Goal: Communication & Community: Participate in discussion

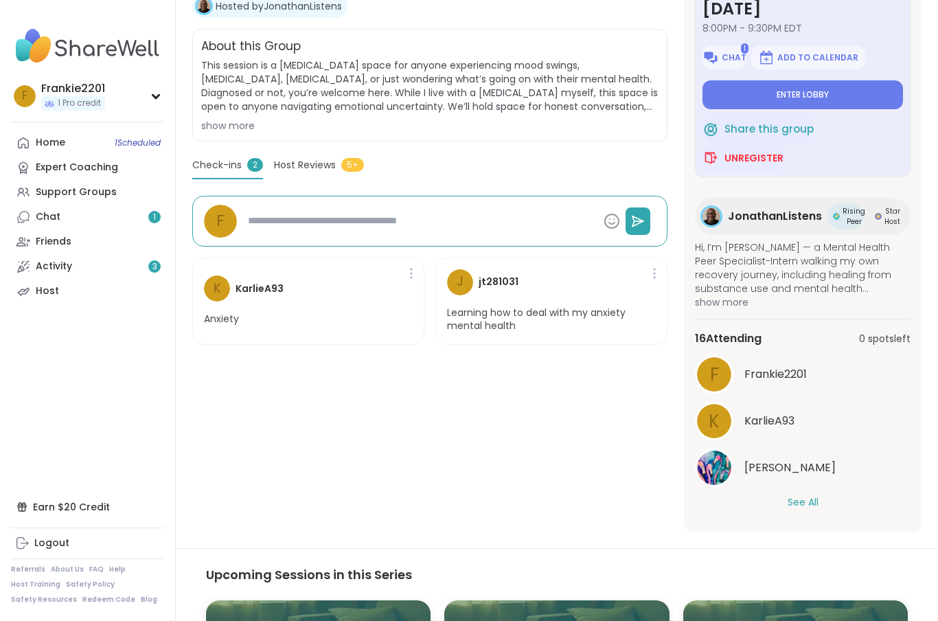
scroll to position [260, 0]
click at [40, 220] on div "Chat 1" at bounding box center [48, 217] width 25 height 14
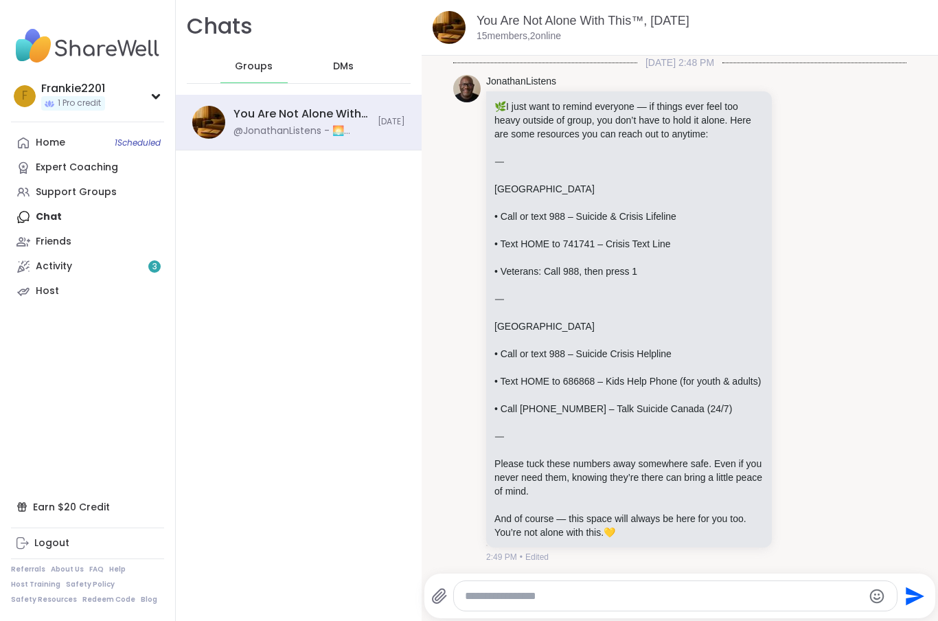
scroll to position [1646, 0]
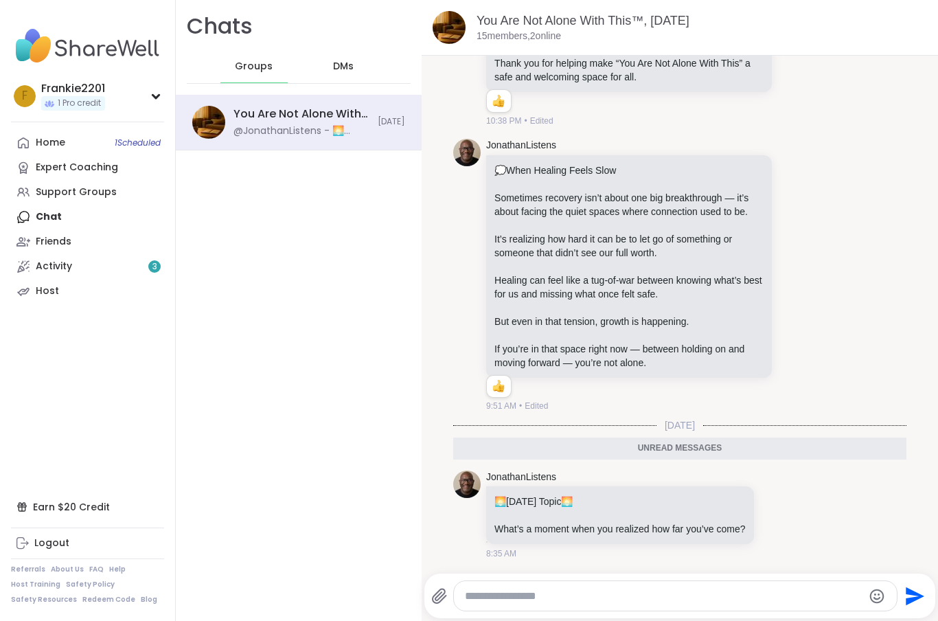
click at [41, 264] on div "Activity 3" at bounding box center [54, 267] width 36 height 14
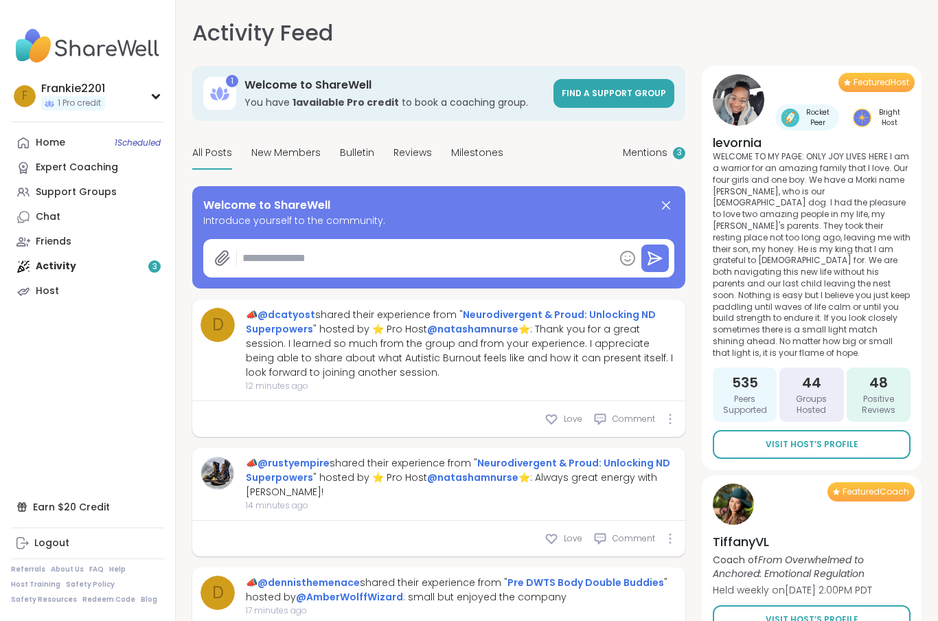
click at [44, 139] on div "Home 1 Scheduled" at bounding box center [51, 143] width 30 height 14
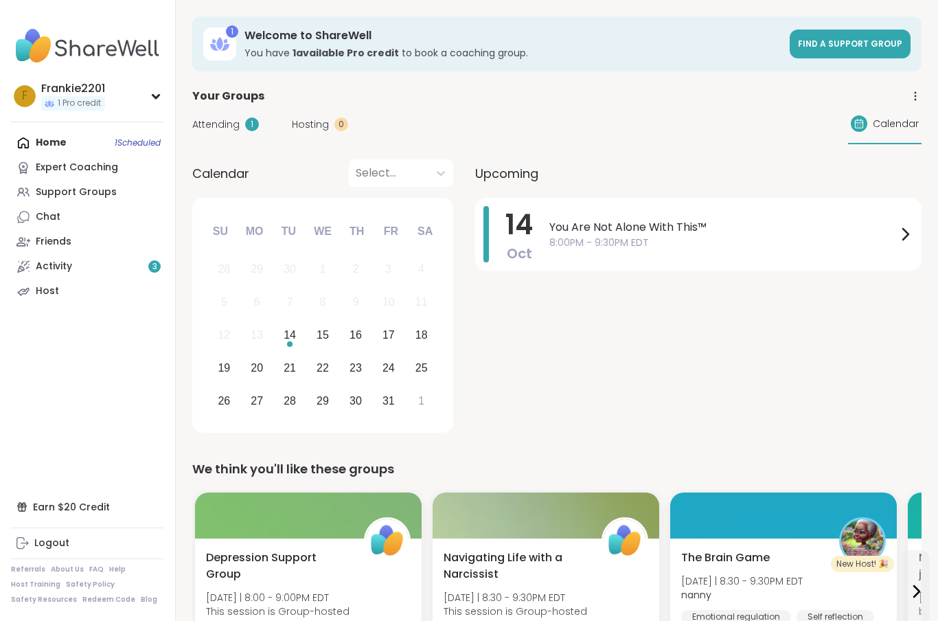
click at [544, 244] on div "14 Oct You Are Not Alone With This™ 8:00PM - 9:30PM EDT" at bounding box center [698, 234] width 446 height 73
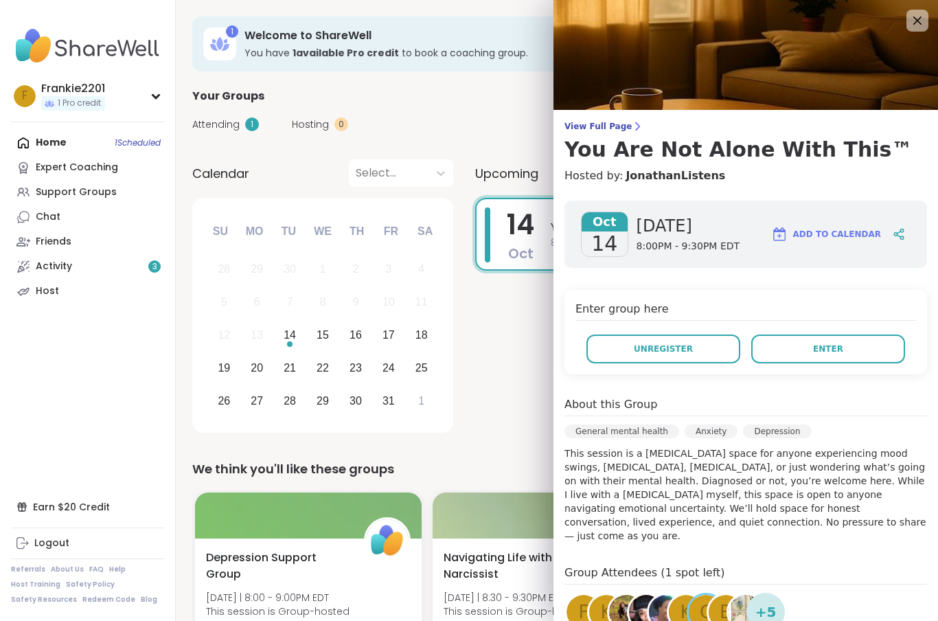
click at [865, 348] on button "Enter" at bounding box center [828, 348] width 154 height 29
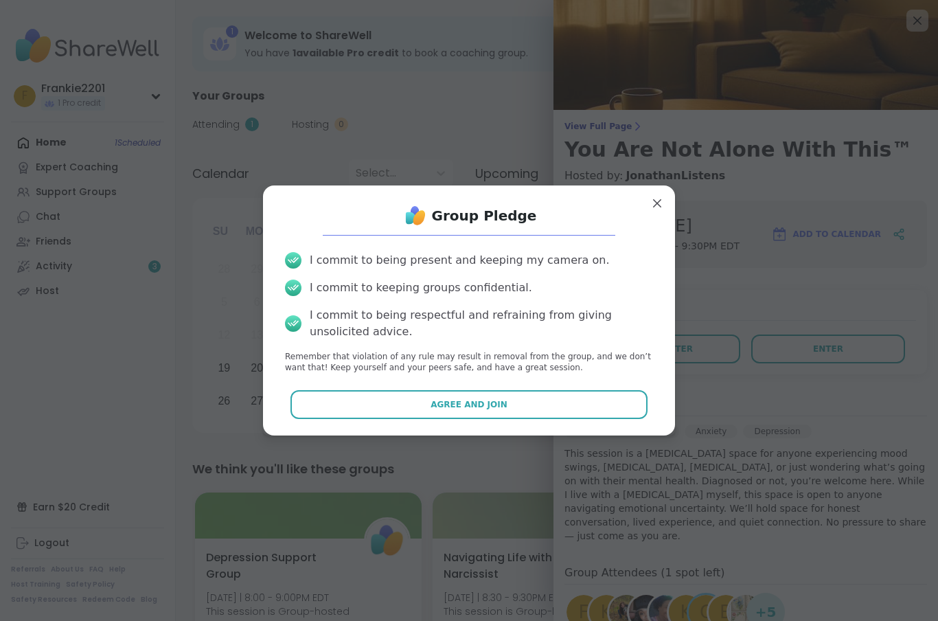
click at [354, 404] on button "Agree and Join" at bounding box center [470, 404] width 358 height 29
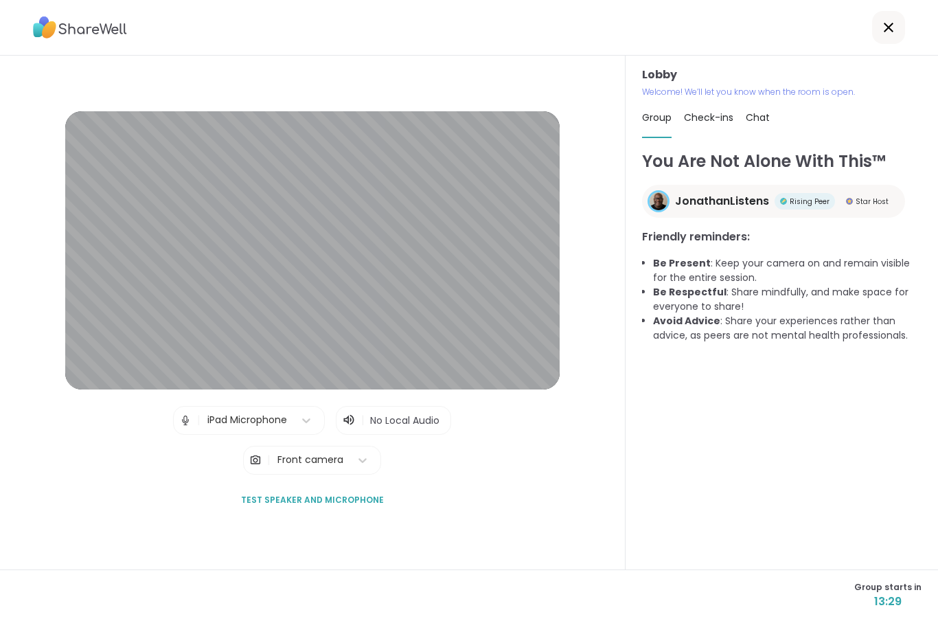
click at [326, 506] on span "Test speaker and microphone" at bounding box center [312, 500] width 143 height 12
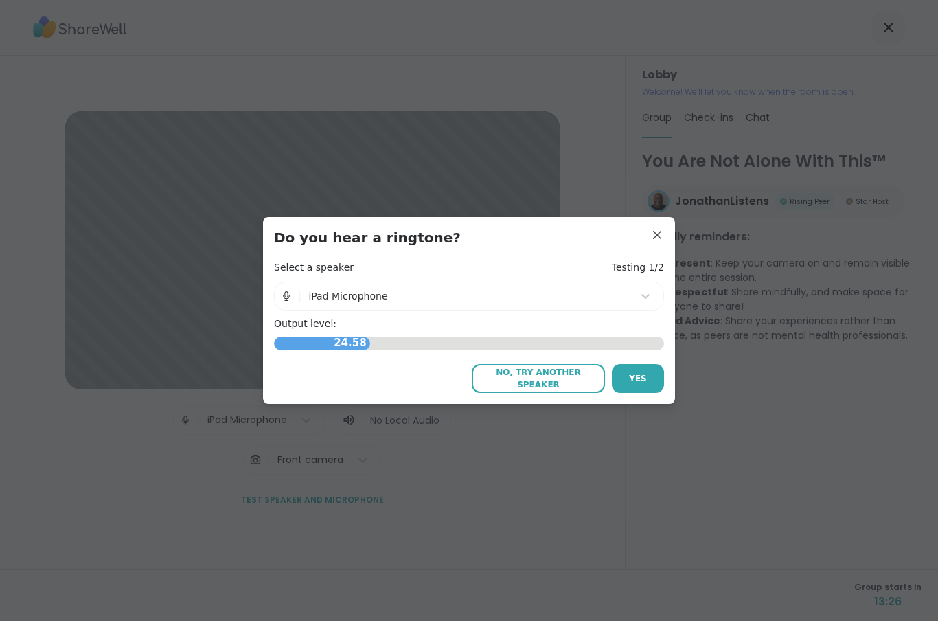
click at [635, 383] on span "Yes" at bounding box center [638, 378] width 18 height 12
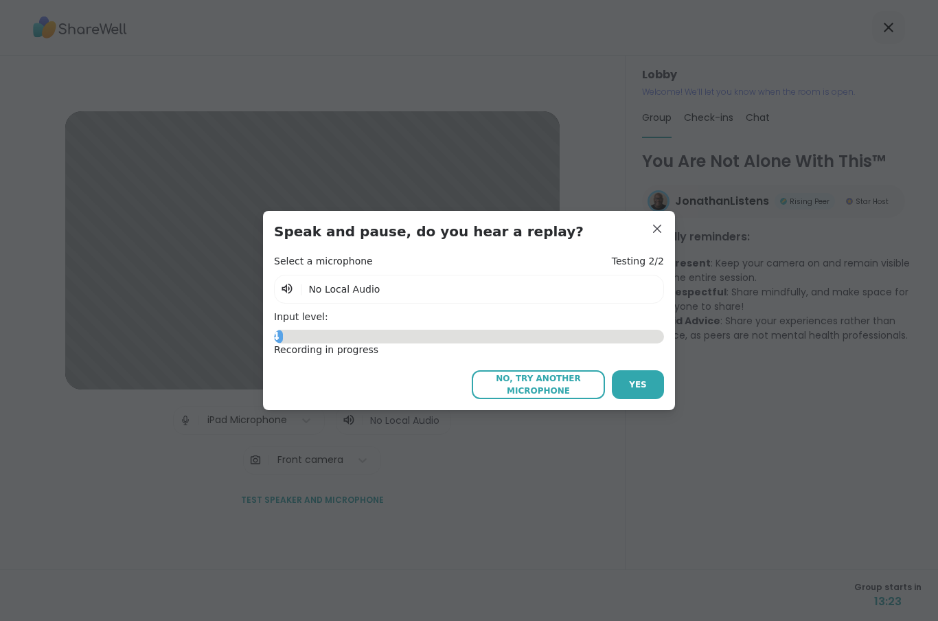
click at [635, 385] on span "Yes" at bounding box center [638, 384] width 18 height 12
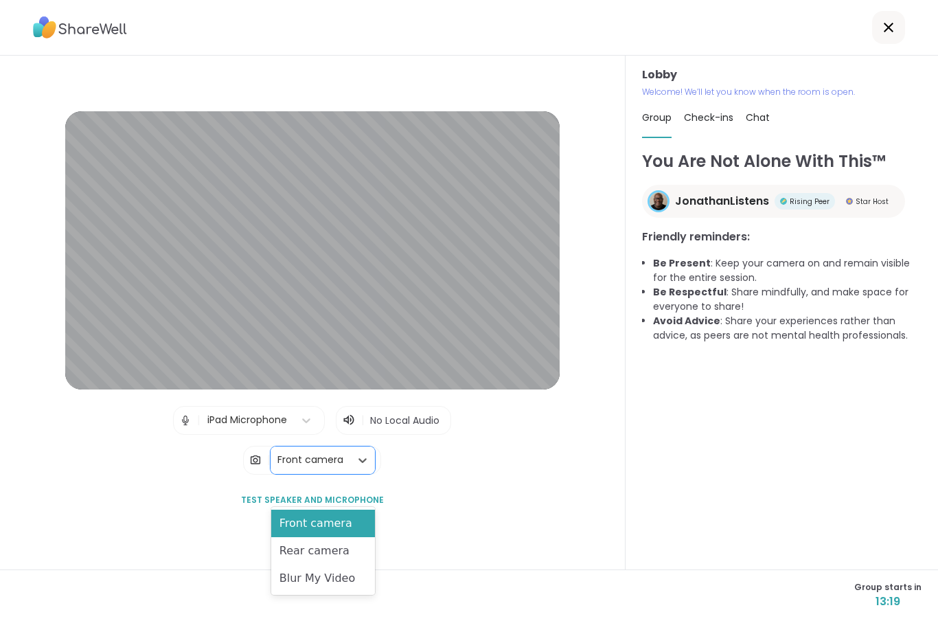
click at [350, 580] on div "Blur My Video" at bounding box center [323, 578] width 104 height 27
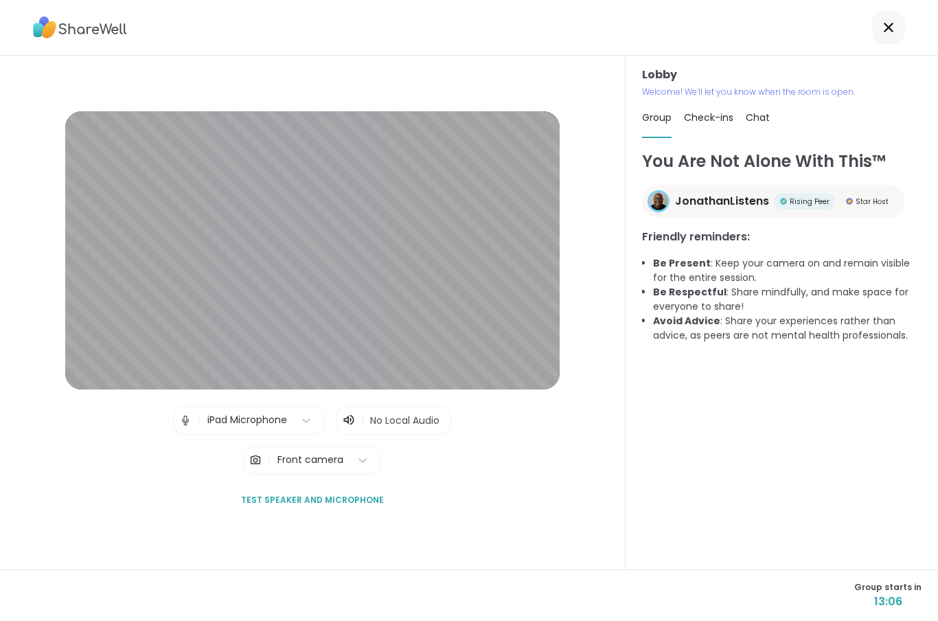
scroll to position [55, 0]
click at [720, 111] on span "Check-ins" at bounding box center [708, 118] width 49 height 14
type textarea "*"
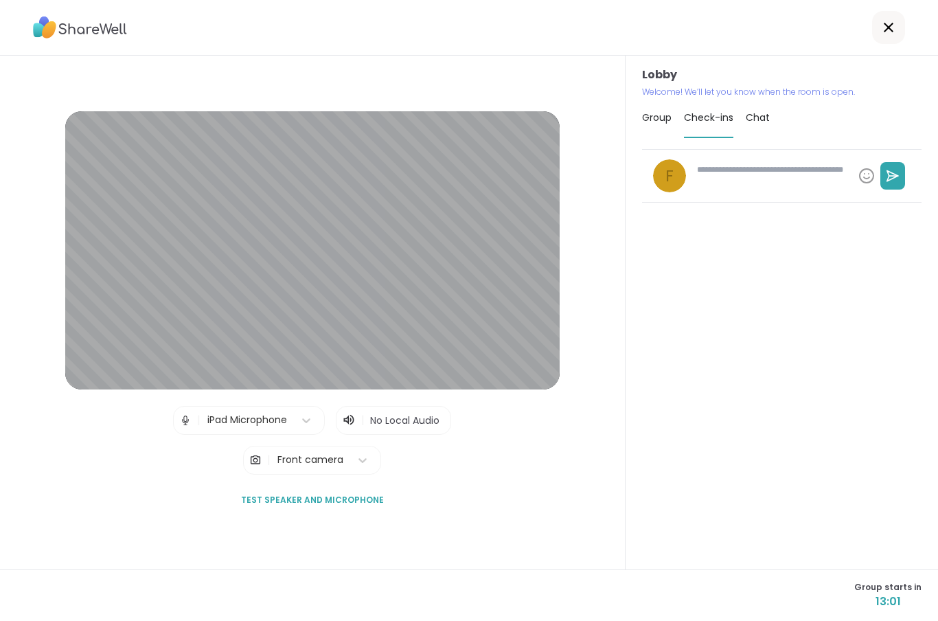
click at [767, 98] on div "Chat" at bounding box center [758, 117] width 24 height 38
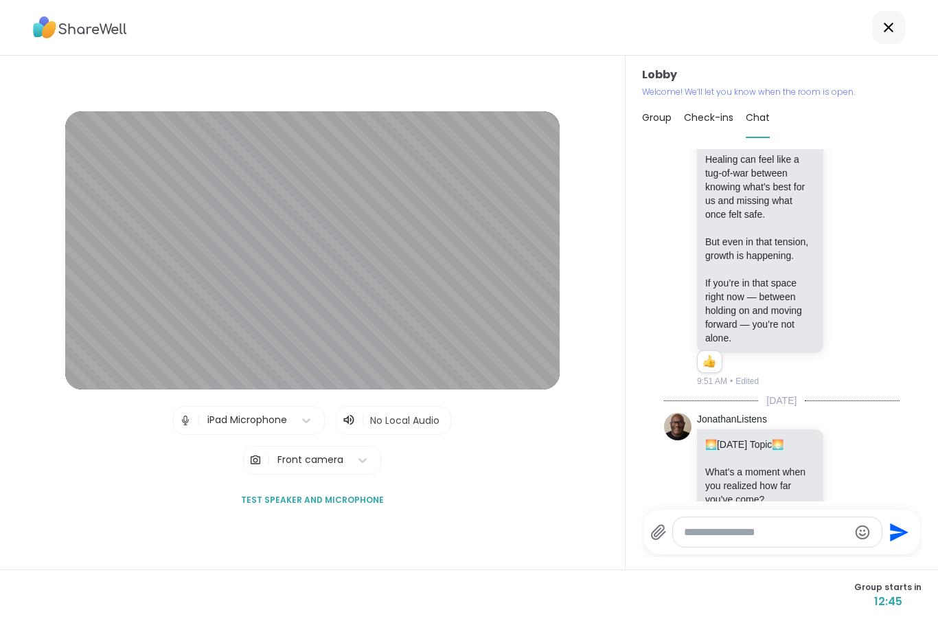
scroll to position [2266, 0]
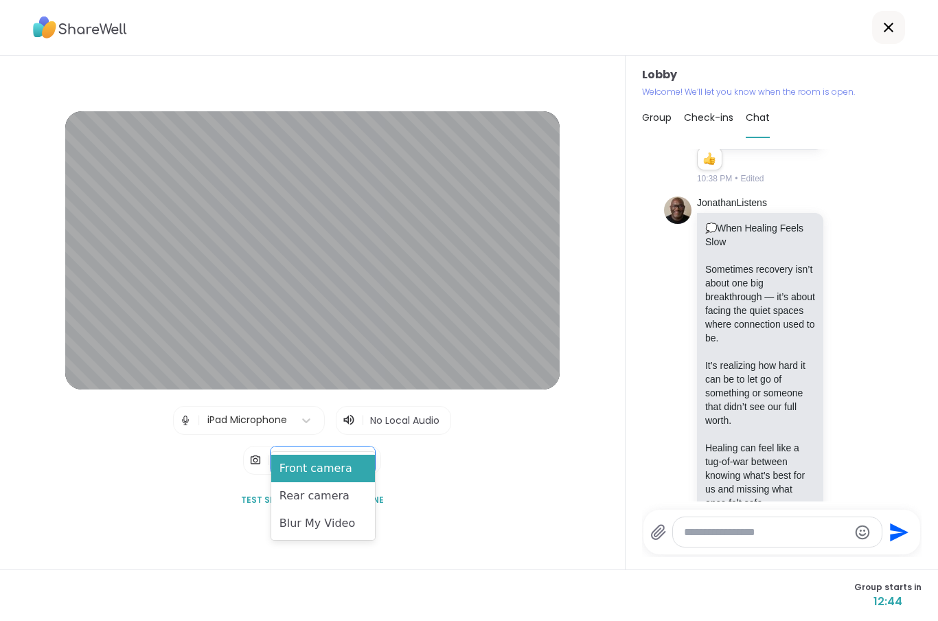
click at [296, 472] on div "Front camera" at bounding box center [323, 468] width 104 height 27
click at [295, 524] on div "Blur My Video" at bounding box center [323, 523] width 104 height 27
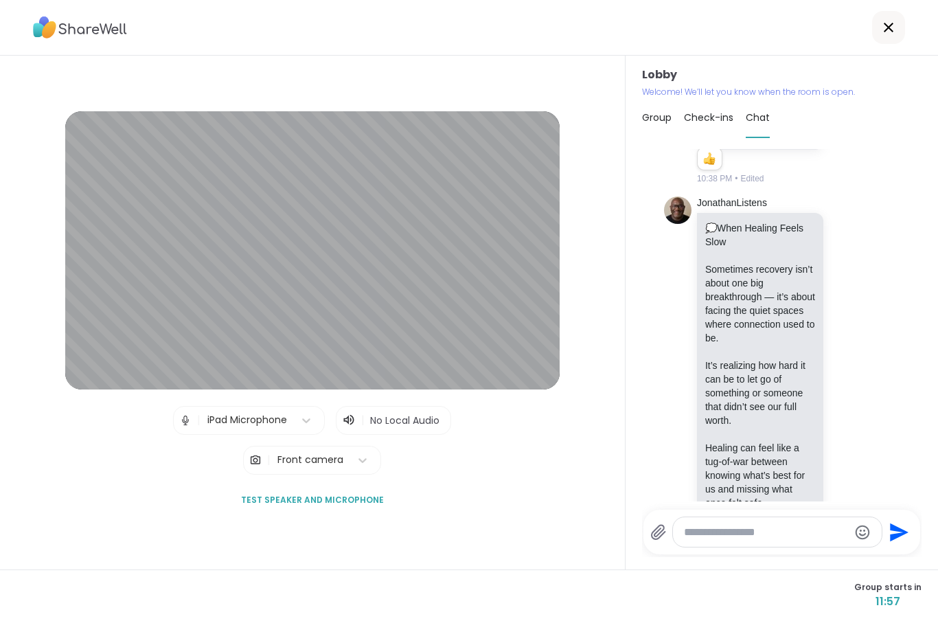
scroll to position [2211, 0]
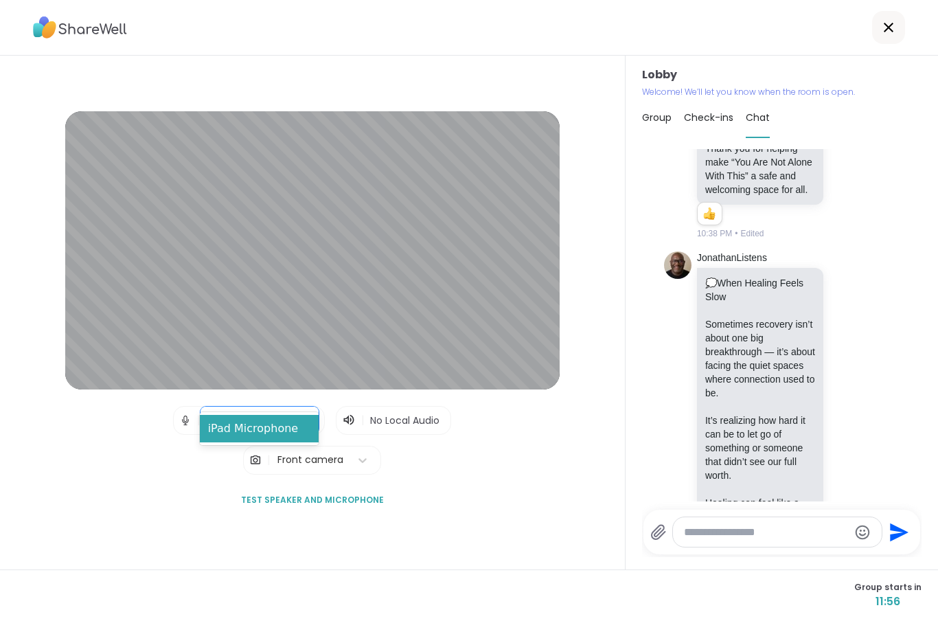
click at [497, 489] on div "Lobby | iPad Microphone selected, 1 of 1. 1 result available. Use Up and Down t…" at bounding box center [313, 313] width 626 height 514
click at [385, 413] on span "No Local Audio" at bounding box center [404, 420] width 69 height 14
click at [340, 378] on div "Lobby | iPad Microphone | No Local Audio | Front camera Test speaker and microp…" at bounding box center [312, 312] width 562 height 403
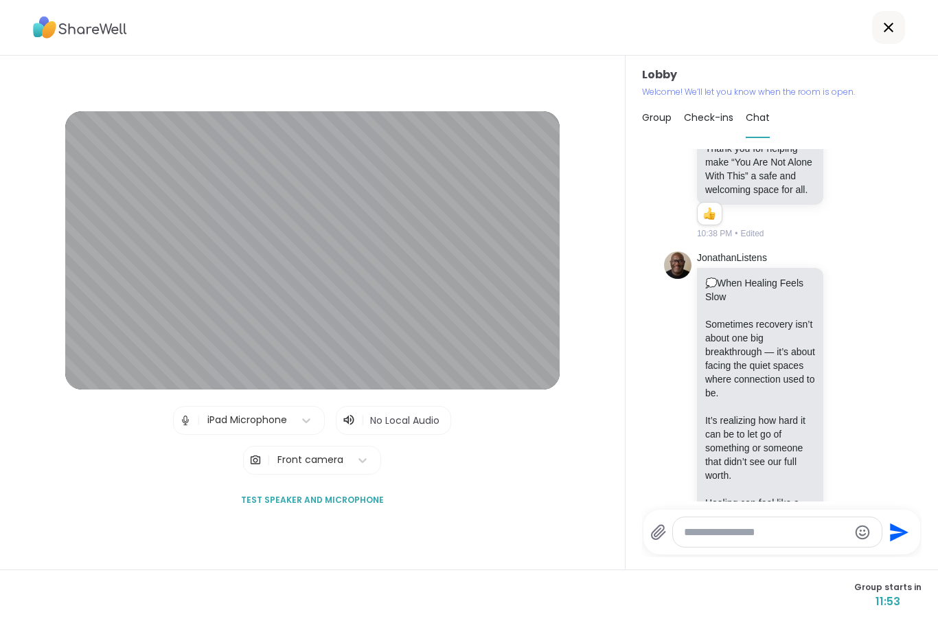
click at [352, 413] on icon at bounding box center [349, 420] width 14 height 14
click at [455, 553] on div "Lobby | iPad Microphone | No Local Audio | Front camera Test speaker and microp…" at bounding box center [313, 313] width 626 height 514
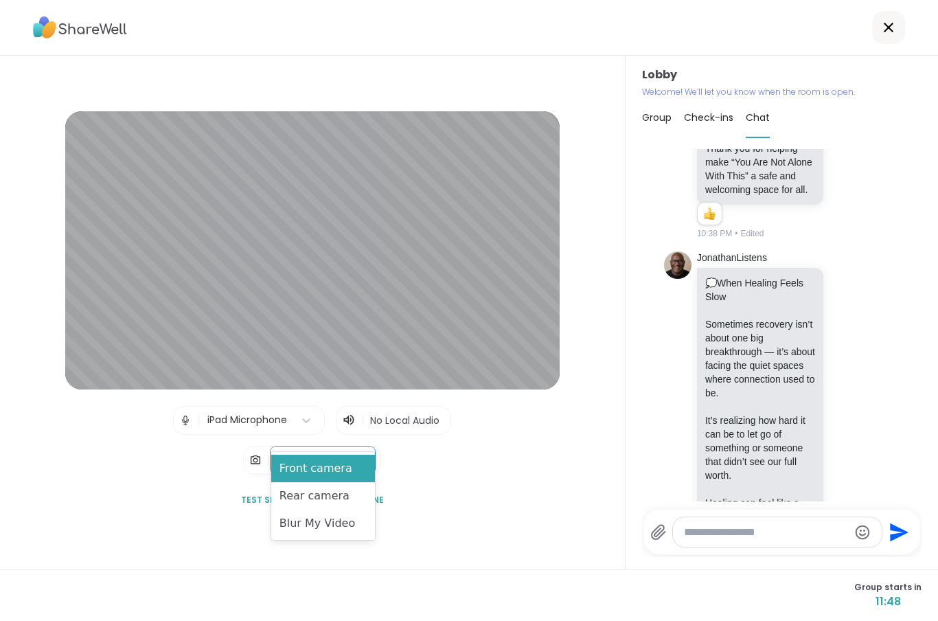
click at [304, 492] on div "Rear camera" at bounding box center [323, 495] width 104 height 27
click at [313, 508] on div "Rear camera" at bounding box center [322, 495] width 101 height 27
click at [297, 521] on div "Blur My Video" at bounding box center [322, 523] width 101 height 27
click at [293, 467] on div "Front camera" at bounding box center [322, 468] width 101 height 27
click at [306, 465] on div "Front camera" at bounding box center [322, 468] width 101 height 27
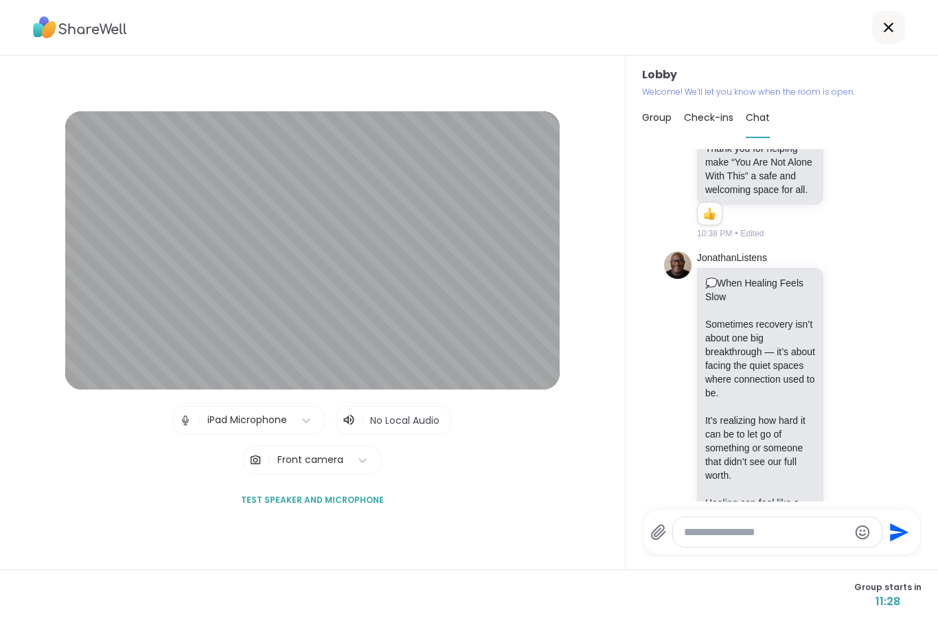
click at [261, 446] on img at bounding box center [255, 459] width 12 height 27
click at [308, 415] on div "| iPad Microphone | No Local Audio | Front camera" at bounding box center [312, 440] width 278 height 69
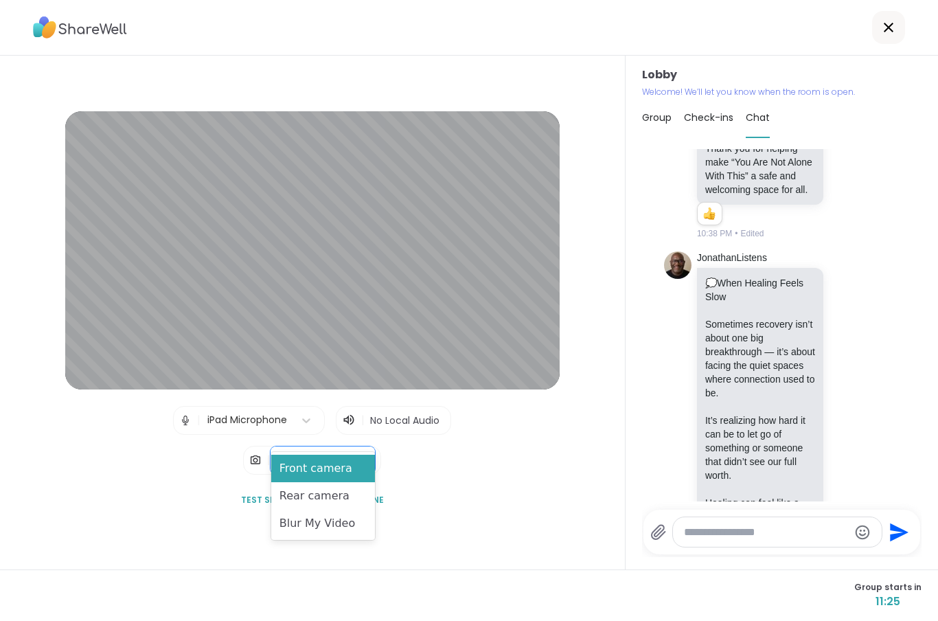
click at [311, 477] on div "Front camera" at bounding box center [323, 468] width 104 height 27
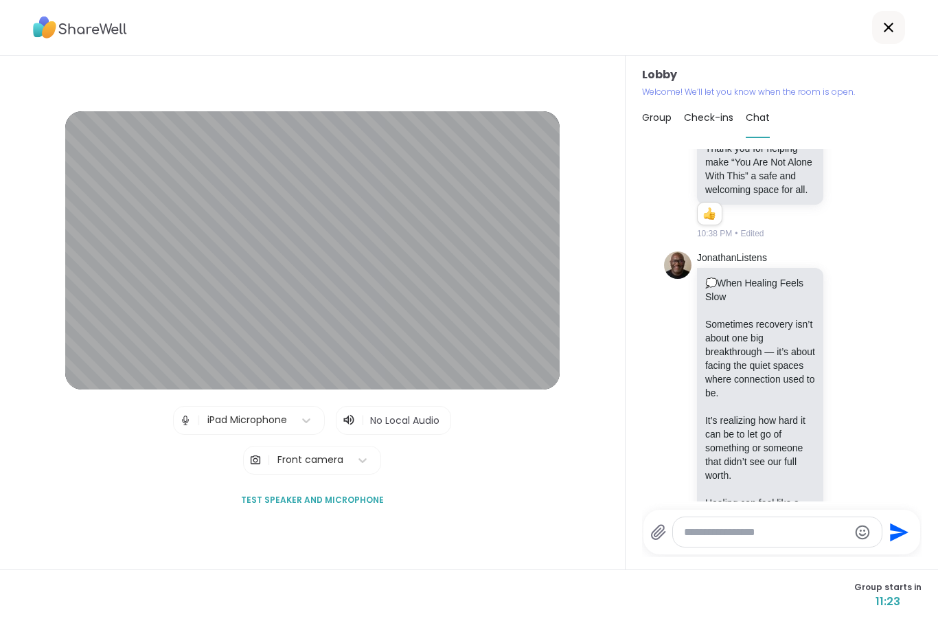
scroll to position [0, 0]
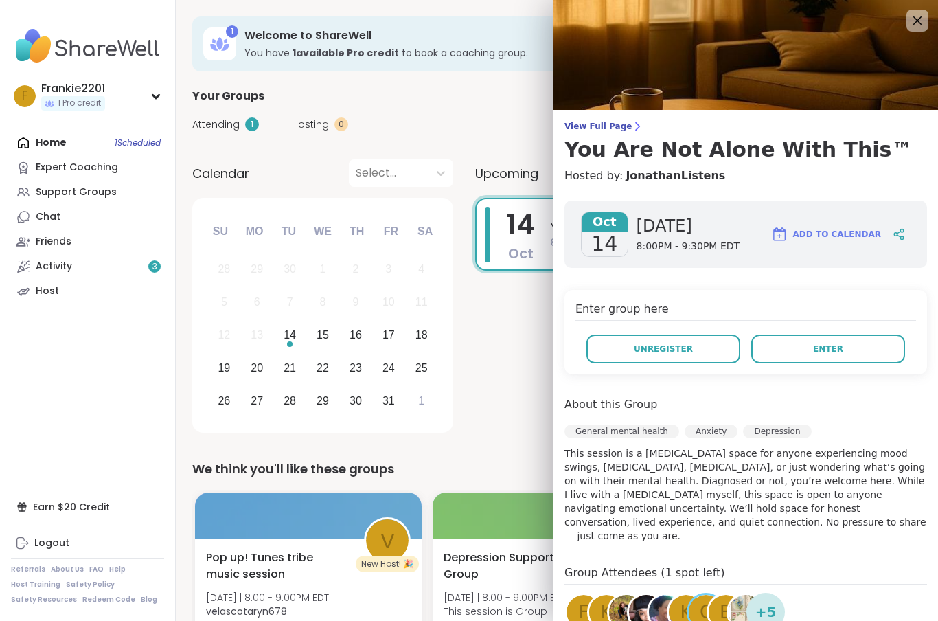
click at [856, 362] on button "Enter" at bounding box center [828, 348] width 154 height 29
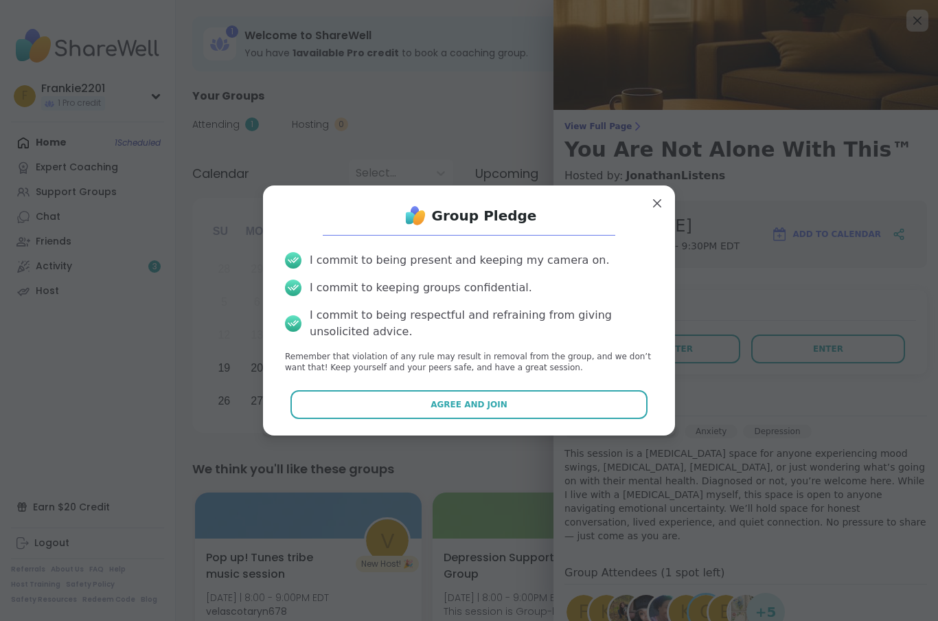
click at [597, 402] on button "Agree and Join" at bounding box center [470, 404] width 358 height 29
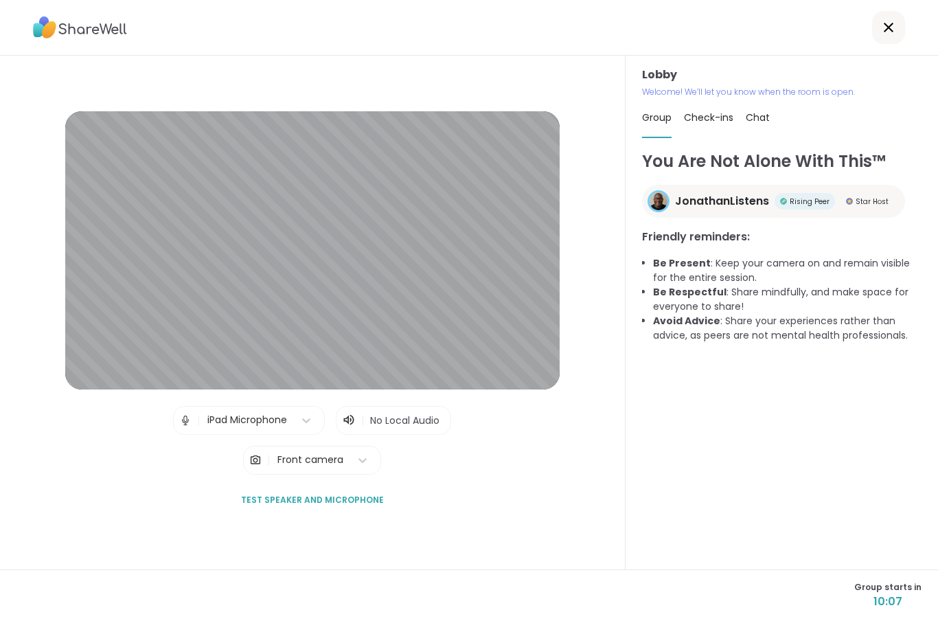
click at [156, 476] on div "Lobby | iPad Microphone | No Local Audio | Front camera Test speaker and microp…" at bounding box center [312, 312] width 562 height 403
click at [261, 474] on img at bounding box center [255, 459] width 12 height 27
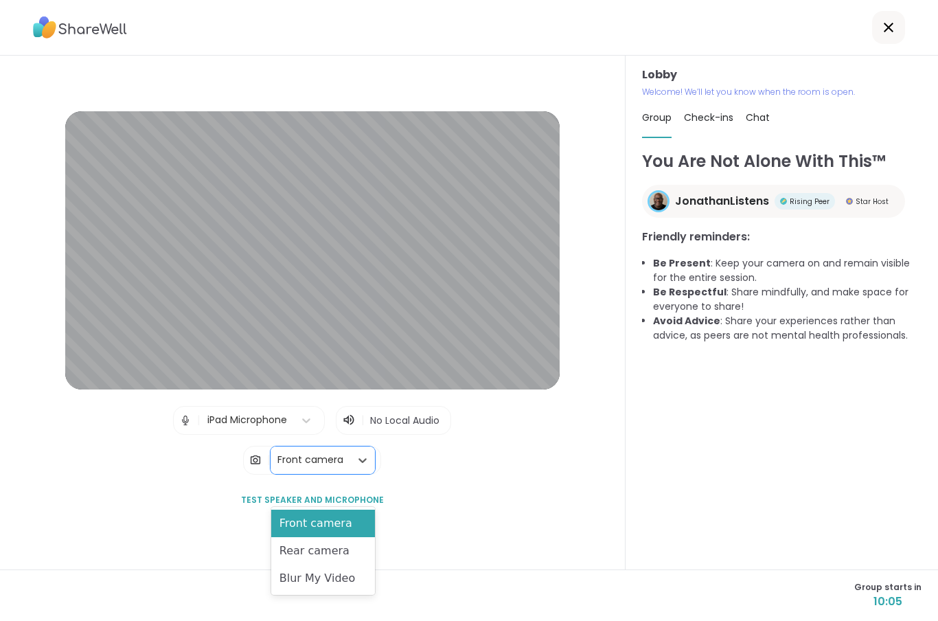
click at [297, 521] on div "Front camera" at bounding box center [323, 523] width 104 height 27
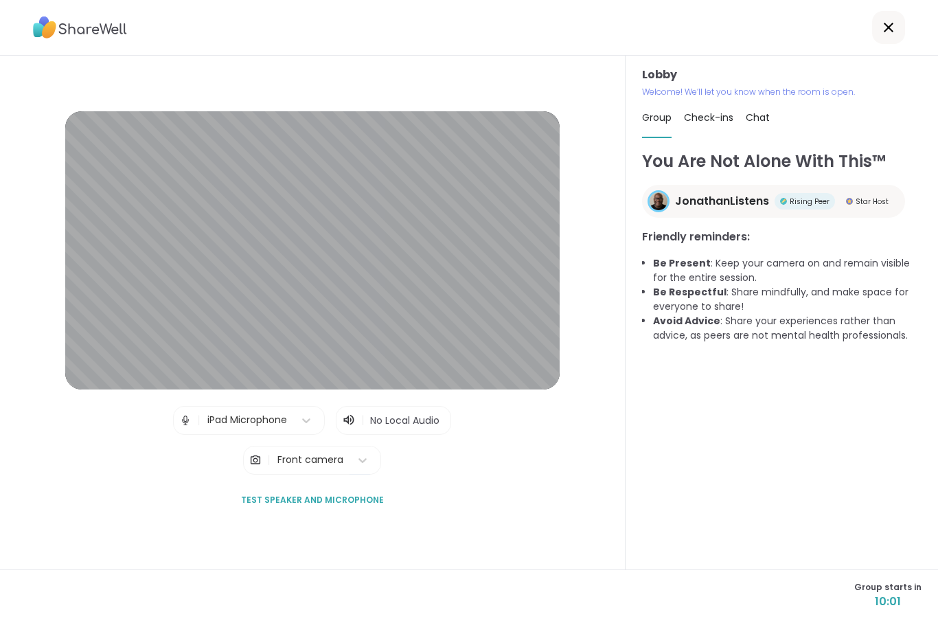
click at [881, 27] on icon at bounding box center [888, 27] width 16 height 16
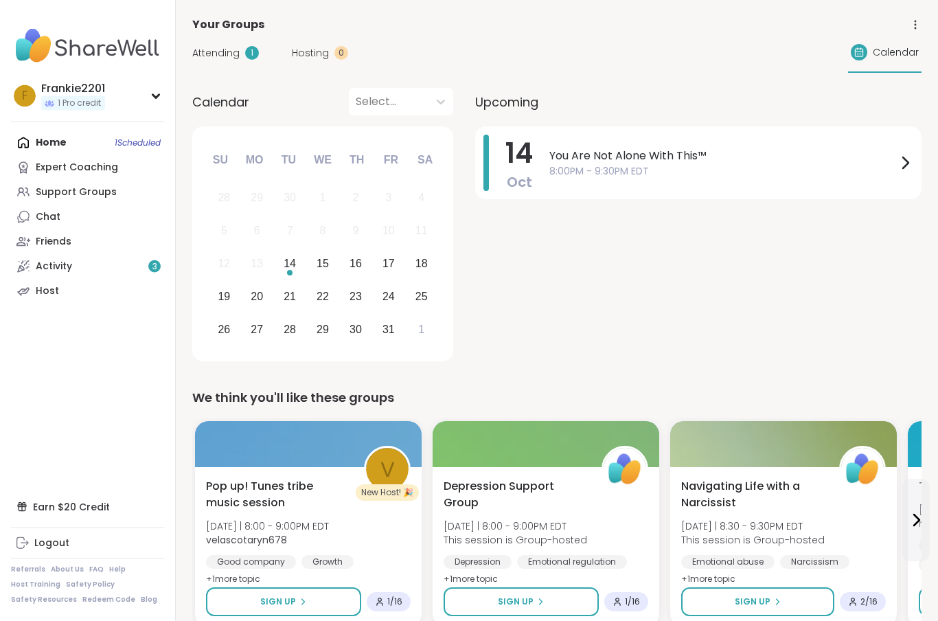
scroll to position [72, 0]
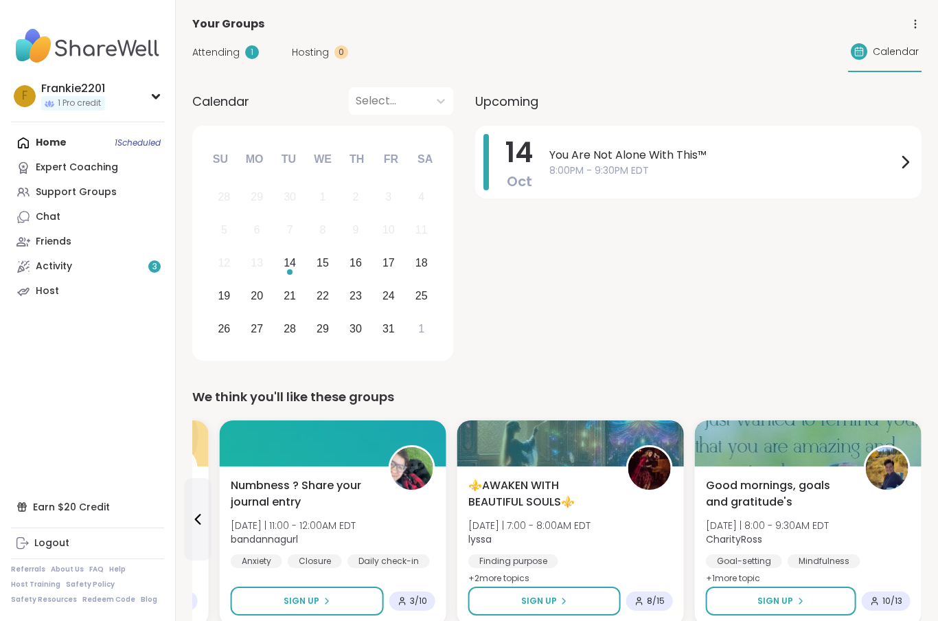
click at [887, 186] on div "You Are Not Alone With This™ 8:00PM - 9:30PM EDT" at bounding box center [731, 162] width 364 height 56
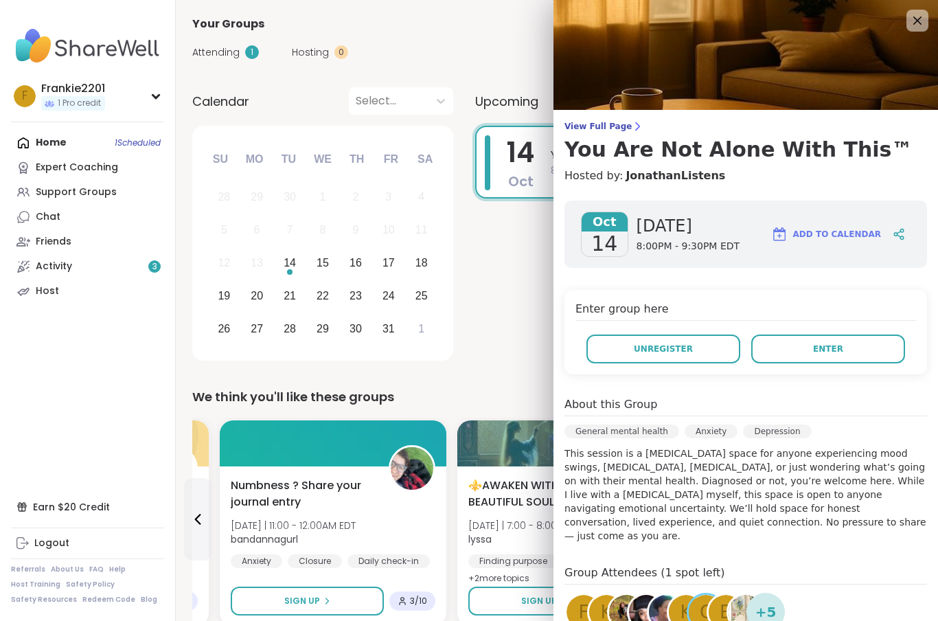
scroll to position [0, 0]
click at [850, 341] on button "Enter" at bounding box center [828, 348] width 154 height 29
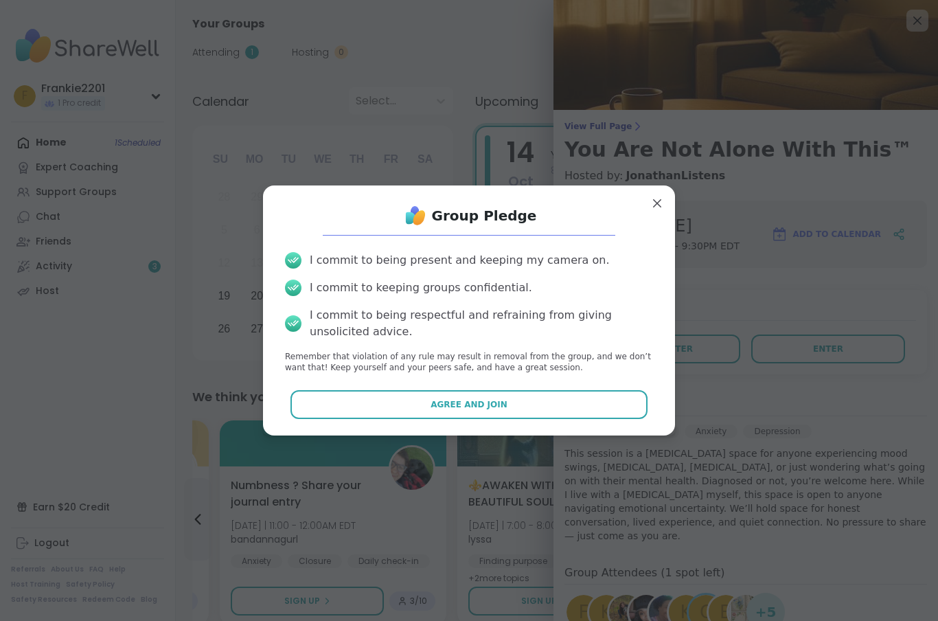
click at [604, 419] on button "Agree and Join" at bounding box center [470, 404] width 358 height 29
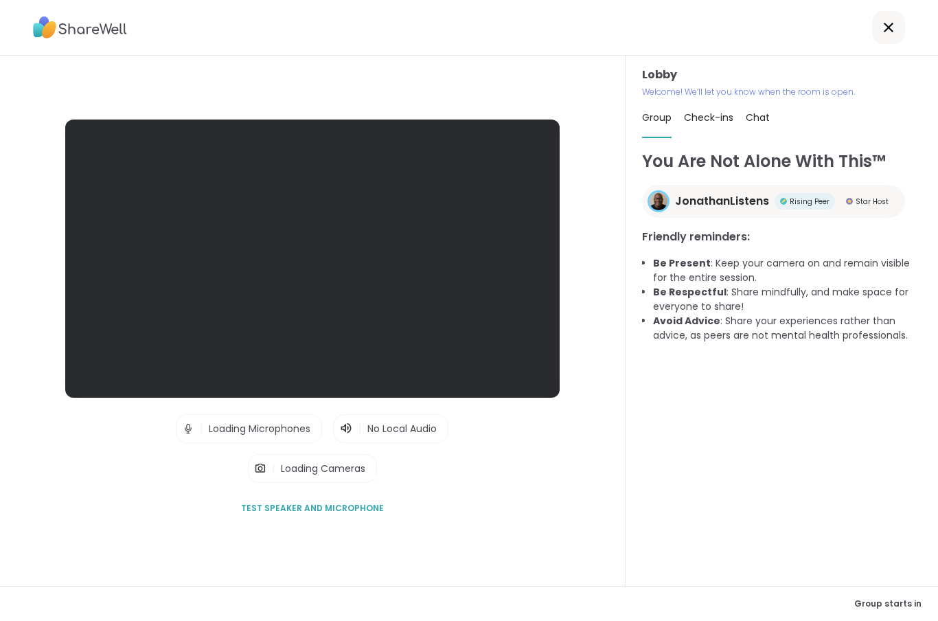
scroll to position [55, 0]
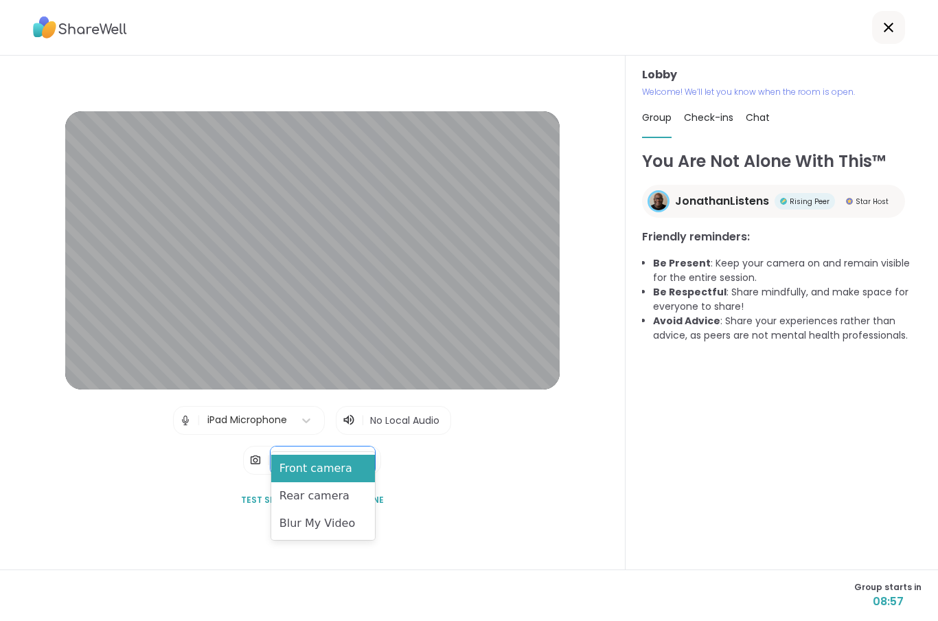
click at [295, 517] on div "Blur My Video" at bounding box center [323, 523] width 104 height 27
click at [309, 463] on div "Front camera" at bounding box center [323, 468] width 104 height 27
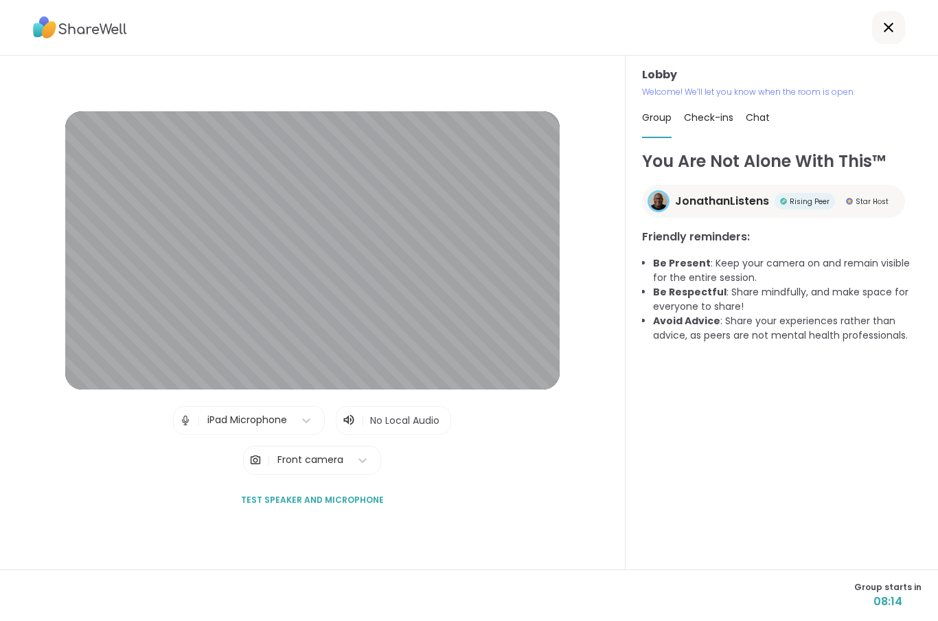
scroll to position [0, 0]
click at [888, 29] on icon at bounding box center [889, 28] width 10 height 10
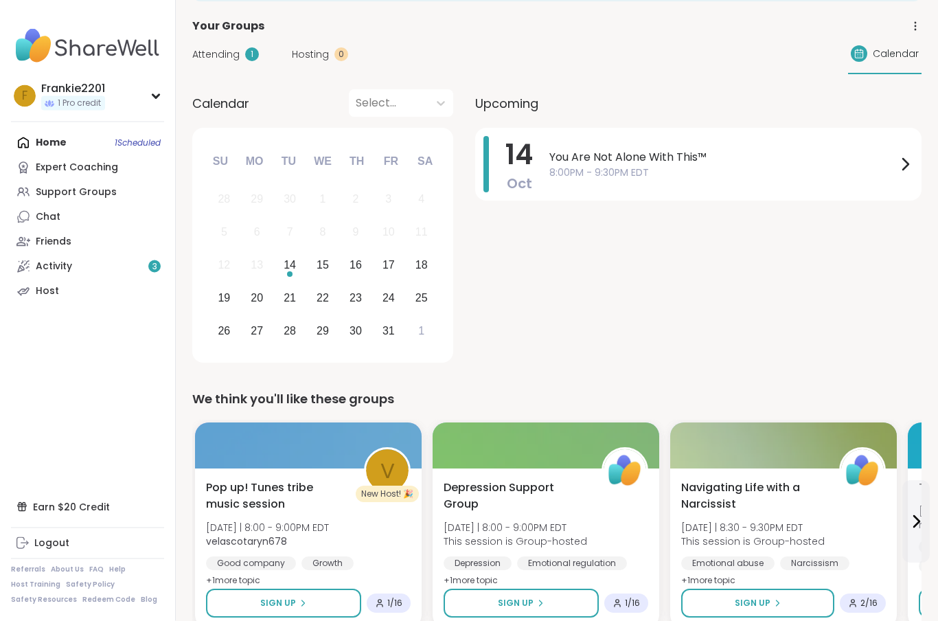
click at [876, 178] on span "8:00PM - 9:30PM EDT" at bounding box center [723, 173] width 348 height 14
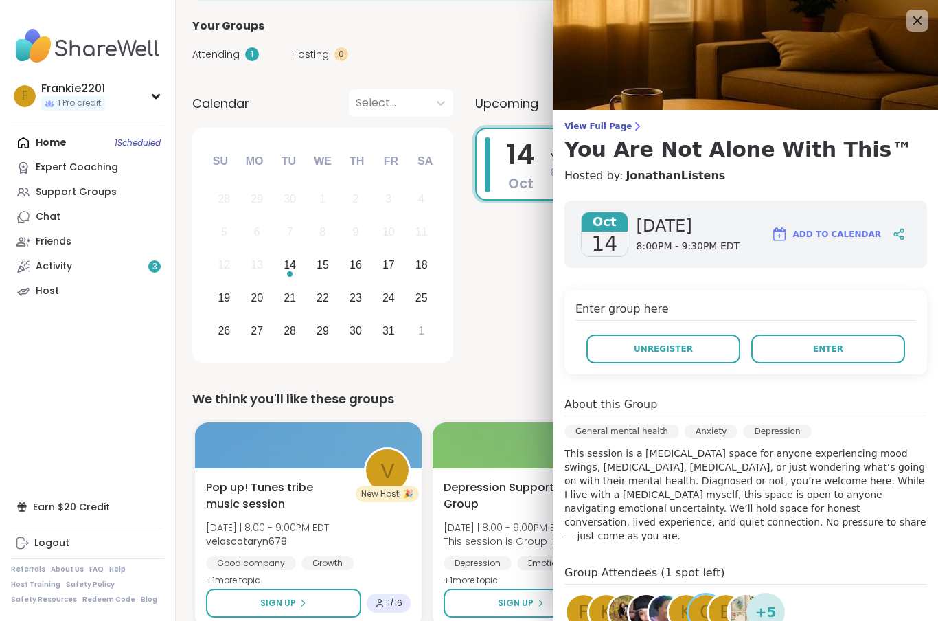
click at [850, 350] on button "Enter" at bounding box center [828, 348] width 154 height 29
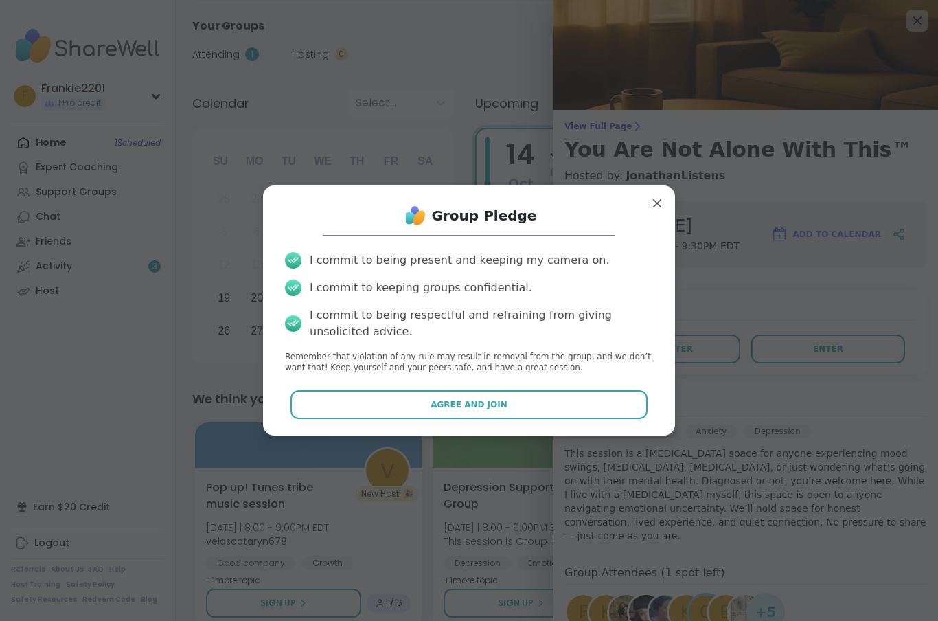
click at [401, 419] on button "Agree and Join" at bounding box center [470, 404] width 358 height 29
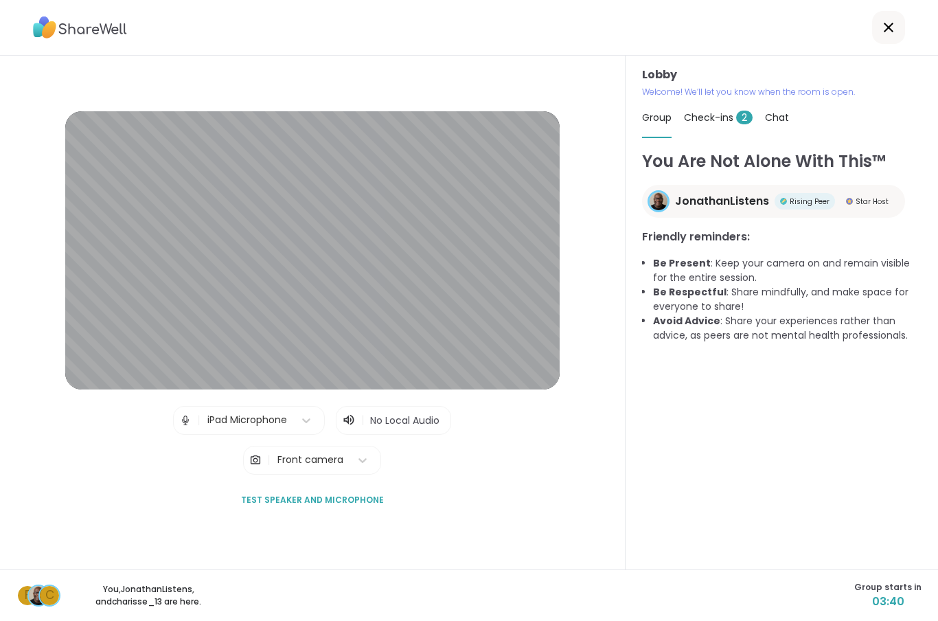
click at [710, 119] on span "Check-ins 2" at bounding box center [718, 118] width 69 height 14
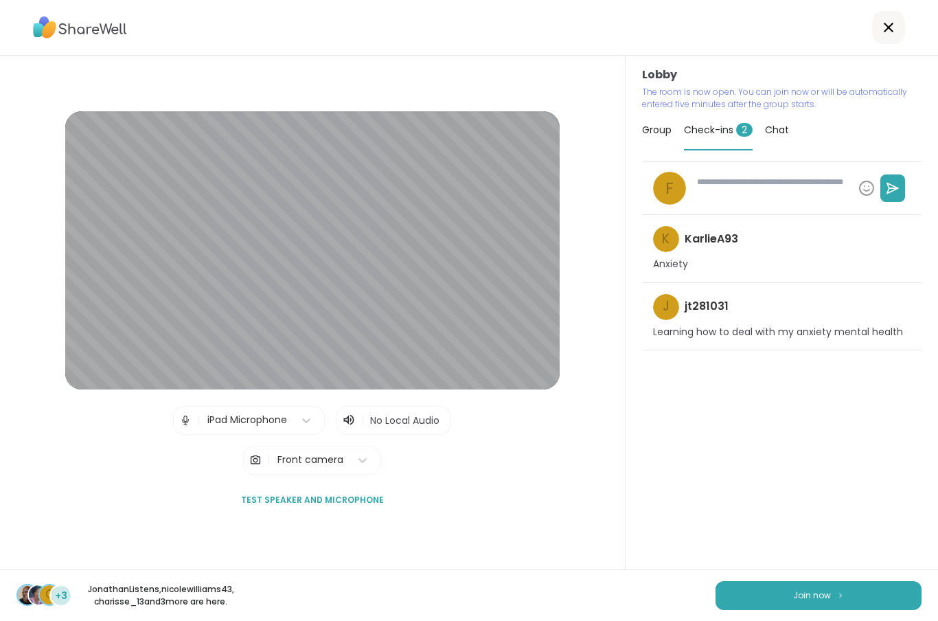
click at [804, 609] on button "Join now" at bounding box center [819, 595] width 206 height 29
type textarea "*"
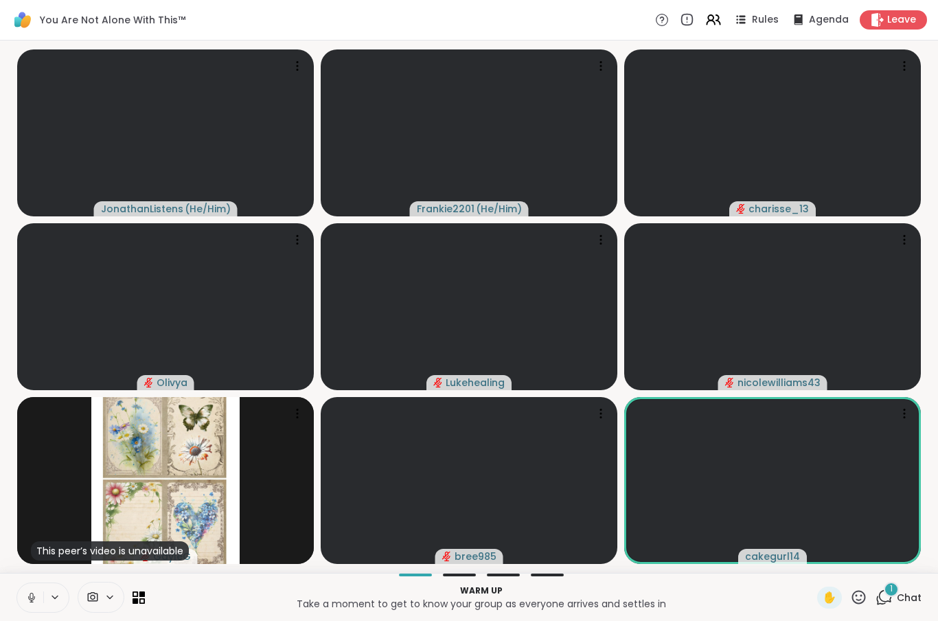
click at [891, 593] on span "1" at bounding box center [891, 589] width 3 height 12
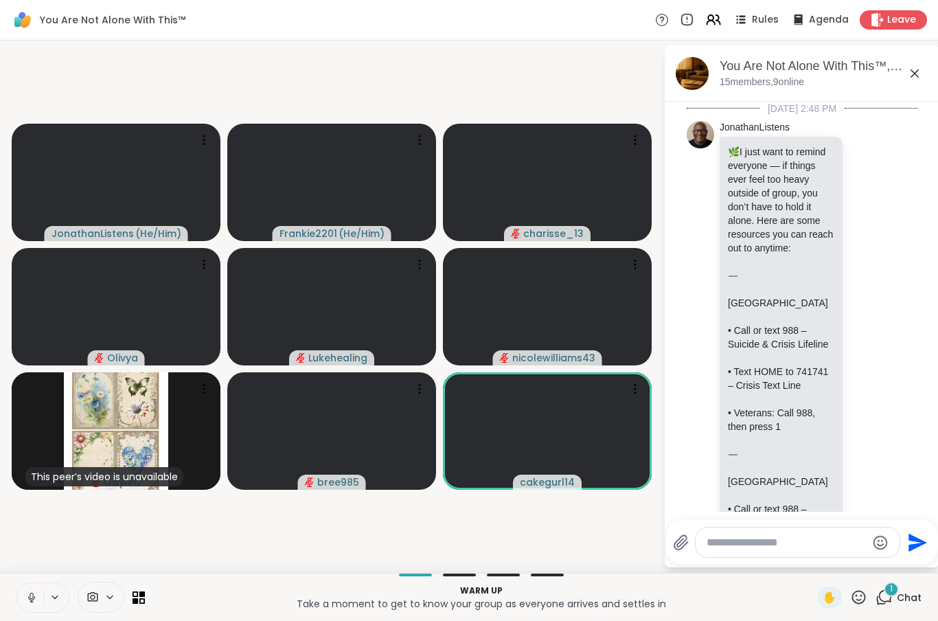
scroll to position [2739, 0]
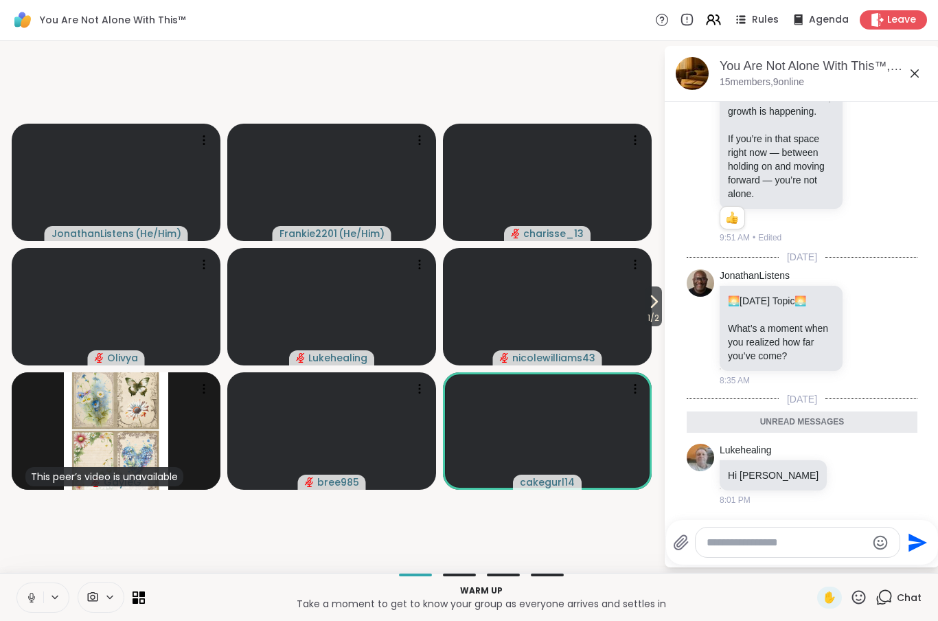
click at [62, 544] on video-player-container "1 / 2 JonathanListens ( He/Him ) Frankie2201 ( He/Him ) charisse_13 Olivya Luke…" at bounding box center [331, 306] width 647 height 521
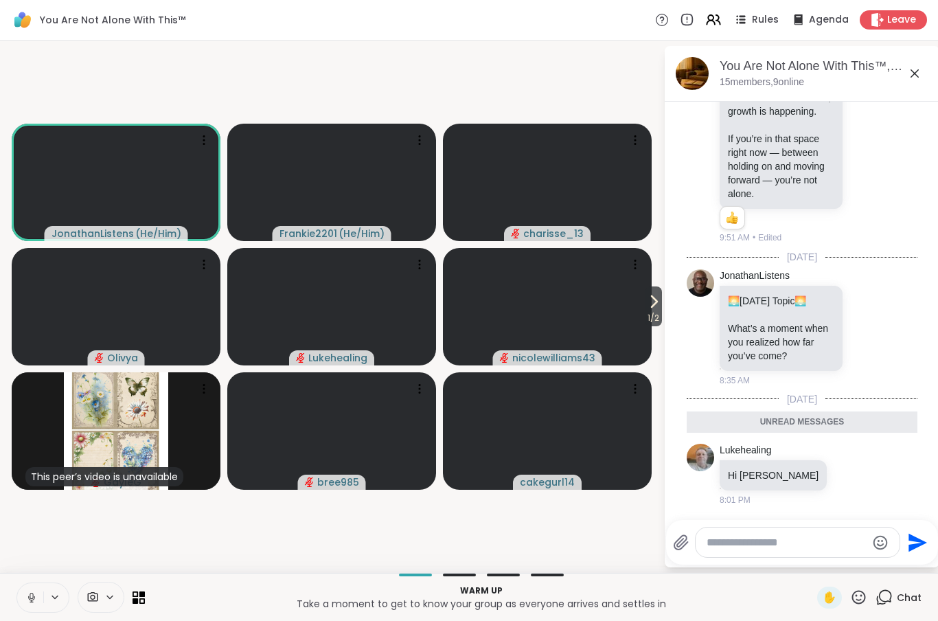
click at [917, 72] on icon at bounding box center [915, 73] width 16 height 16
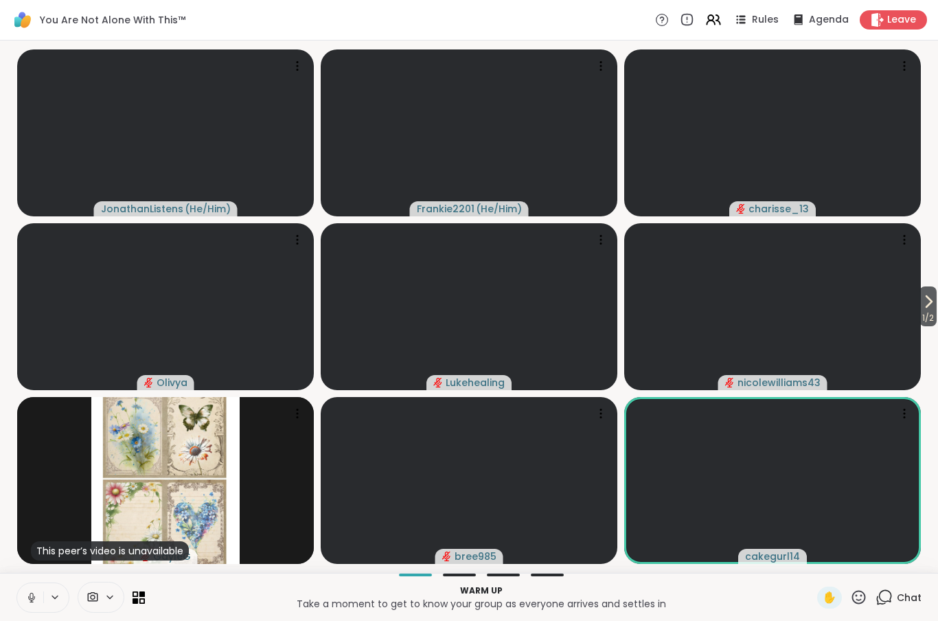
click at [43, 589] on button at bounding box center [30, 597] width 26 height 29
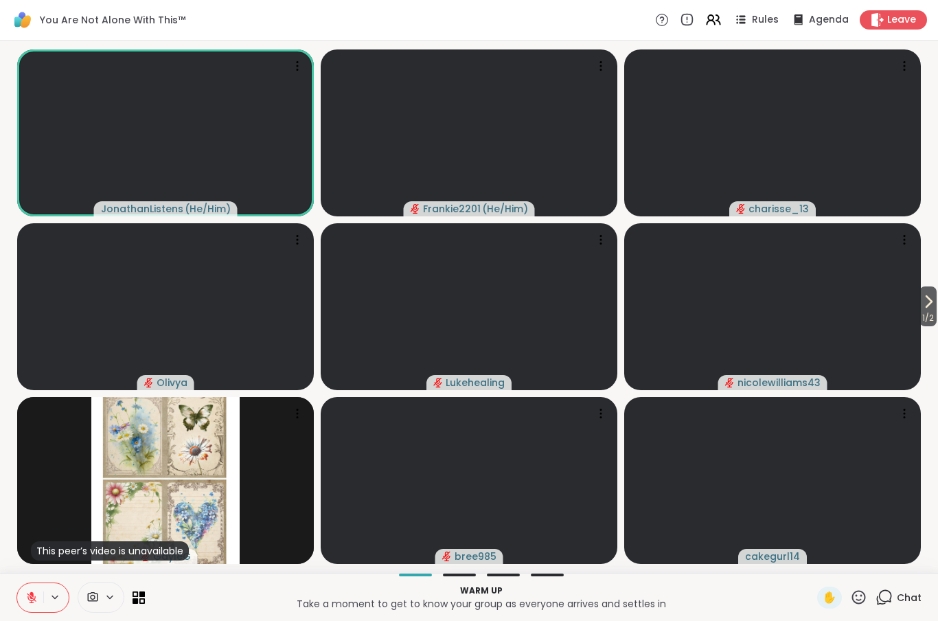
click at [923, 311] on span "1 / 2" at bounding box center [928, 318] width 17 height 16
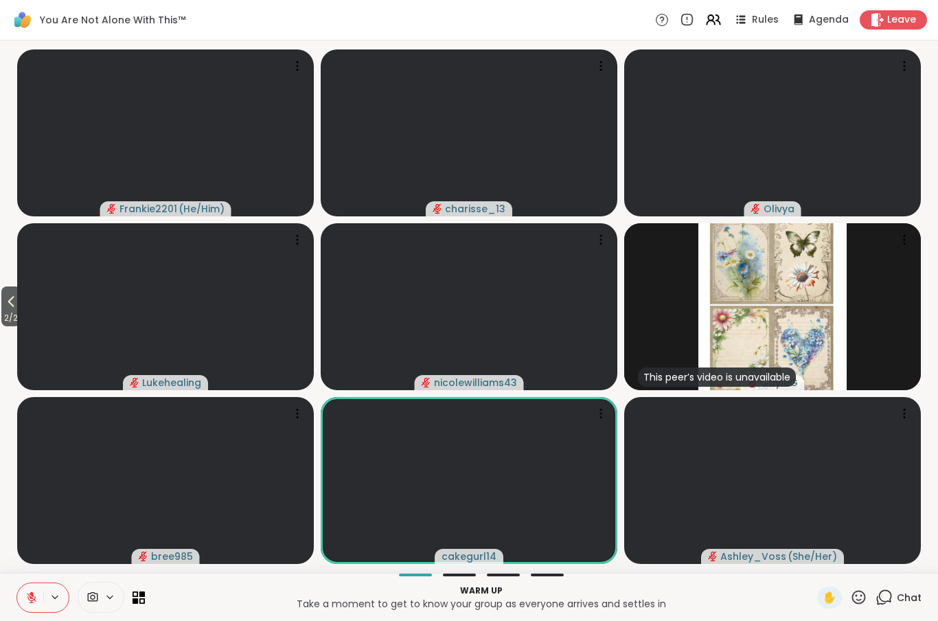
click at [16, 300] on icon at bounding box center [11, 301] width 16 height 16
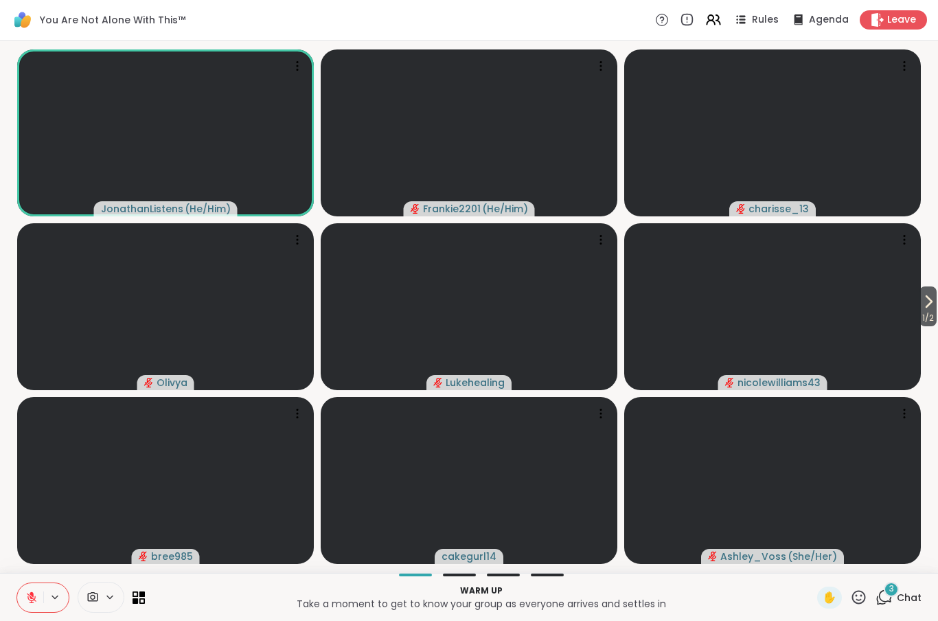
click at [896, 602] on div "3 Chat" at bounding box center [899, 597] width 46 height 22
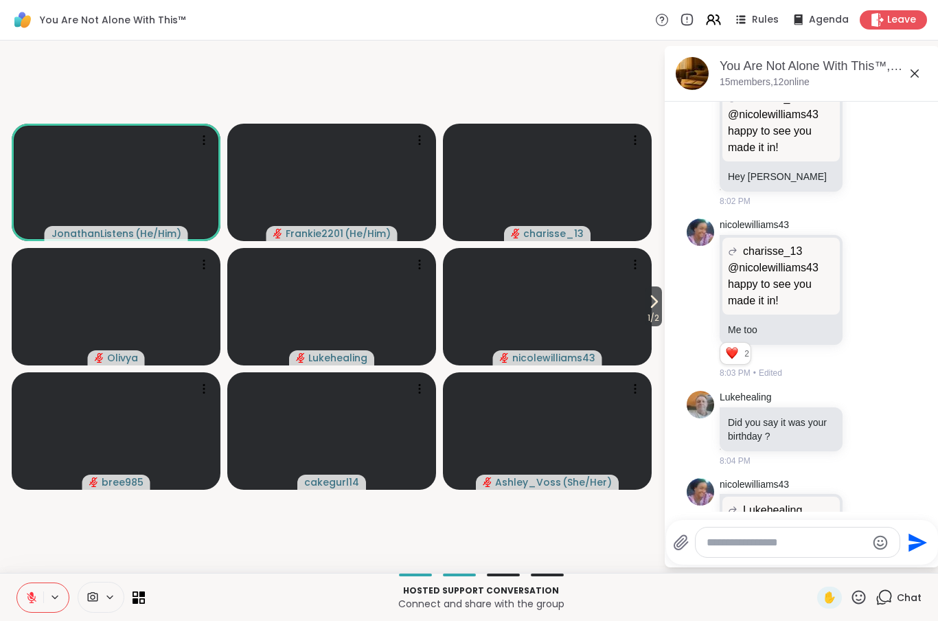
scroll to position [3445, 0]
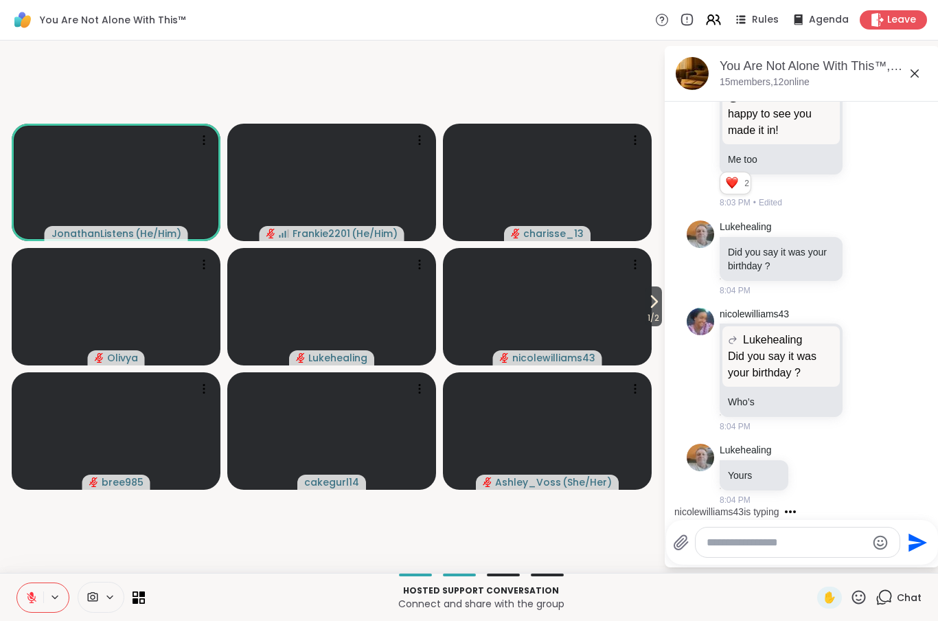
click at [662, 305] on button "1 / 2" at bounding box center [653, 306] width 17 height 40
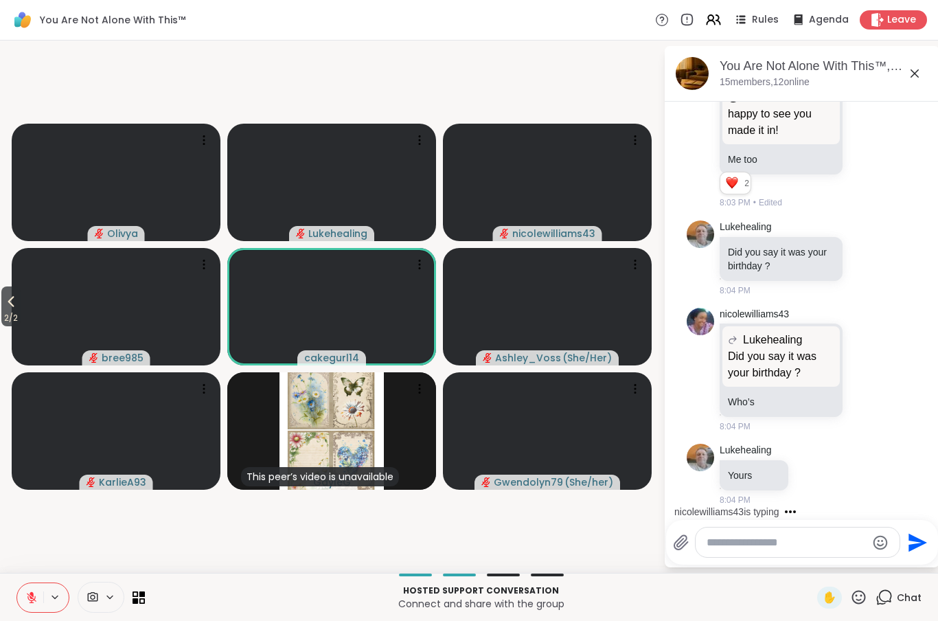
scroll to position [3579, 0]
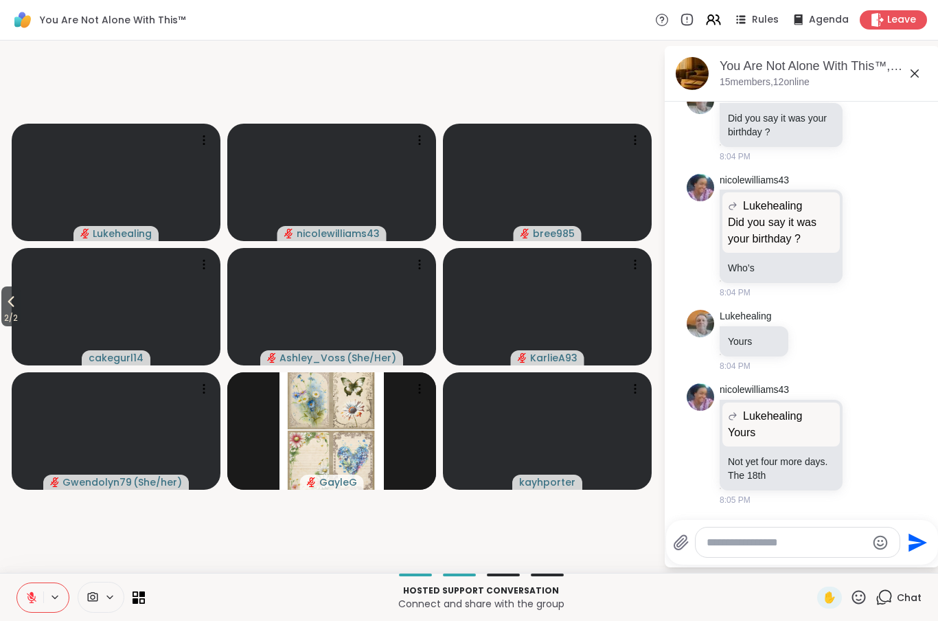
click at [10, 301] on icon at bounding box center [11, 302] width 6 height 11
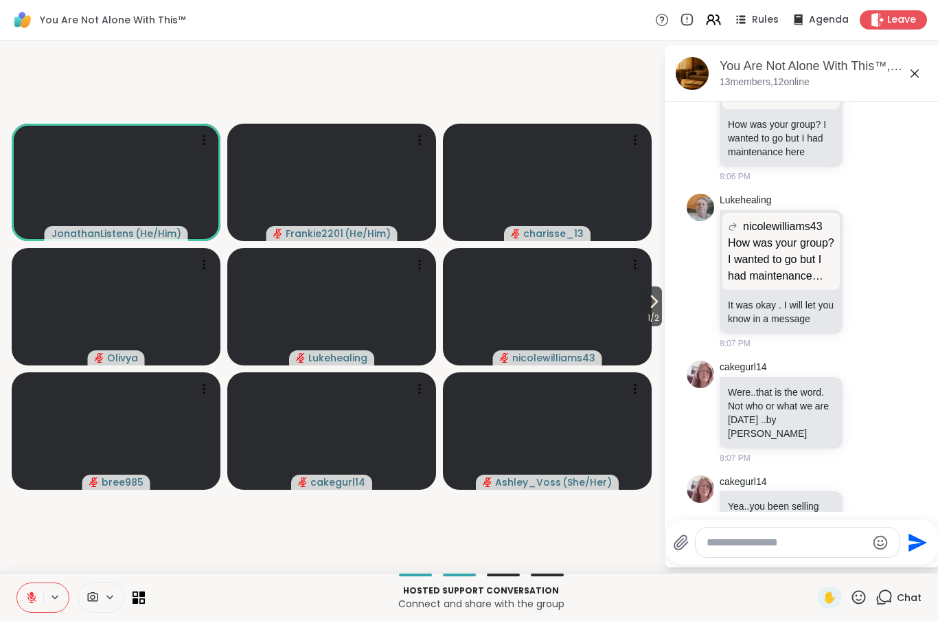
scroll to position [4234, 0]
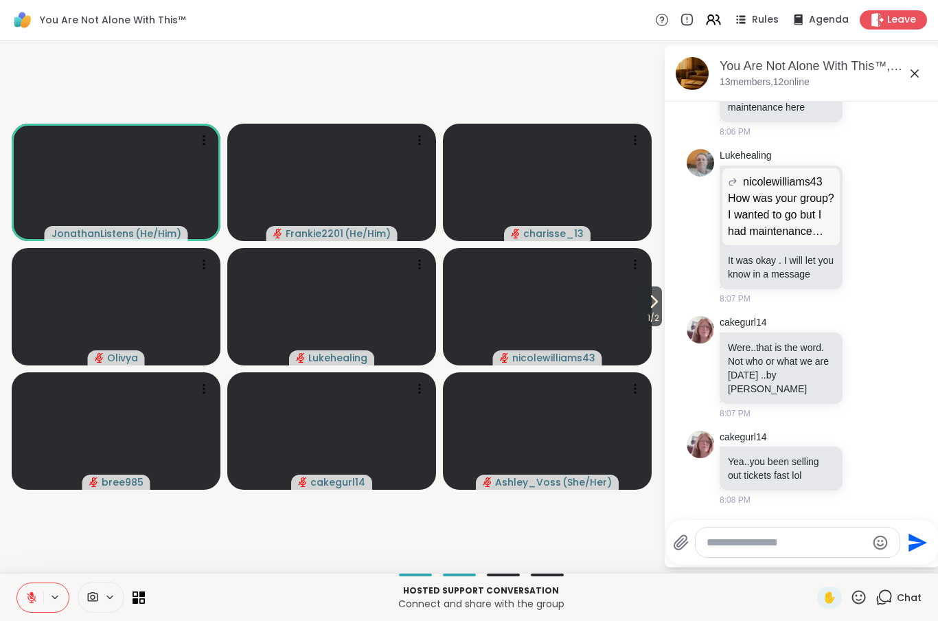
click at [659, 312] on span "1 / 2" at bounding box center [653, 318] width 17 height 16
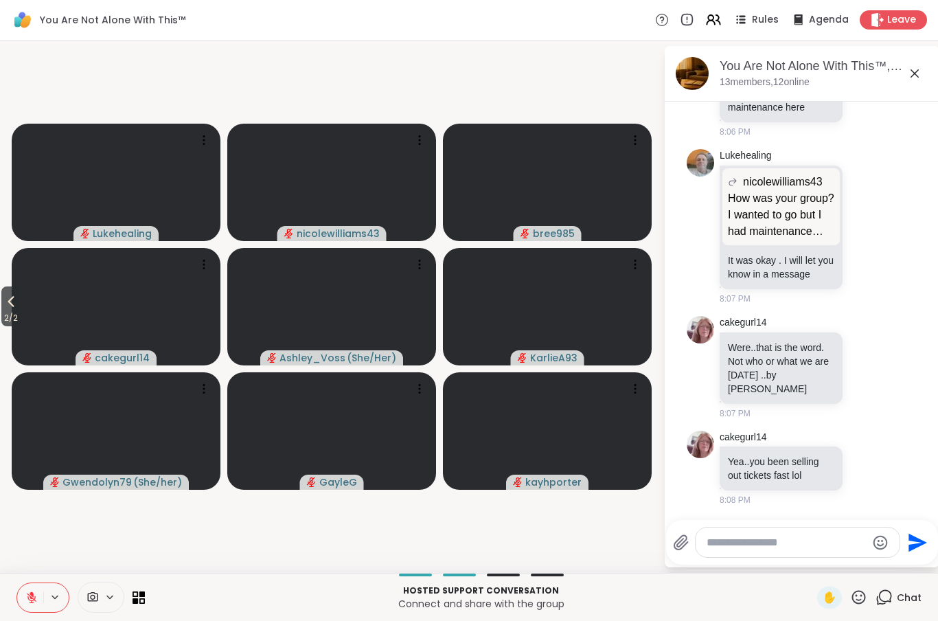
click at [6, 305] on icon at bounding box center [11, 301] width 16 height 16
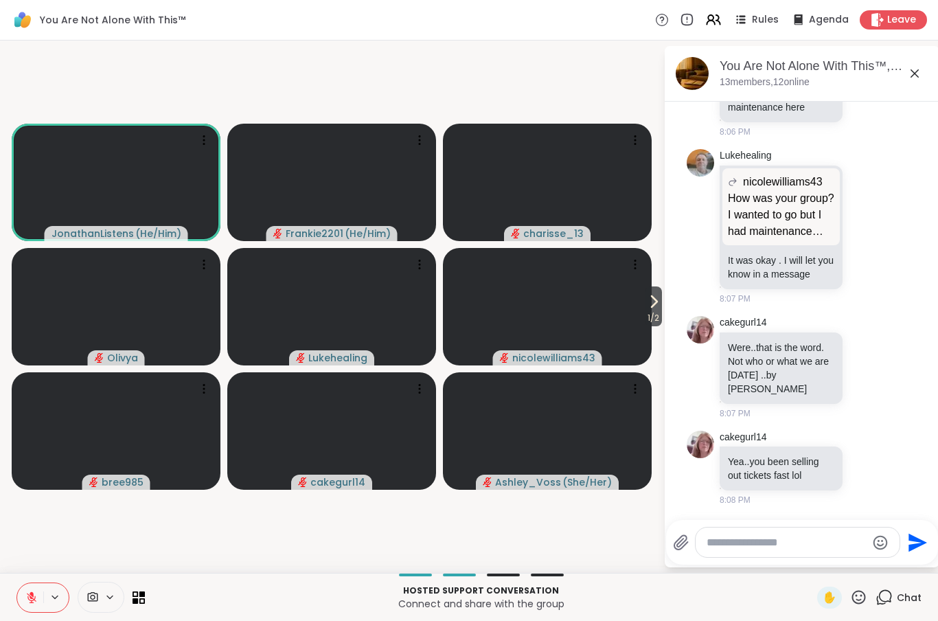
click at [751, 543] on textarea "Type your message" at bounding box center [787, 543] width 160 height 14
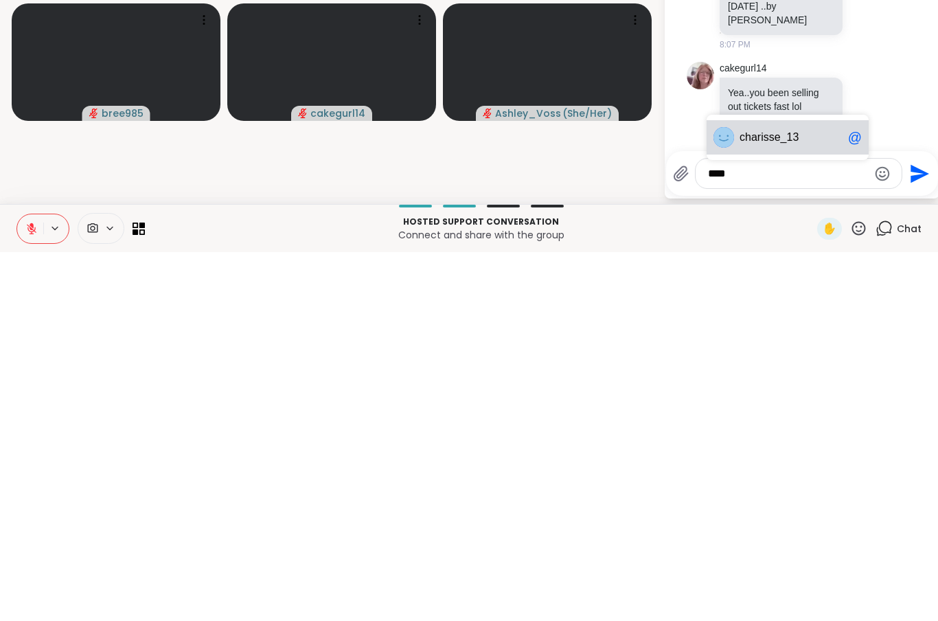
click at [756, 489] on div "cha risse_13 @" at bounding box center [788, 506] width 162 height 34
click at [808, 536] on textarea "**********" at bounding box center [788, 543] width 160 height 14
click at [806, 536] on textarea "**********" at bounding box center [788, 543] width 160 height 14
click at [793, 536] on textarea "**********" at bounding box center [788, 543] width 160 height 14
click at [802, 536] on textarea "**********" at bounding box center [788, 543] width 160 height 14
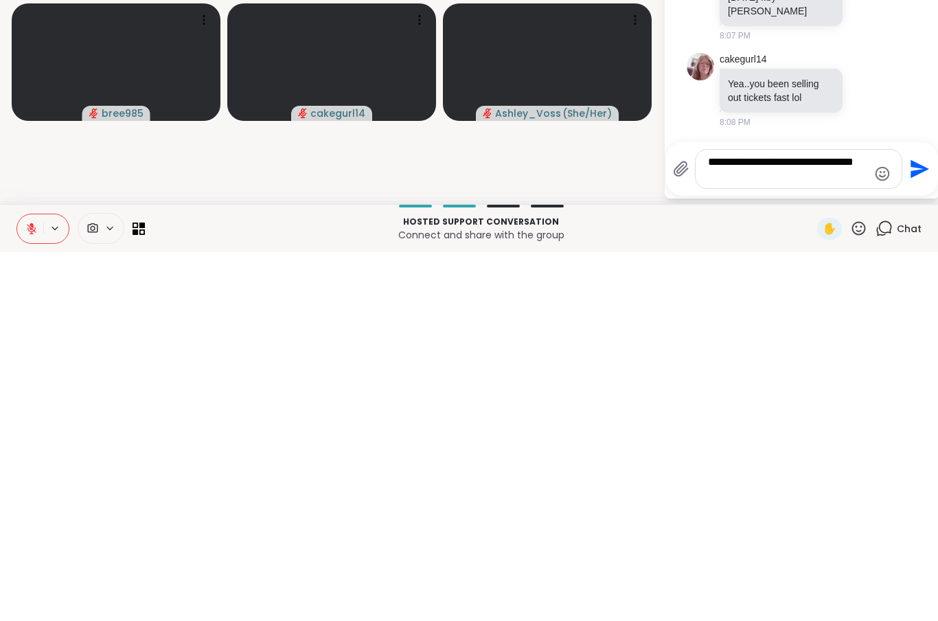
scroll to position [0, 0]
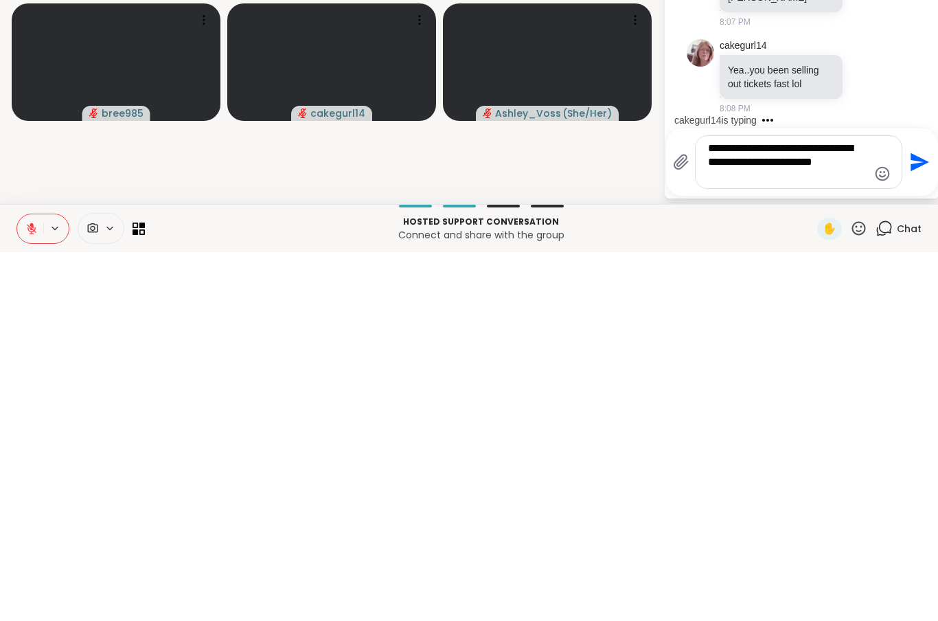
type textarea "**********"
click at [923, 520] on icon "Send" at bounding box center [918, 531] width 22 height 22
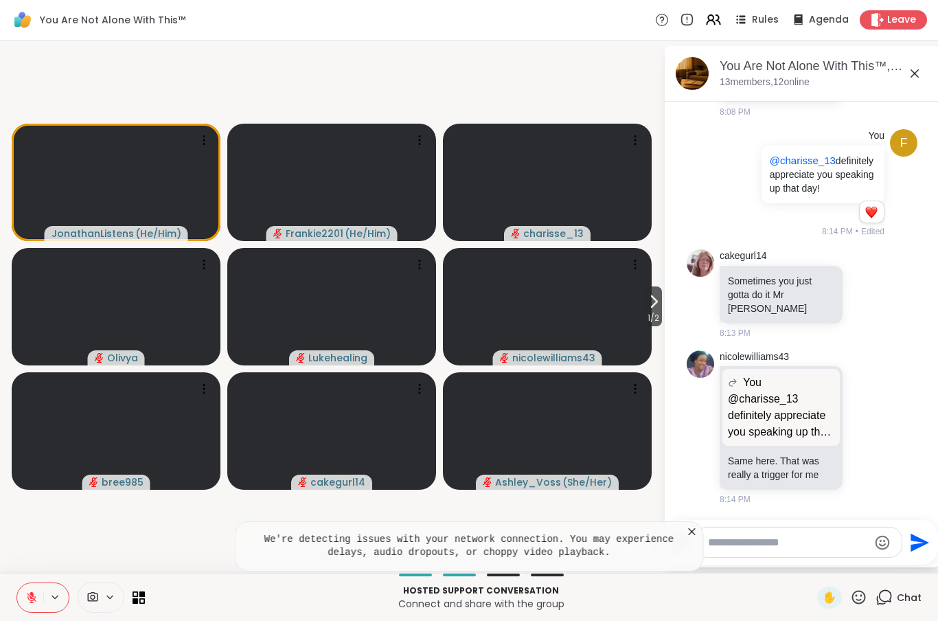
scroll to position [4634, 0]
click at [697, 533] on icon at bounding box center [692, 532] width 14 height 14
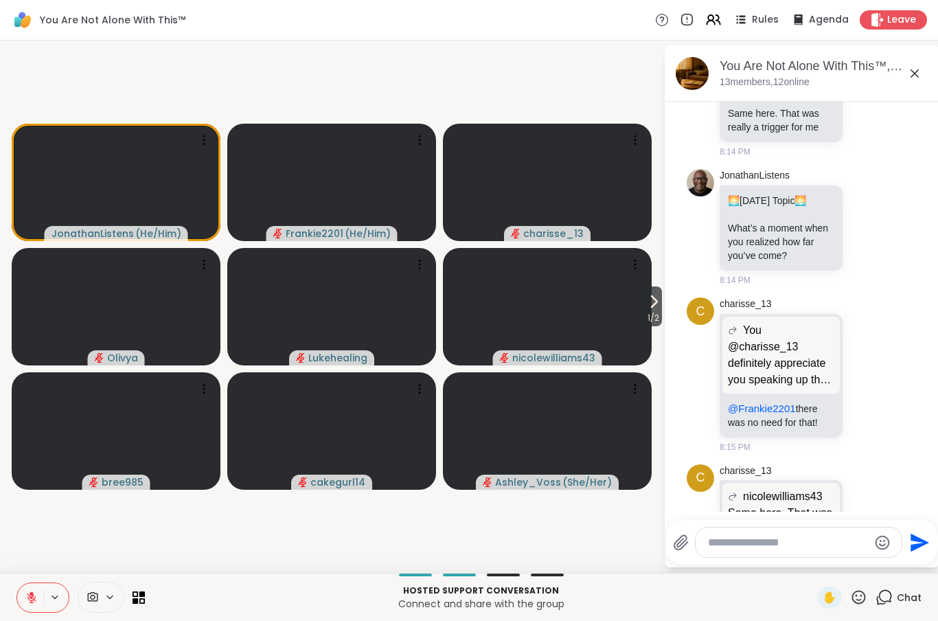
scroll to position [5077, 0]
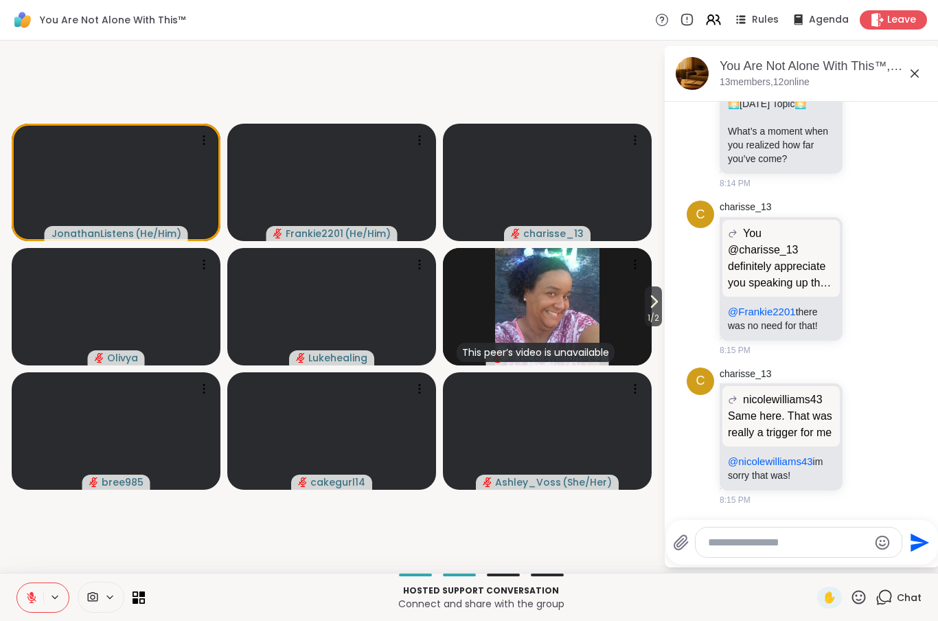
click at [833, 595] on span "✋" at bounding box center [830, 597] width 14 height 16
click at [28, 591] on icon at bounding box center [31, 597] width 12 height 12
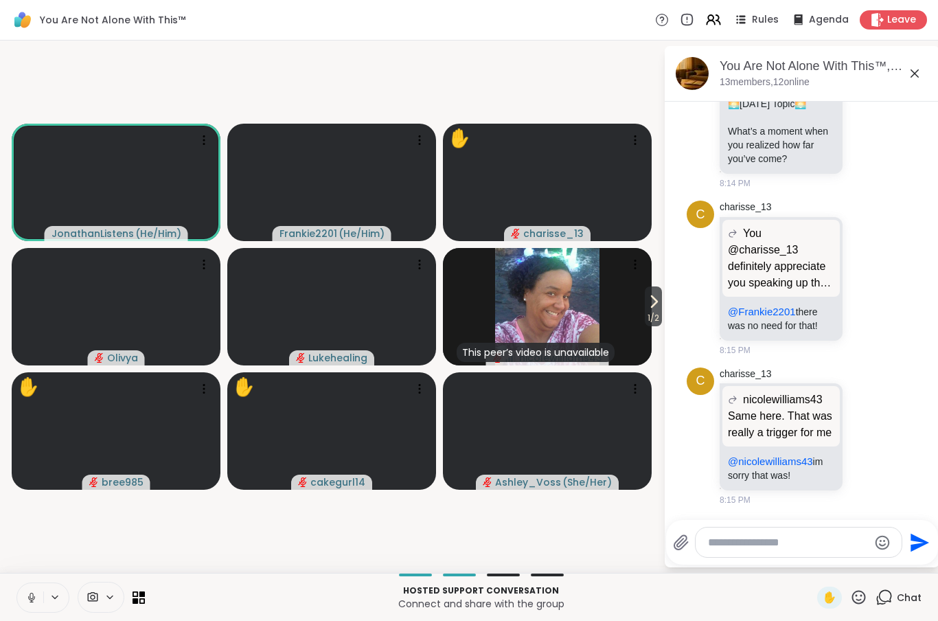
click at [23, 606] on button at bounding box center [30, 597] width 26 height 29
click at [32, 586] on button at bounding box center [30, 597] width 26 height 29
click at [29, 591] on icon at bounding box center [31, 597] width 12 height 12
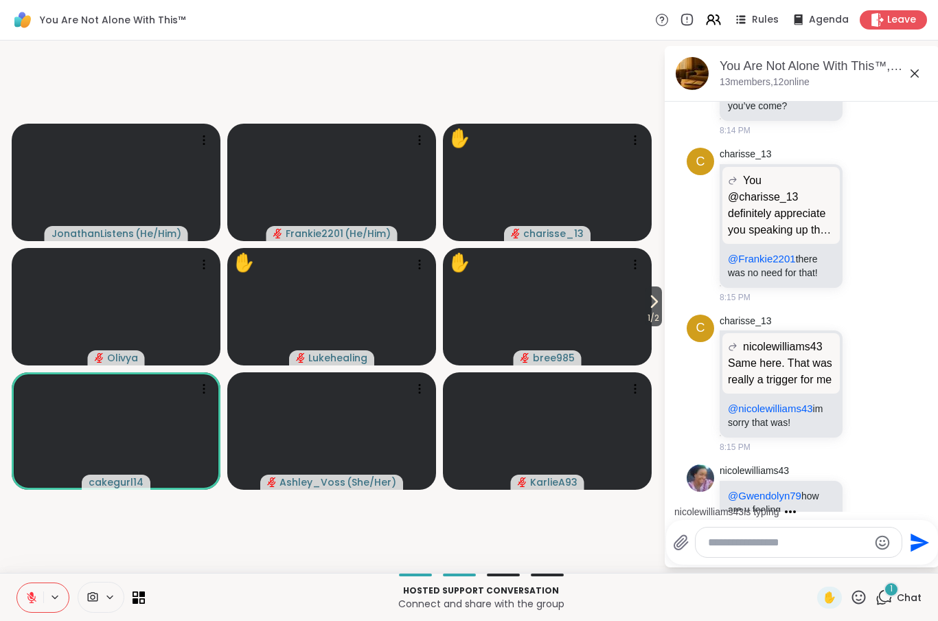
scroll to position [5164, 0]
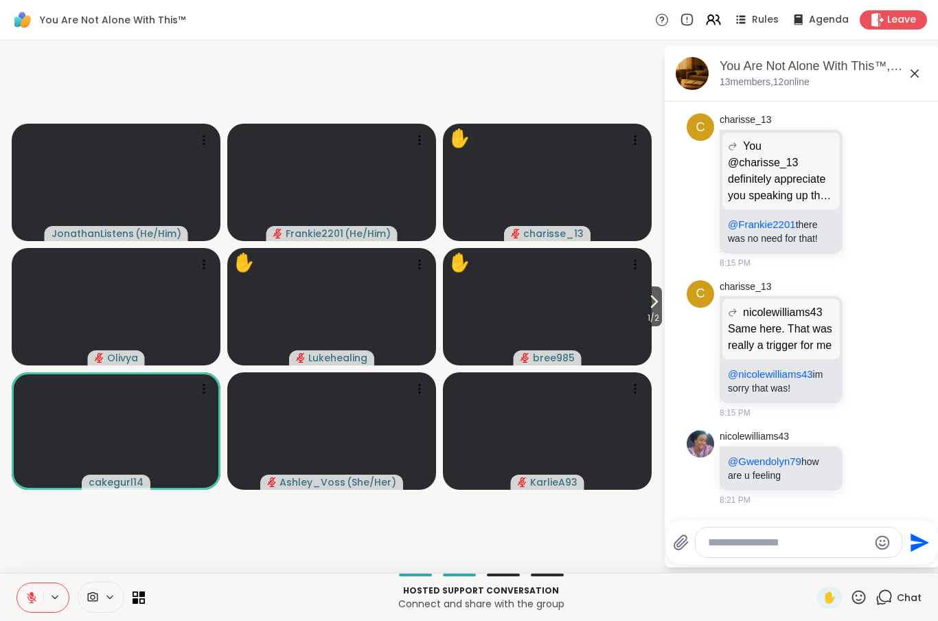
click at [661, 314] on span "1 / 2" at bounding box center [653, 318] width 17 height 16
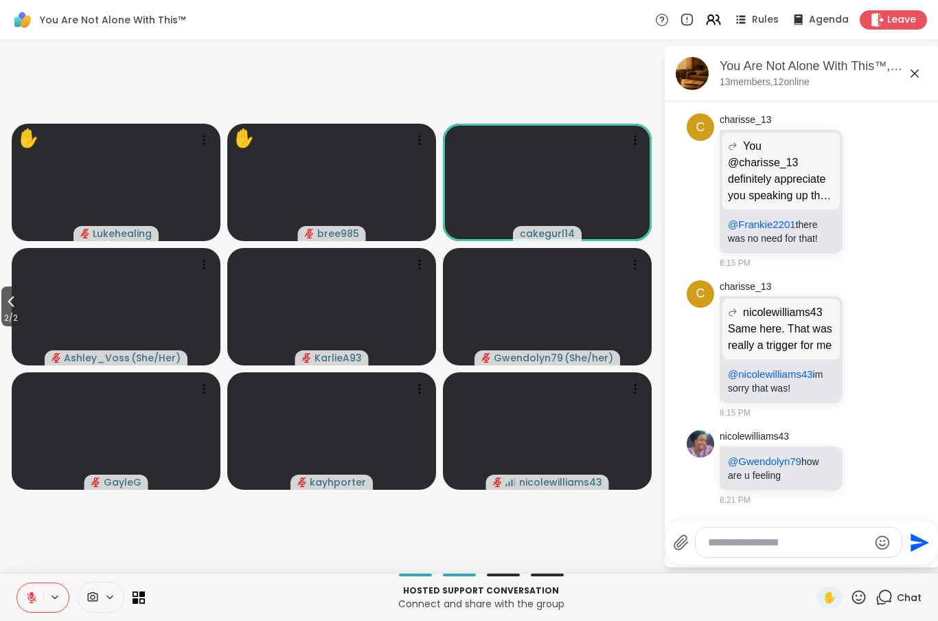
click at [15, 311] on span "2 / 2" at bounding box center [10, 318] width 19 height 16
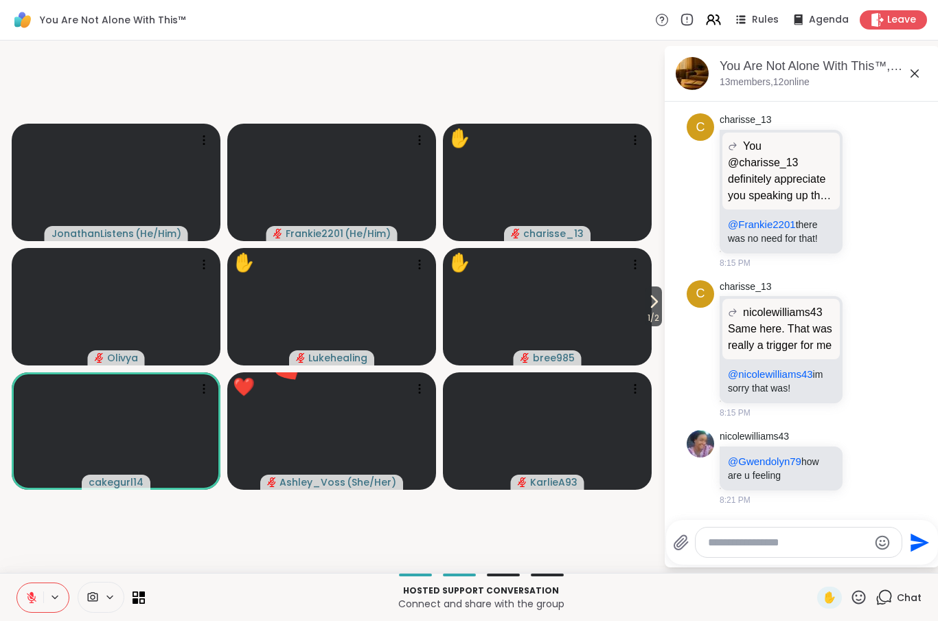
click at [830, 597] on span "✋" at bounding box center [830, 597] width 14 height 16
click at [828, 597] on span "✋" at bounding box center [830, 597] width 14 height 16
click at [863, 604] on icon at bounding box center [858, 597] width 17 height 17
click at [849, 554] on span "👍" at bounding box center [849, 561] width 14 height 16
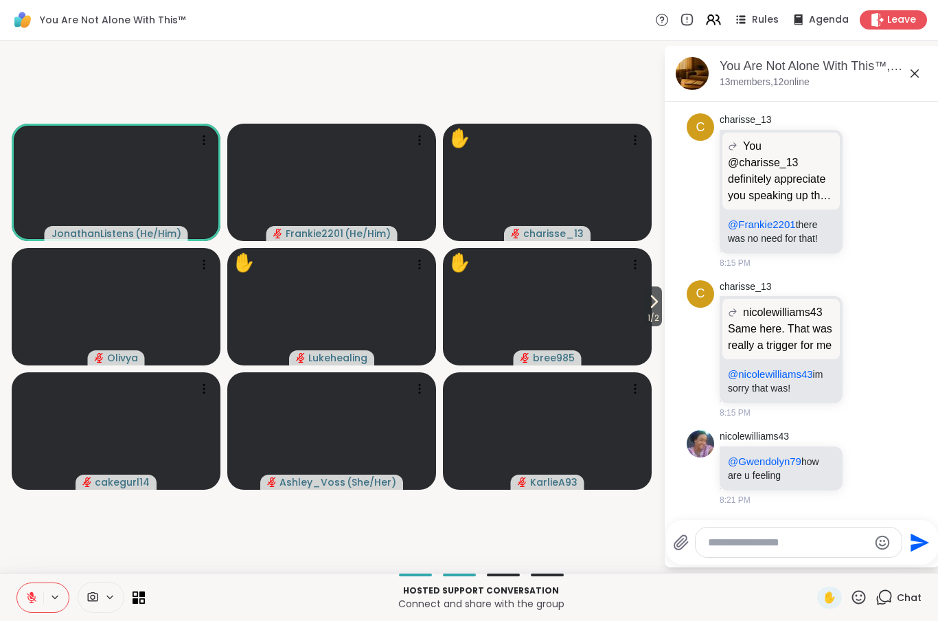
click at [864, 603] on icon at bounding box center [858, 597] width 17 height 17
click at [820, 560] on span "❤️" at bounding box center [819, 561] width 14 height 16
click at [661, 310] on span "1 / 2" at bounding box center [653, 318] width 17 height 16
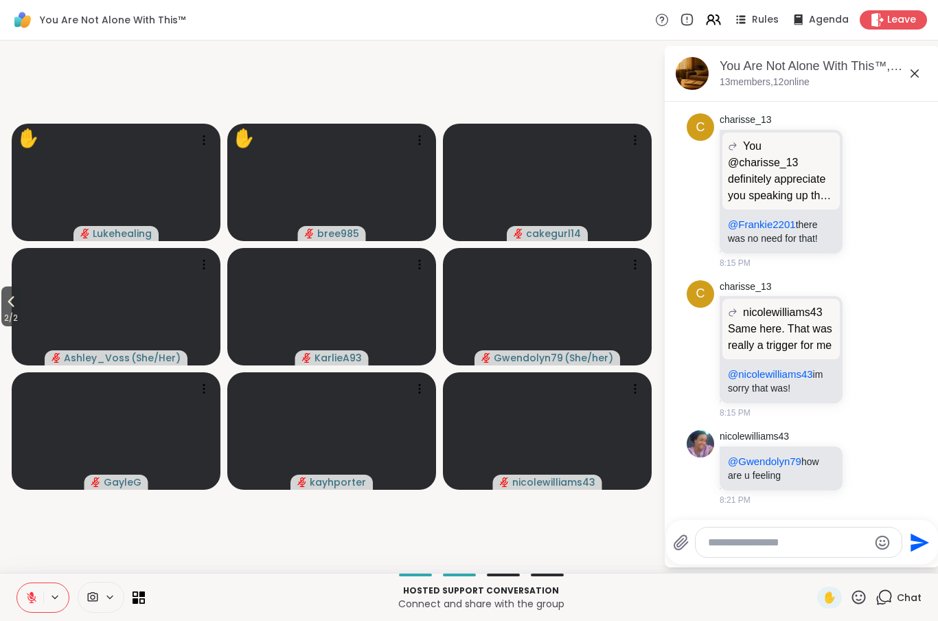
click at [21, 306] on button "2 / 2" at bounding box center [10, 306] width 19 height 40
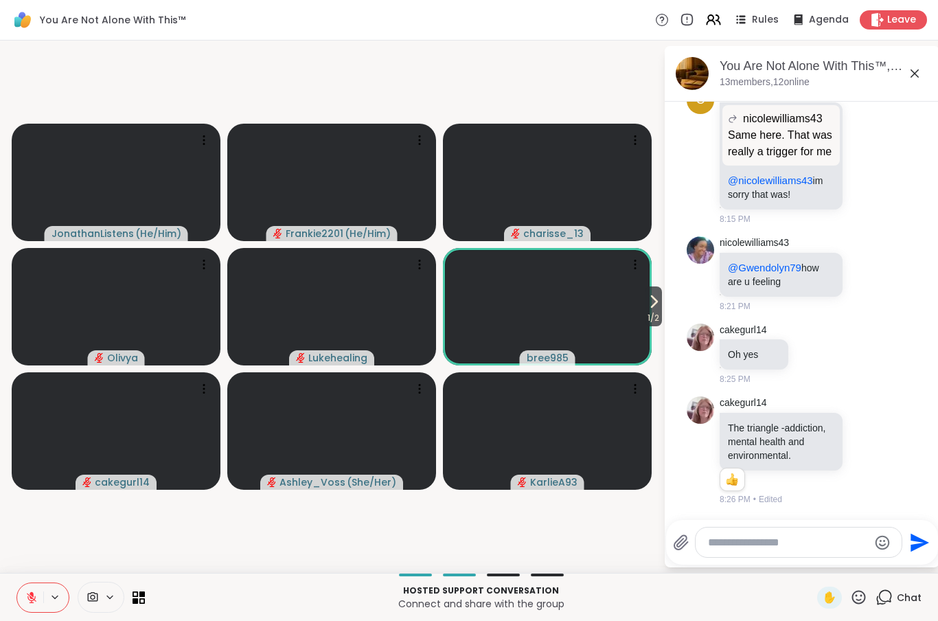
scroll to position [5356, 0]
click at [867, 595] on icon at bounding box center [858, 597] width 17 height 17
click at [913, 566] on span "🎉" at bounding box center [909, 561] width 14 height 16
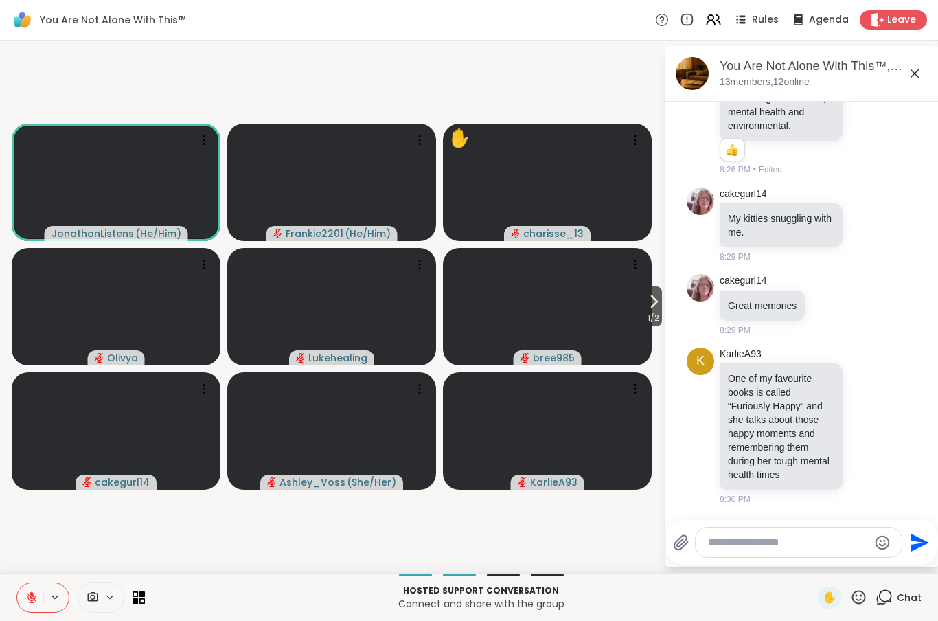
scroll to position [5704, 0]
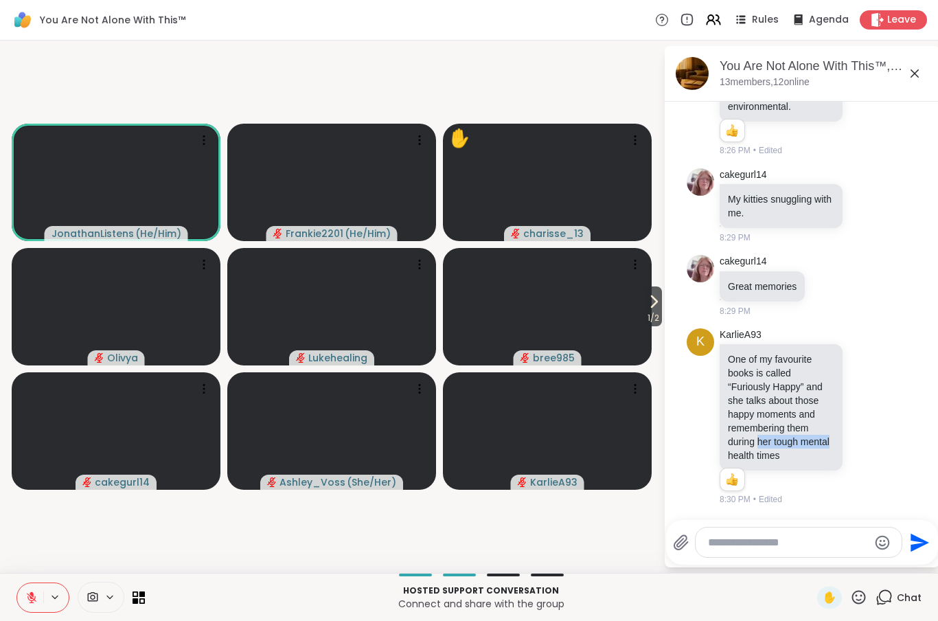
click at [862, 481] on div "KarlieA93 One of my favourite books is called “Furiously Happy” and she talks a…" at bounding box center [804, 417] width 168 height 178
click at [858, 415] on div at bounding box center [851, 416] width 12 height 16
click at [869, 475] on div "KarlieA93 One of my favourite books is called “Furiously Happy” and she talks a…" at bounding box center [804, 417] width 168 height 178
click at [861, 422] on icon at bounding box center [867, 416] width 12 height 14
click at [734, 396] on button "Select Reaction: Thumbs up" at bounding box center [727, 393] width 27 height 27
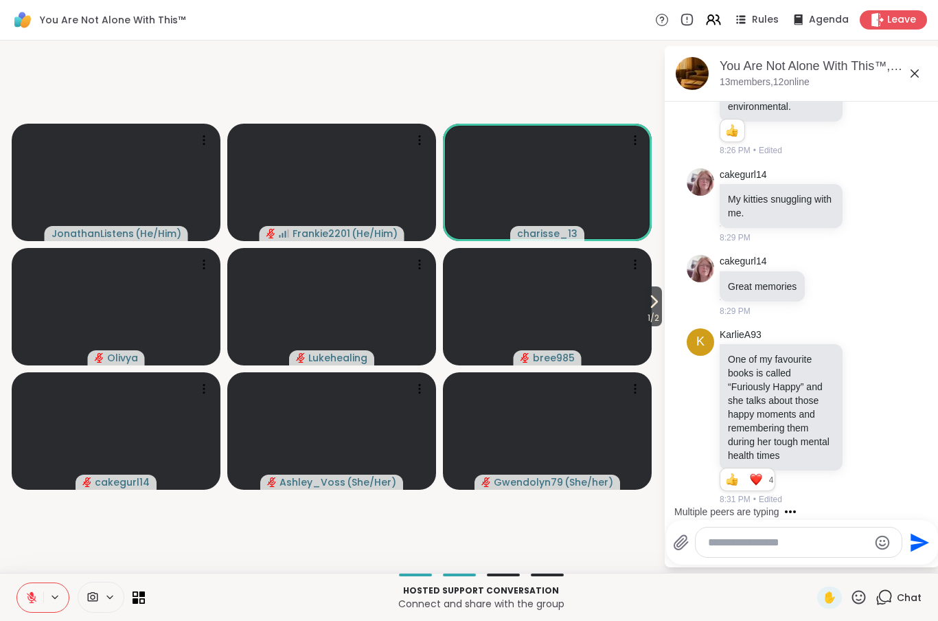
click at [62, 595] on button at bounding box center [55, 597] width 25 height 12
click at [18, 510] on video-player-container "1 / 2 JonathanListens ( He/Him ) Frankie2201 ( He/Him ) charisse_13 Olivya Luke…" at bounding box center [331, 306] width 647 height 521
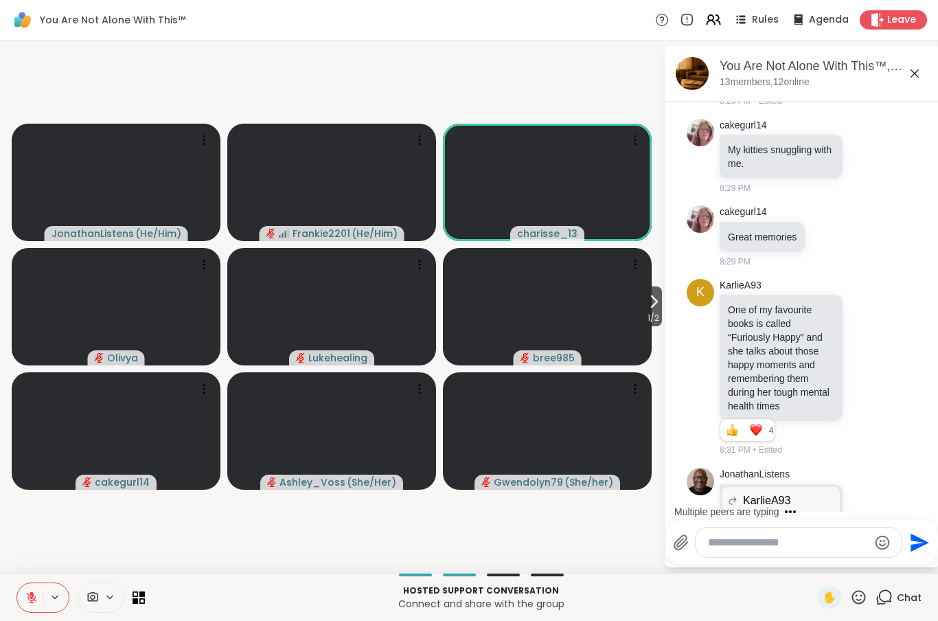
scroll to position [5897, 0]
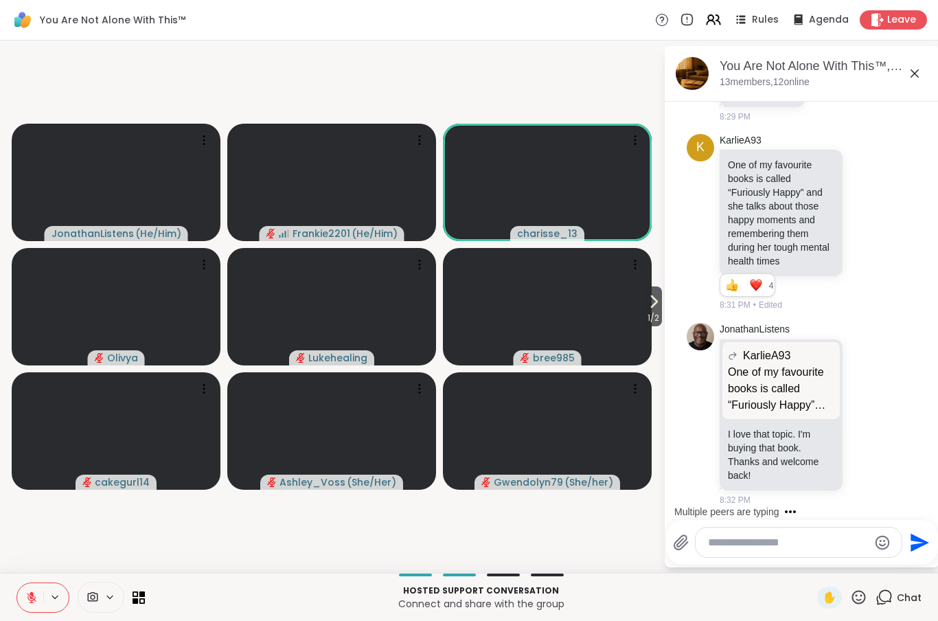
click at [93, 513] on video-player-container "1 / 2 JonathanListens ( He/Him ) Frankie2201 ( He/Him ) charisse_13 Olivya Luke…" at bounding box center [331, 306] width 647 height 521
click at [861, 602] on icon at bounding box center [858, 597] width 17 height 17
click at [819, 559] on span "❤️" at bounding box center [819, 561] width 14 height 16
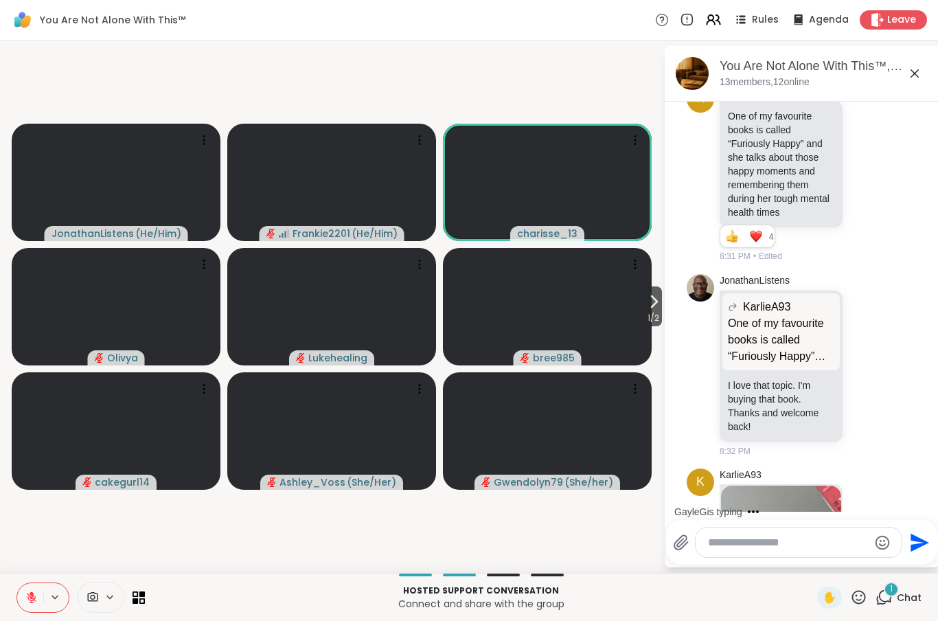
scroll to position [6310, 0]
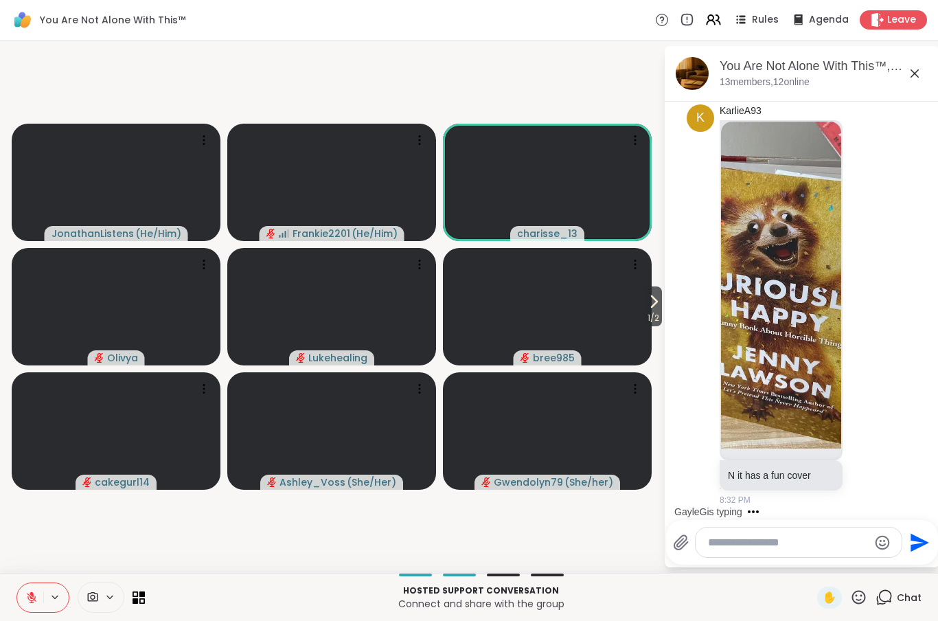
click at [114, 592] on icon at bounding box center [109, 597] width 11 height 12
click at [186, 539] on video-player-container "1 / 2 JonathanListens ( He/Him ) Frankie2201 ( He/Him ) charisse_13 Olivya Luke…" at bounding box center [331, 306] width 647 height 521
click at [56, 589] on div at bounding box center [42, 597] width 53 height 30
click at [57, 594] on icon at bounding box center [54, 597] width 11 height 12
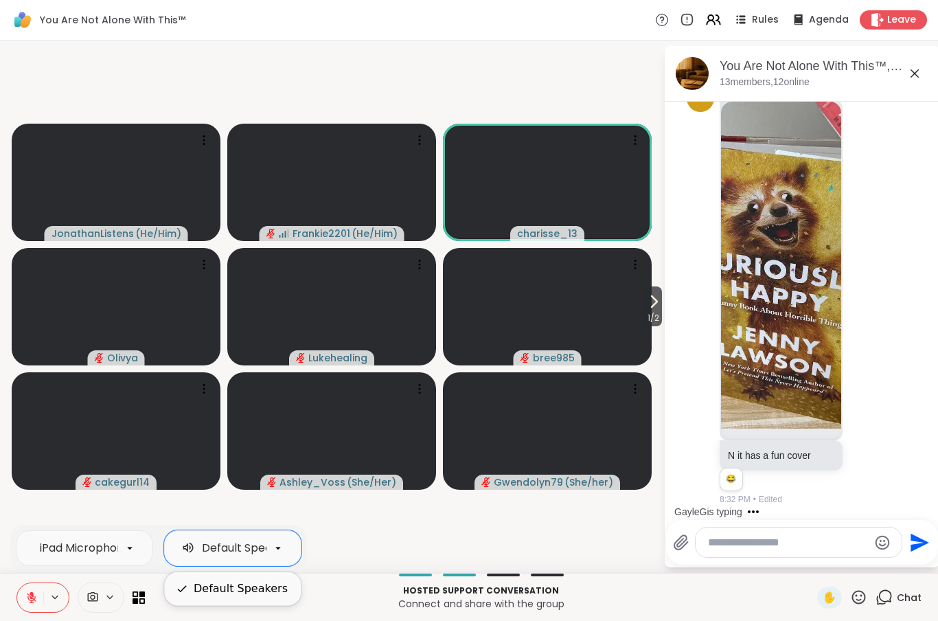
scroll to position [6329, 0]
click at [15, 516] on video-player-container "1 / 2 JonathanListens ( He/Him ) Frankie2201 ( He/Him ) charisse_13 Olivya Luke…" at bounding box center [331, 306] width 647 height 521
click at [57, 543] on video-player-container "1 / 2 JonathanListens ( He/Him ) Frankie2201 ( He/Him ) charisse_13 Olivya Luke…" at bounding box center [331, 306] width 647 height 521
click at [60, 592] on icon at bounding box center [54, 597] width 11 height 12
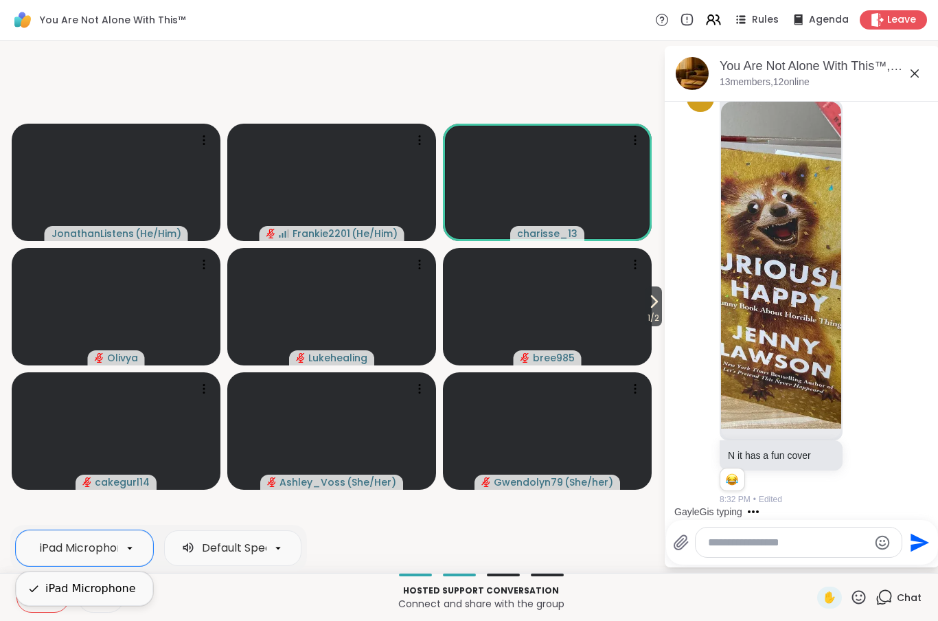
click at [21, 491] on video-player-container "1 / 2 JonathanListens ( He/Him ) Frankie2201 ( He/Him ) charisse_13 Olivya Luke…" at bounding box center [331, 306] width 647 height 521
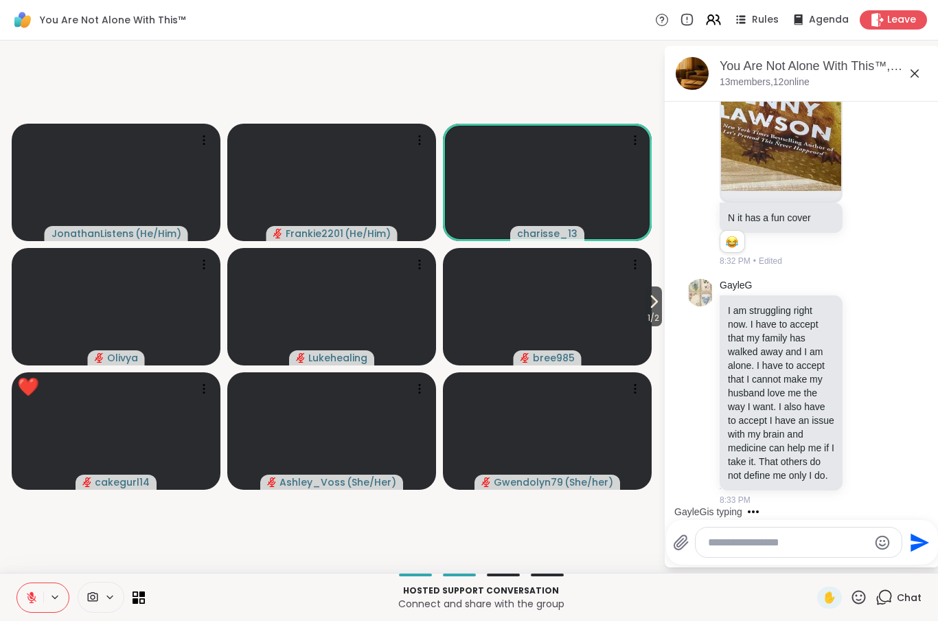
scroll to position [6605, 0]
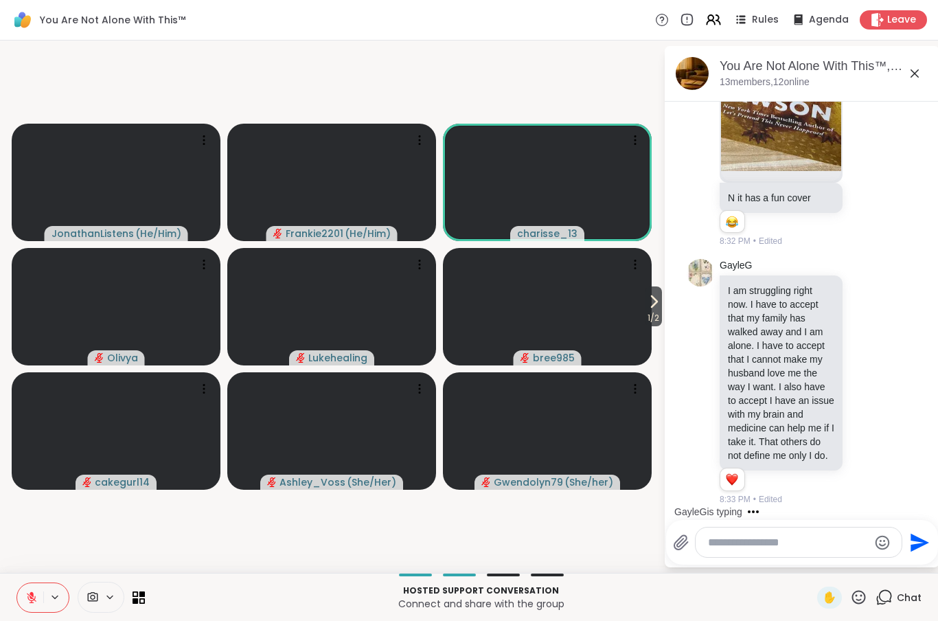
click at [861, 593] on icon at bounding box center [858, 597] width 17 height 17
click at [818, 557] on span "❤️" at bounding box center [819, 561] width 14 height 16
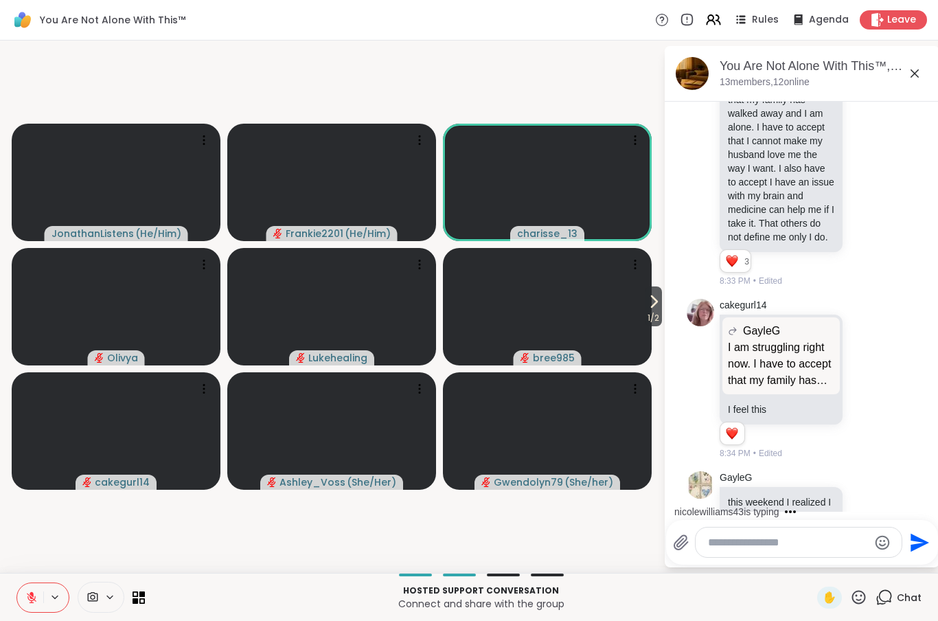
scroll to position [7001, 0]
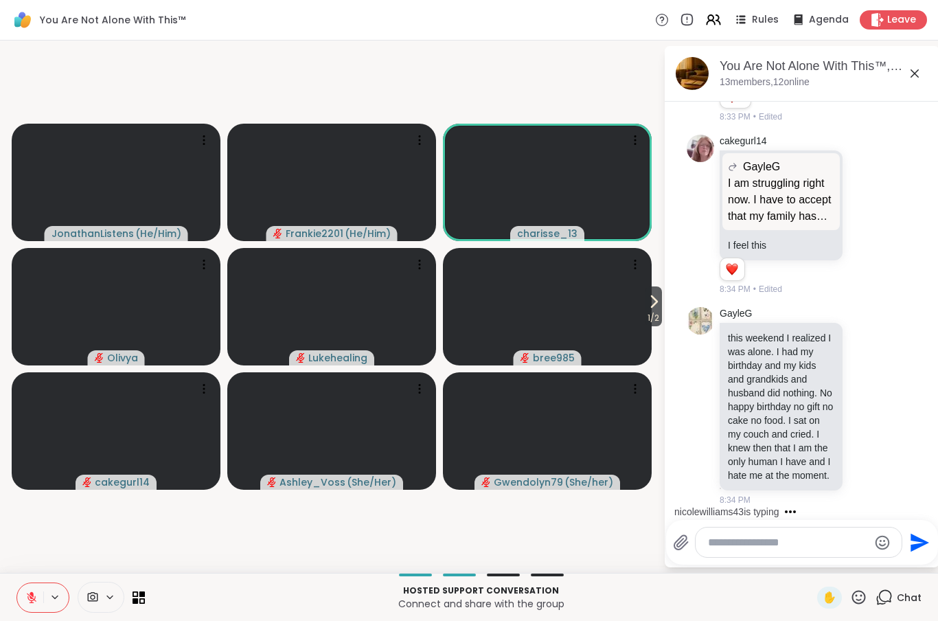
click at [863, 598] on icon at bounding box center [858, 597] width 17 height 17
click at [880, 559] on span "🌟" at bounding box center [879, 561] width 14 height 16
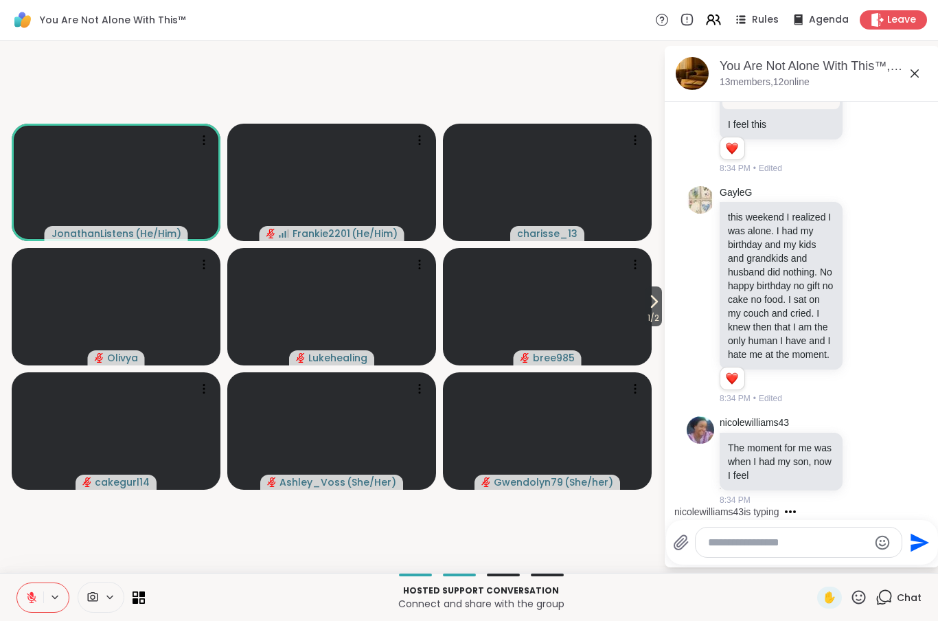
scroll to position [7140, 0]
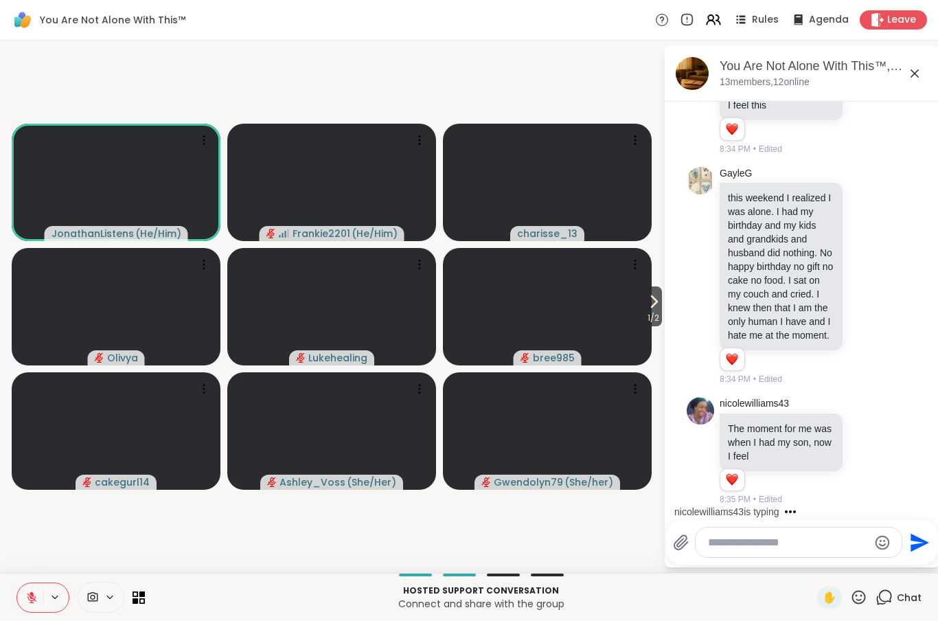
click at [863, 271] on icon at bounding box center [867, 276] width 12 height 14
click at [790, 251] on div "Select Reaction: Sad" at bounding box center [788, 253] width 12 height 12
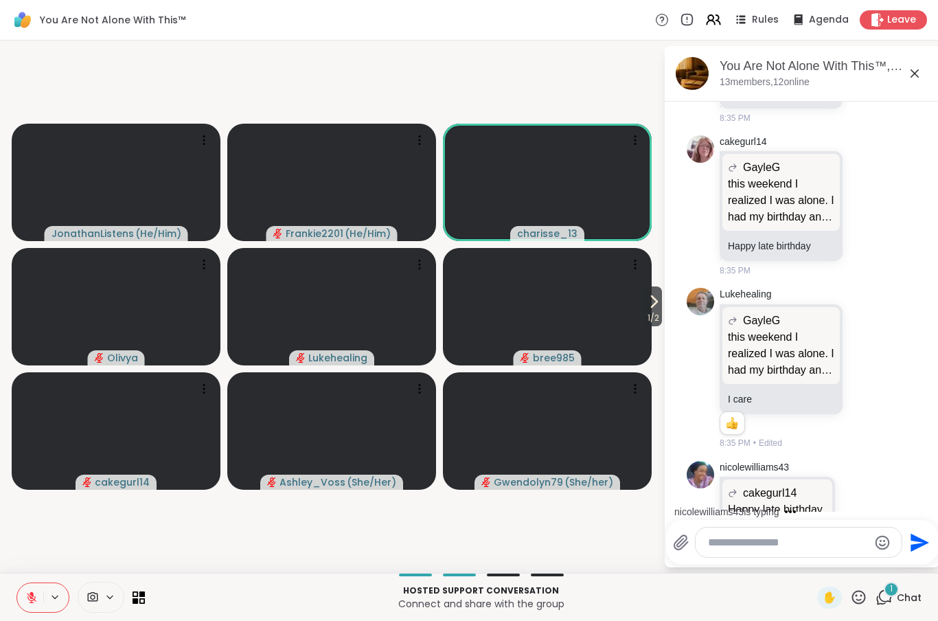
scroll to position [7684, 0]
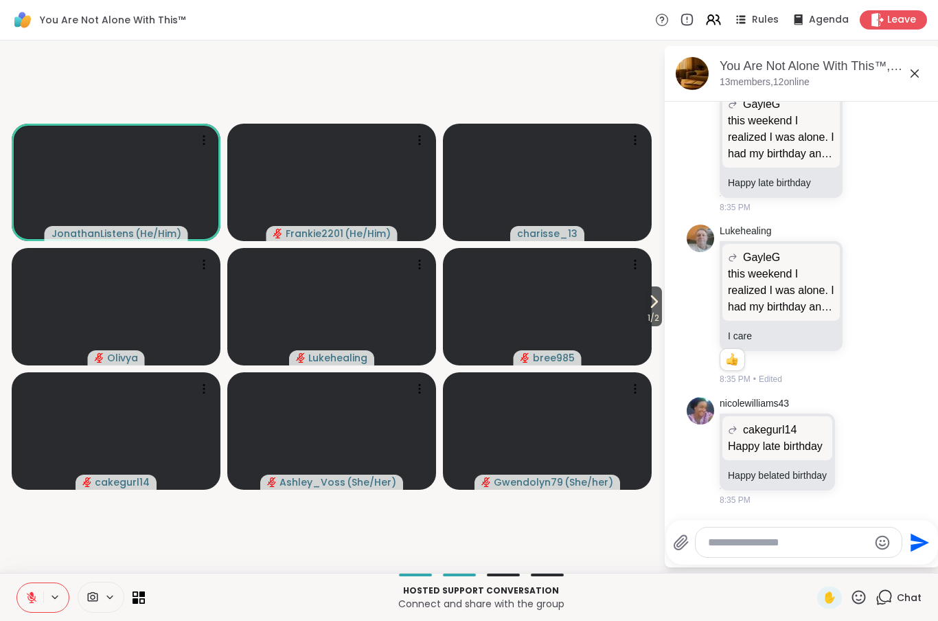
click at [861, 600] on icon at bounding box center [859, 597] width 14 height 14
click at [823, 555] on span "❤️" at bounding box center [819, 561] width 14 height 16
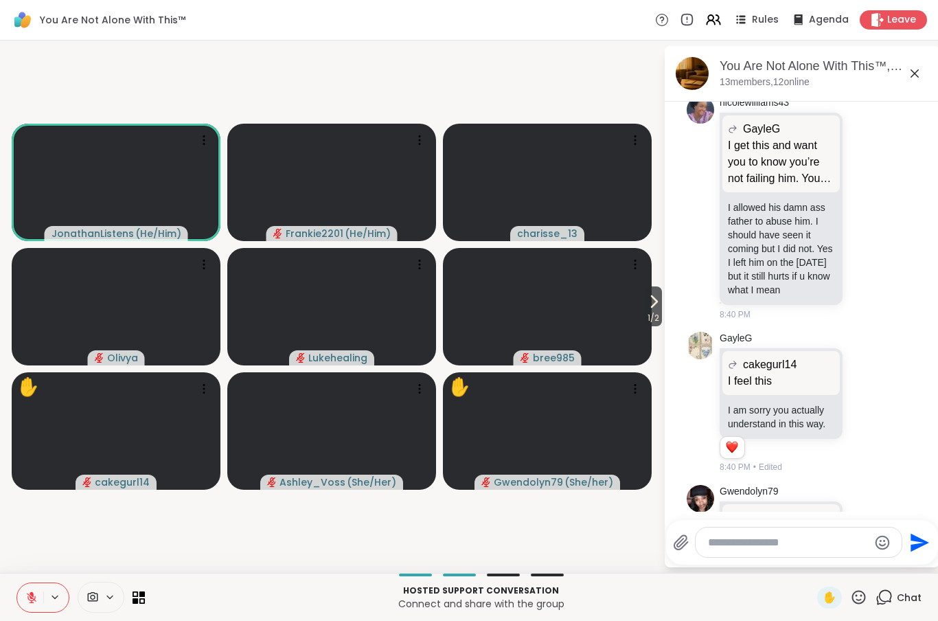
scroll to position [9021, 0]
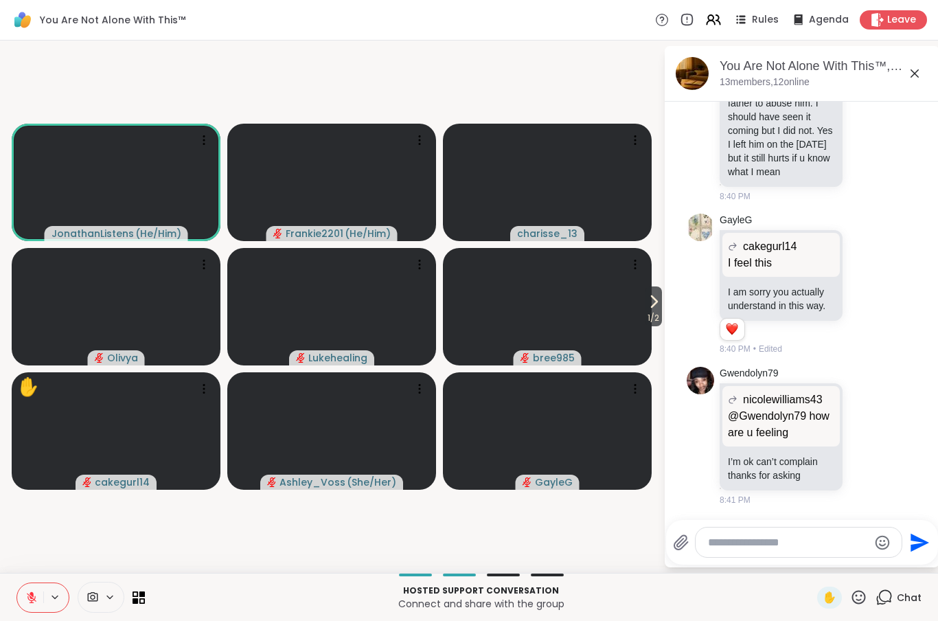
click at [656, 311] on span "1 / 2" at bounding box center [653, 318] width 17 height 16
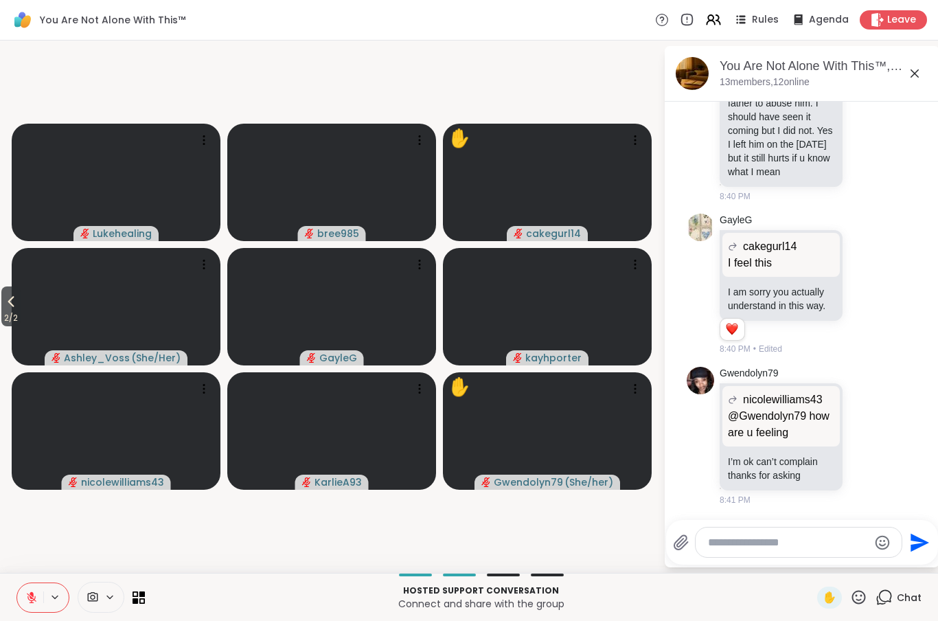
click at [14, 301] on icon at bounding box center [11, 301] width 16 height 16
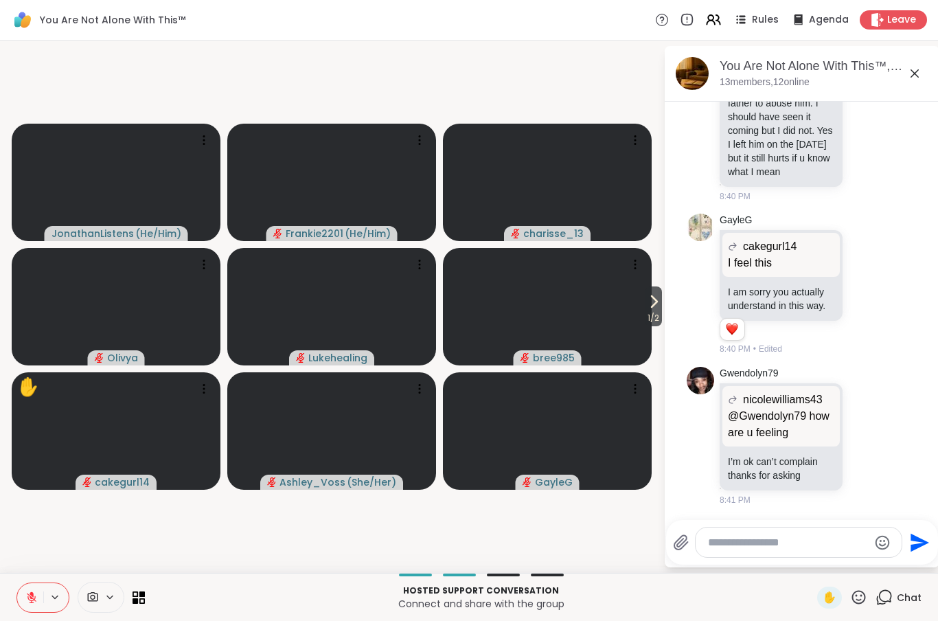
click at [651, 326] on span "1 / 2" at bounding box center [653, 318] width 17 height 16
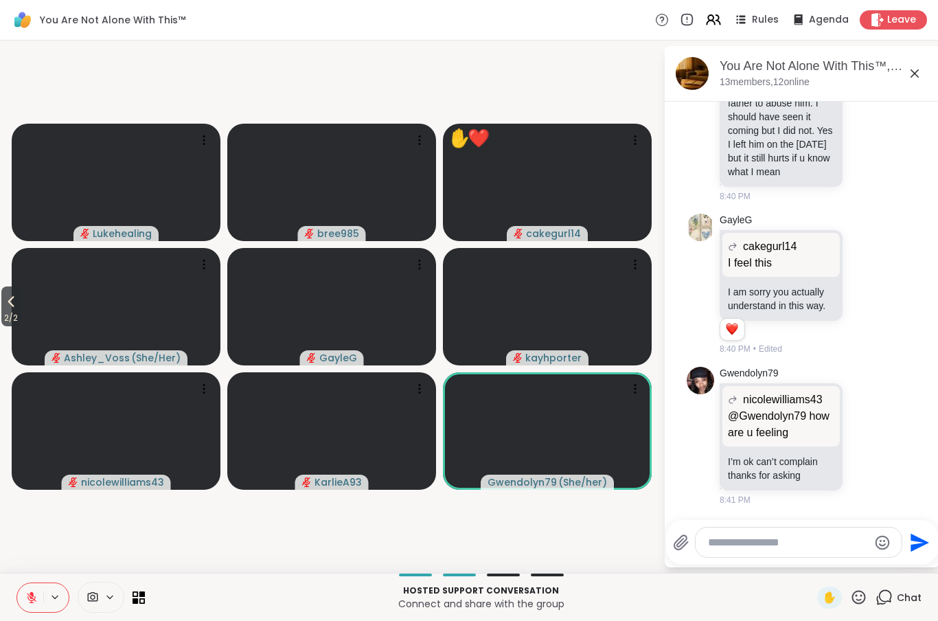
click at [857, 603] on icon at bounding box center [859, 597] width 14 height 14
click at [851, 571] on div "👍" at bounding box center [848, 561] width 25 height 22
click at [27, 310] on video at bounding box center [116, 306] width 209 height 117
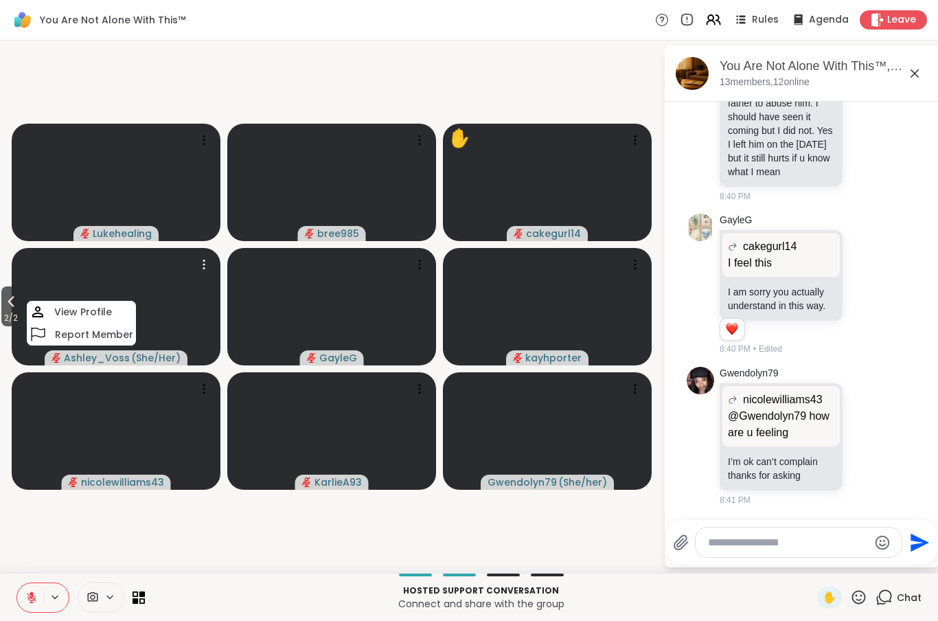
click at [8, 301] on icon at bounding box center [11, 301] width 16 height 16
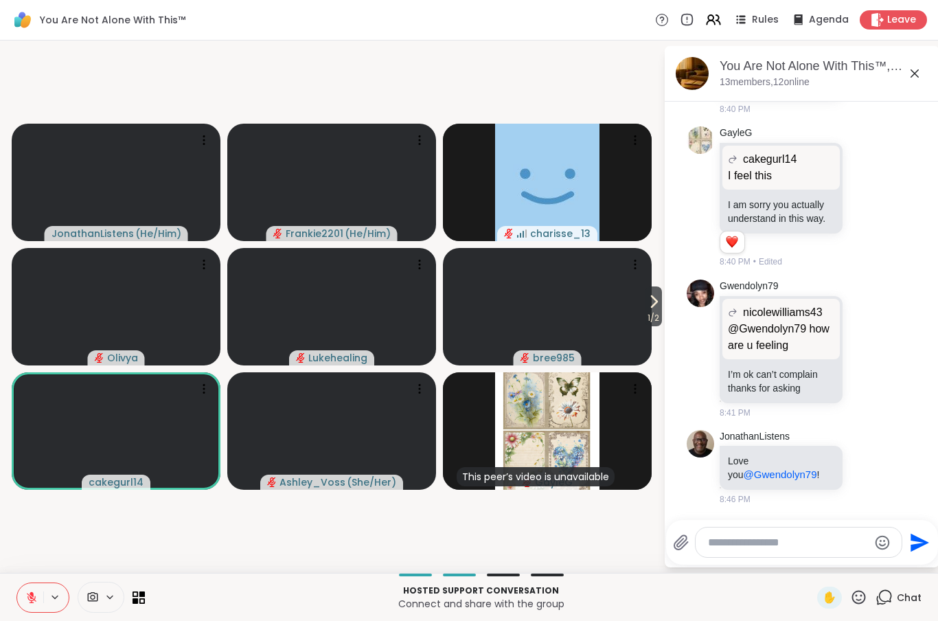
scroll to position [9127, 0]
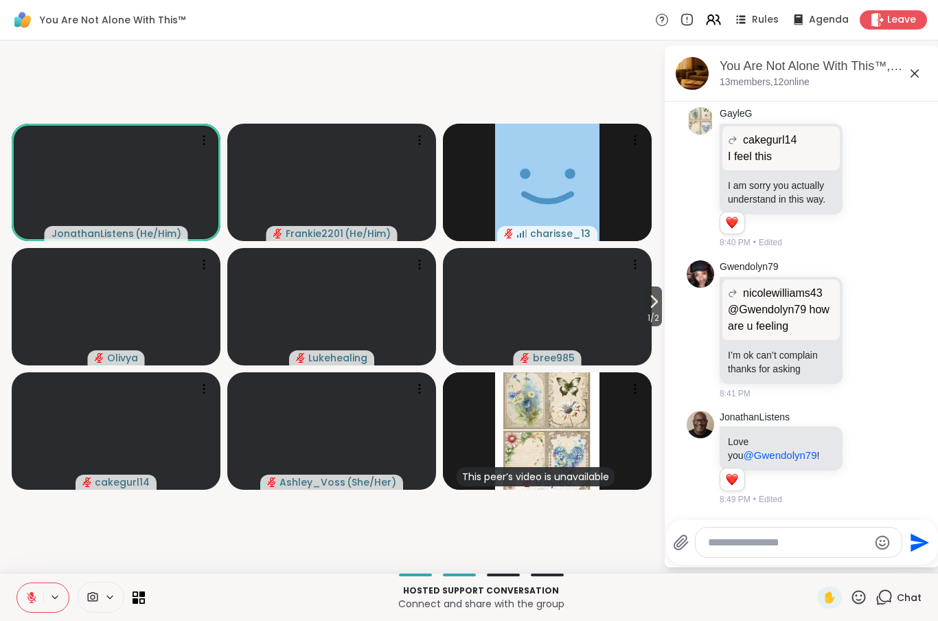
click at [662, 299] on button "1 / 2" at bounding box center [653, 306] width 17 height 40
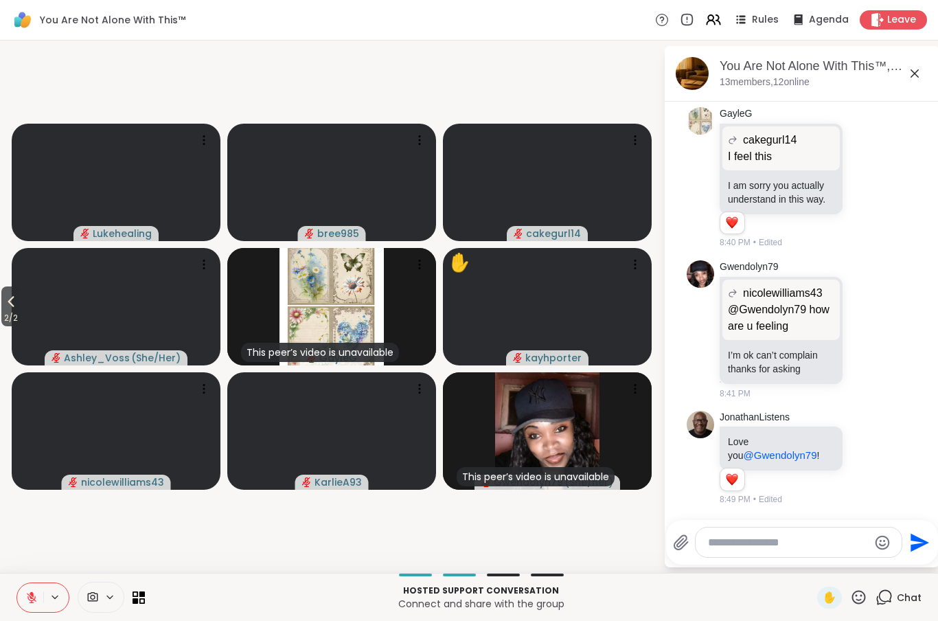
click at [4, 312] on span "2 / 2" at bounding box center [10, 318] width 19 height 16
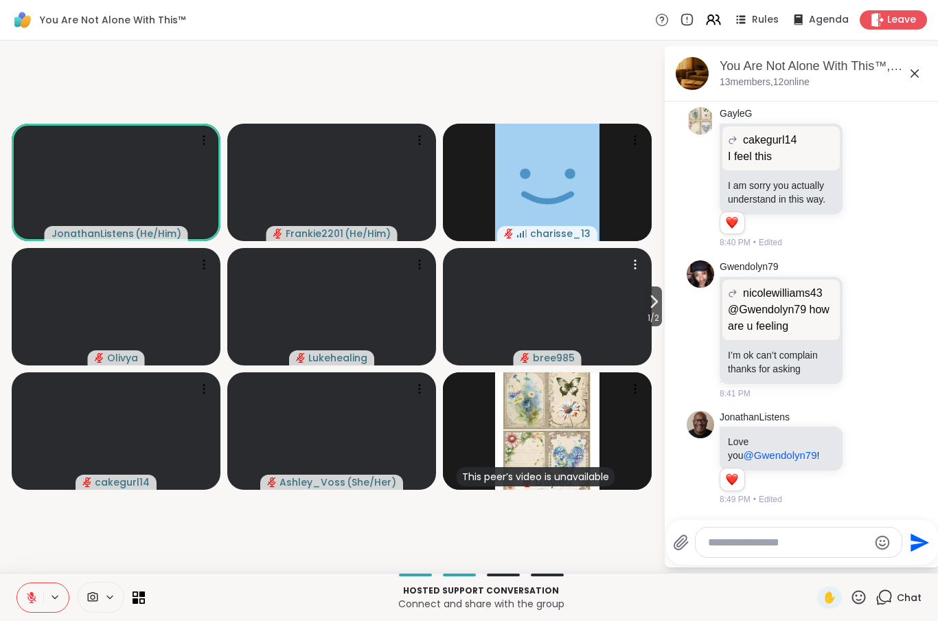
click at [634, 304] on video at bounding box center [547, 306] width 209 height 117
click at [603, 525] on video-player-container "1 / 2 JonathanListens ( He/Him ) Frankie2201 ( He/Him ) charisse_13 Olivya Luke…" at bounding box center [331, 306] width 647 height 521
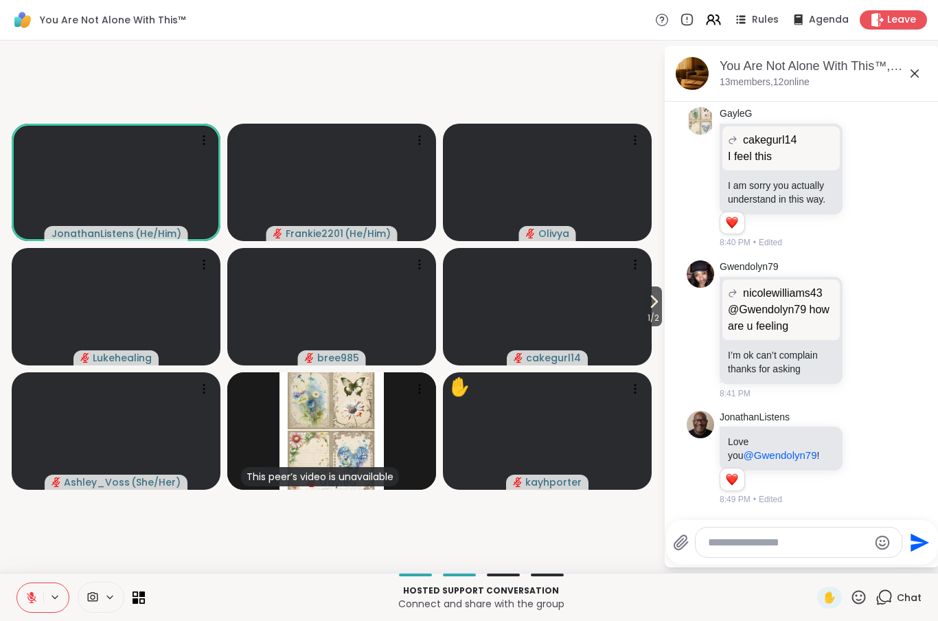
click at [861, 595] on icon at bounding box center [858, 597] width 17 height 17
click at [827, 565] on div "❤️" at bounding box center [818, 561] width 25 height 22
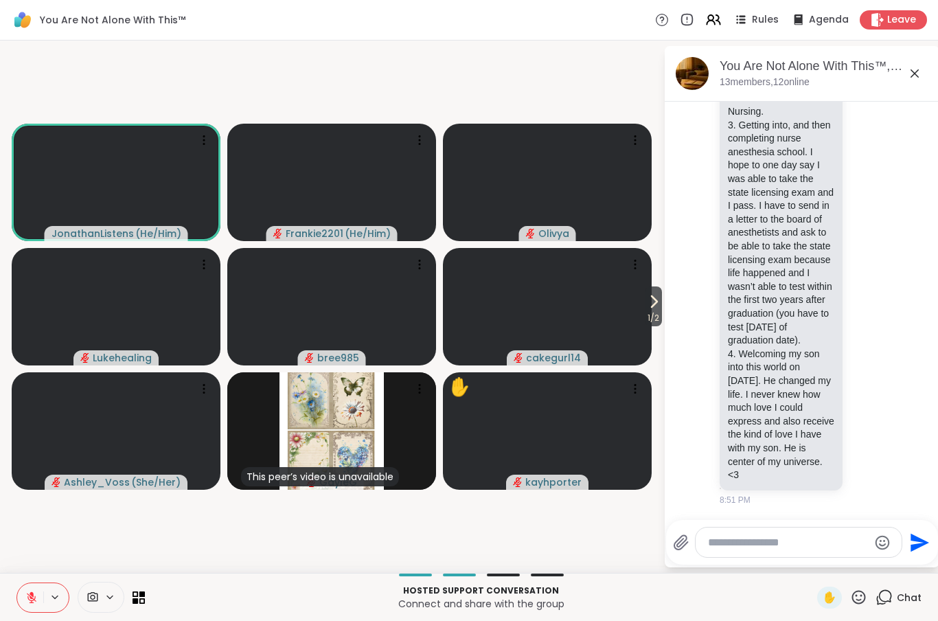
scroll to position [9786, 0]
click at [888, 414] on div "Ashley_Voss Graduating from nursing school with my associate degree in nursing …" at bounding box center [804, 185] width 168 height 641
click at [872, 178] on icon at bounding box center [867, 185] width 12 height 14
click at [762, 159] on div "Select Reaction: Heart" at bounding box center [757, 163] width 12 height 12
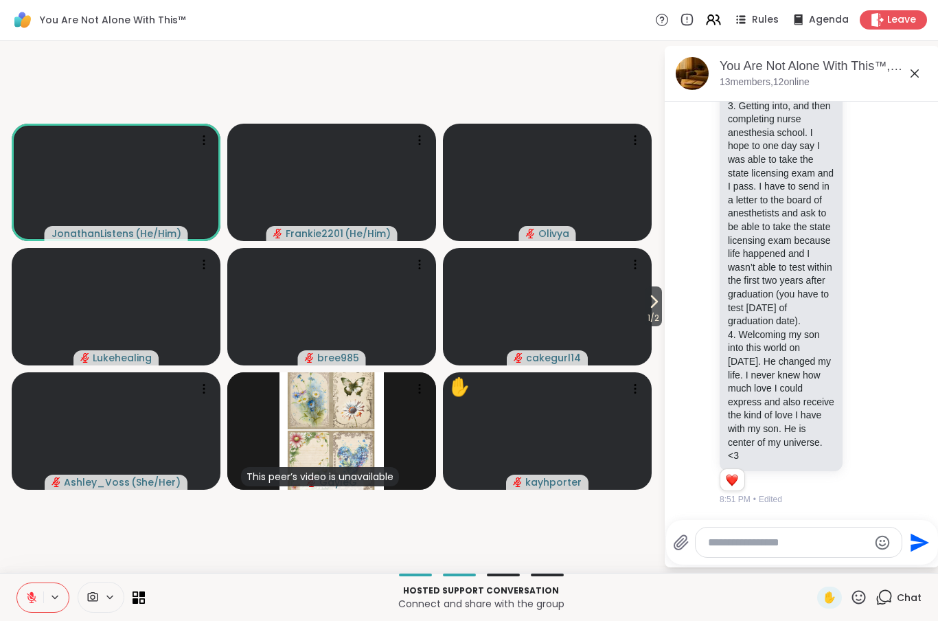
scroll to position [9806, 0]
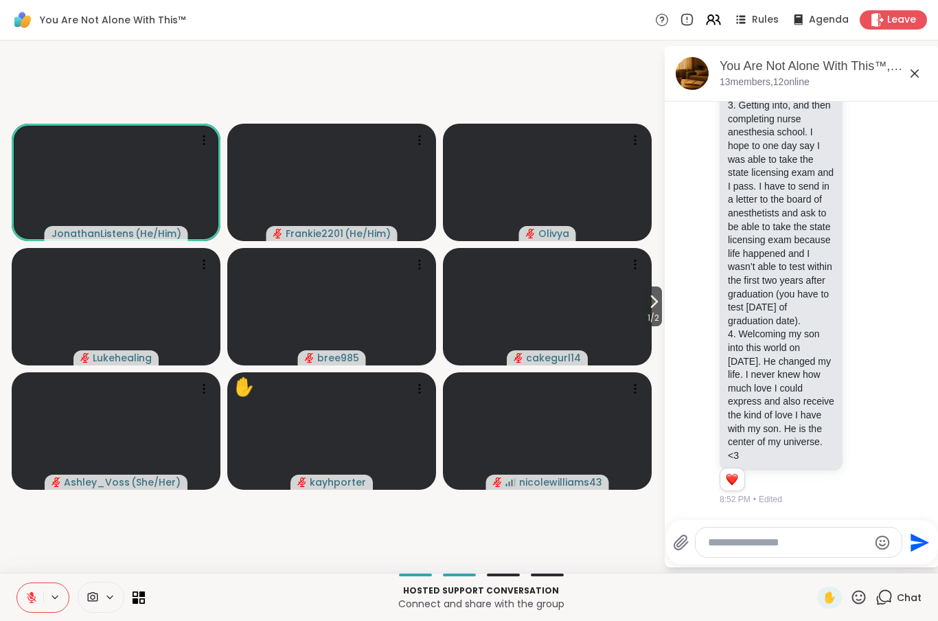
click at [792, 544] on textarea "Type your message" at bounding box center [788, 543] width 160 height 14
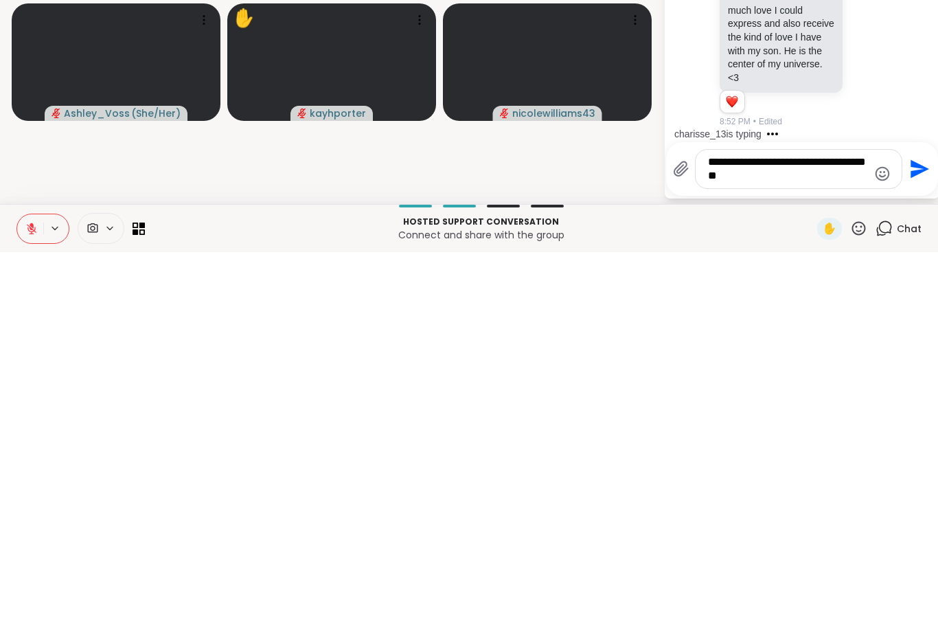
scroll to position [9834, 0]
type textarea "**********"
click at [921, 527] on icon "Send" at bounding box center [918, 538] width 22 height 22
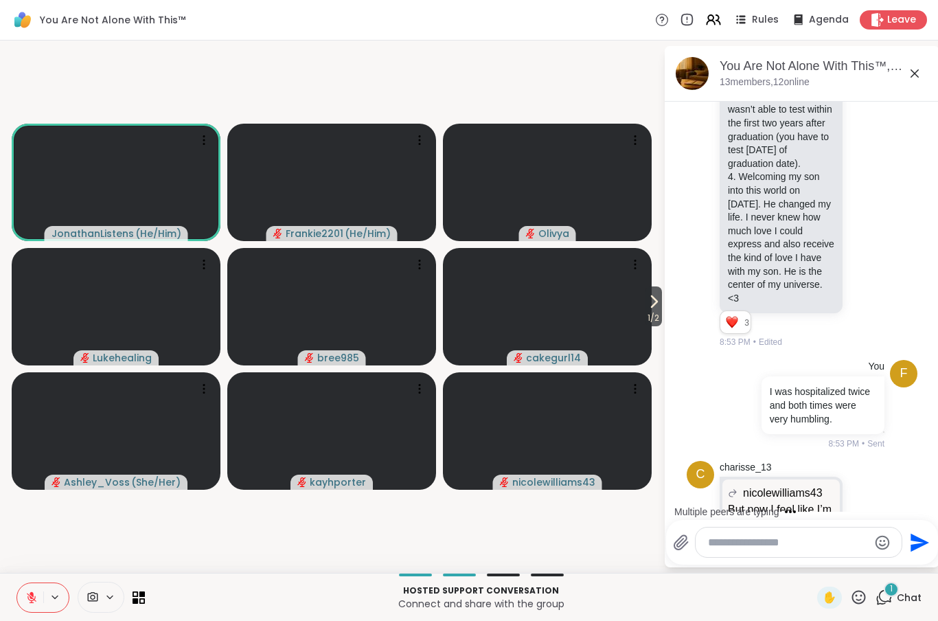
scroll to position [10105, 0]
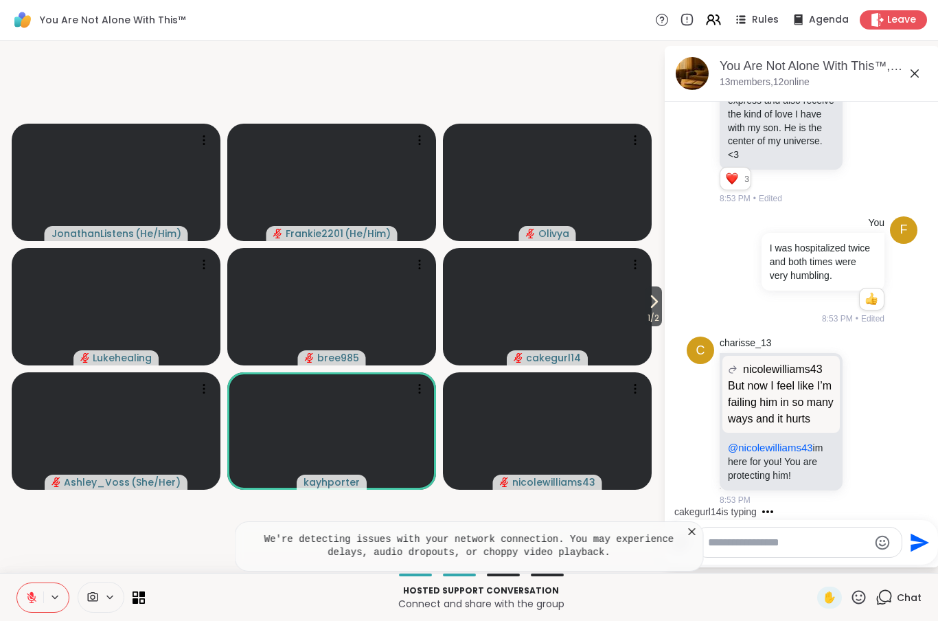
click at [695, 532] on icon at bounding box center [692, 532] width 14 height 14
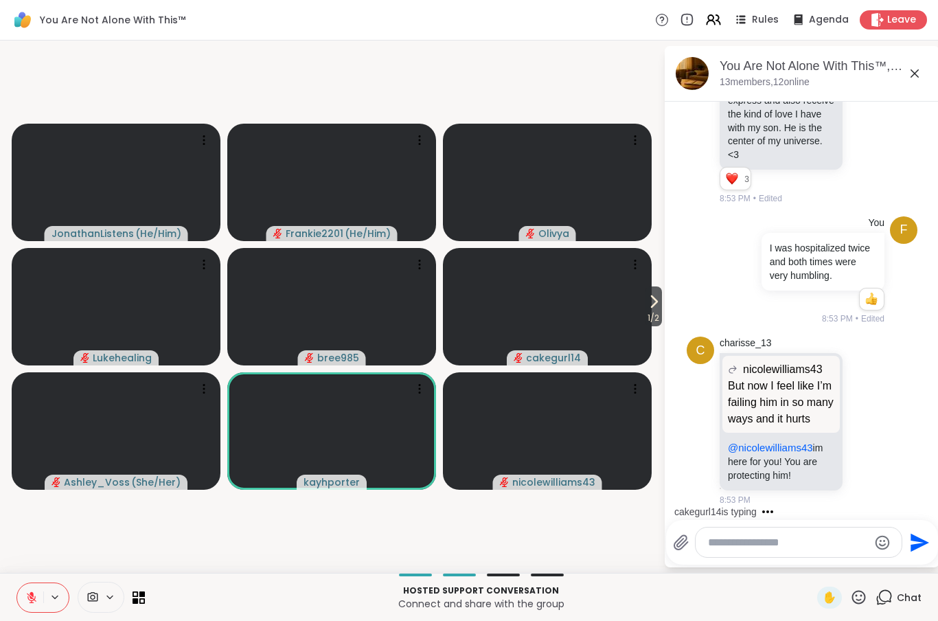
click at [867, 427] on icon at bounding box center [867, 420] width 12 height 14
click at [764, 412] on button "Select Reaction: Heart" at bounding box center [757, 398] width 27 height 27
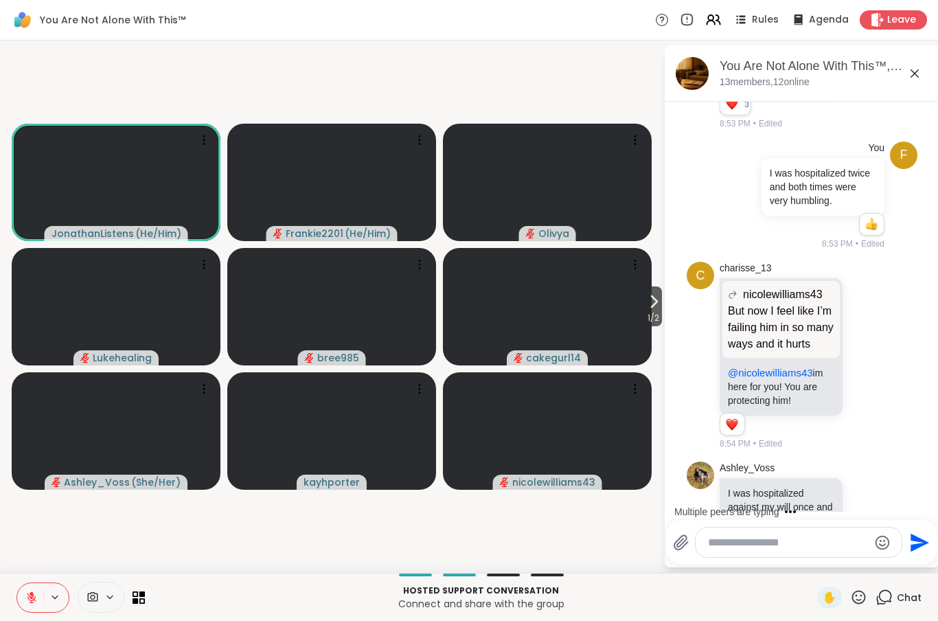
scroll to position [10299, 0]
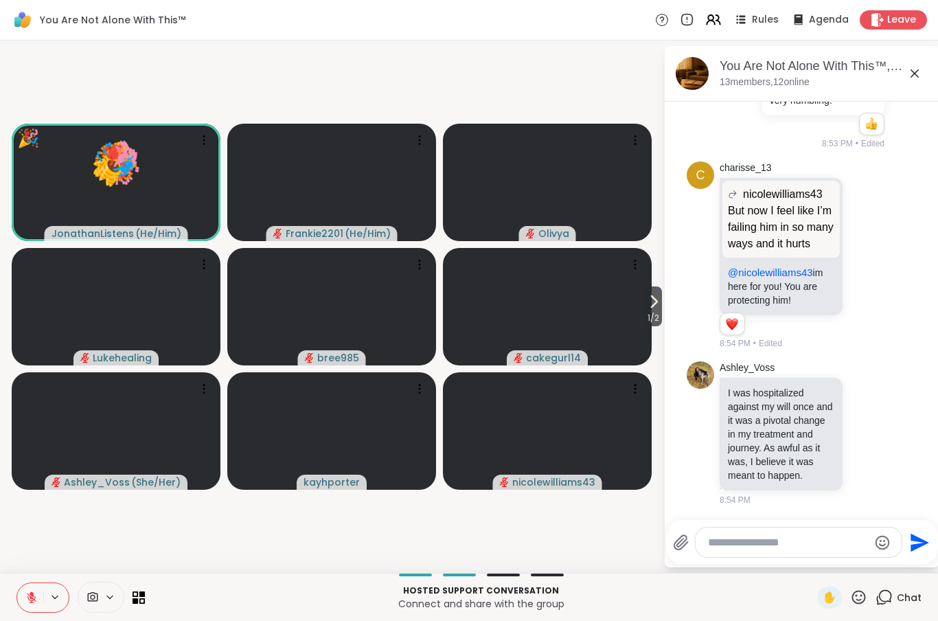
click at [865, 602] on icon at bounding box center [859, 597] width 14 height 14
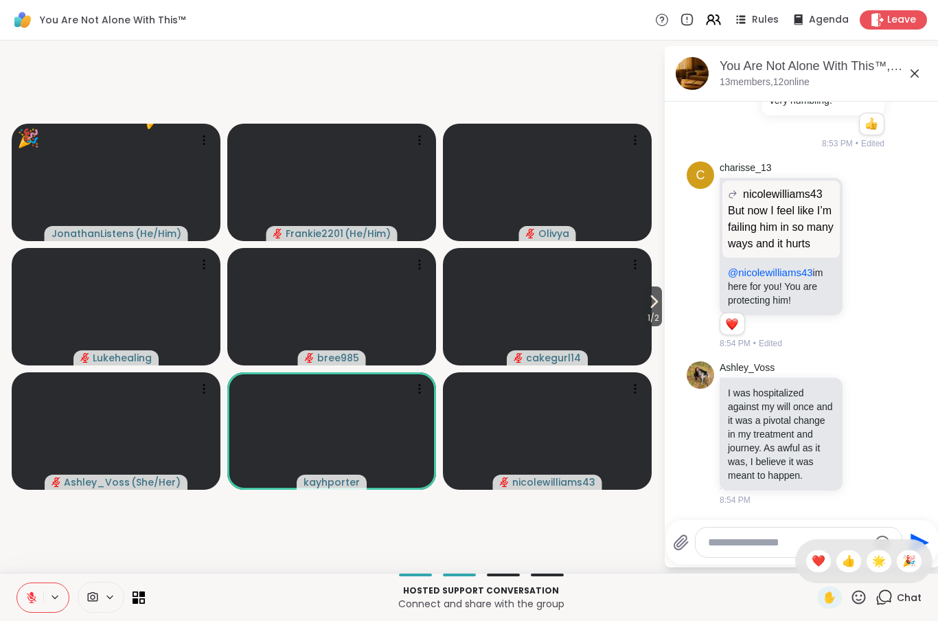
click at [913, 560] on span "🎉" at bounding box center [909, 561] width 14 height 16
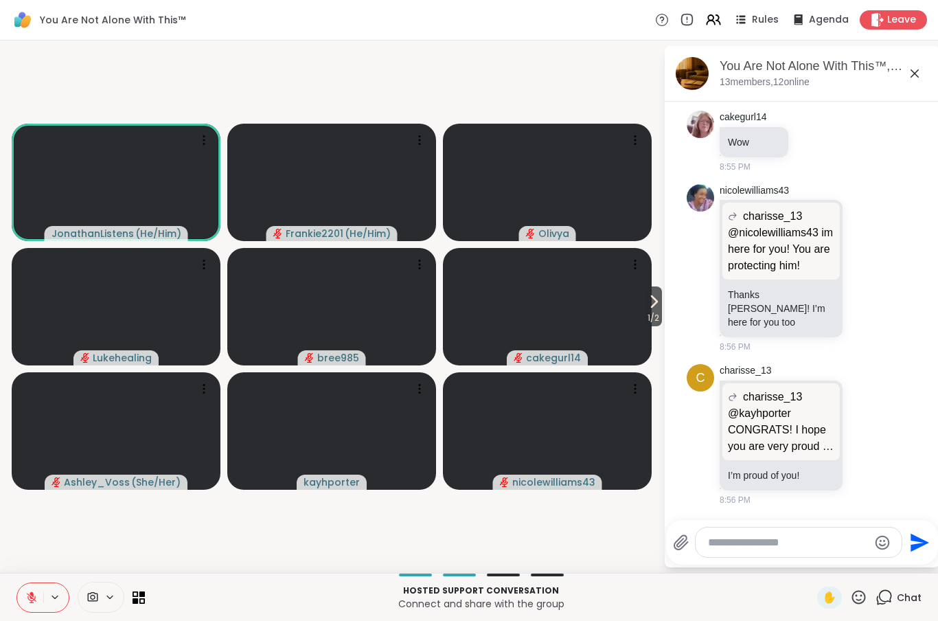
scroll to position [11241, 0]
click at [656, 314] on span "1 / 2" at bounding box center [653, 318] width 17 height 16
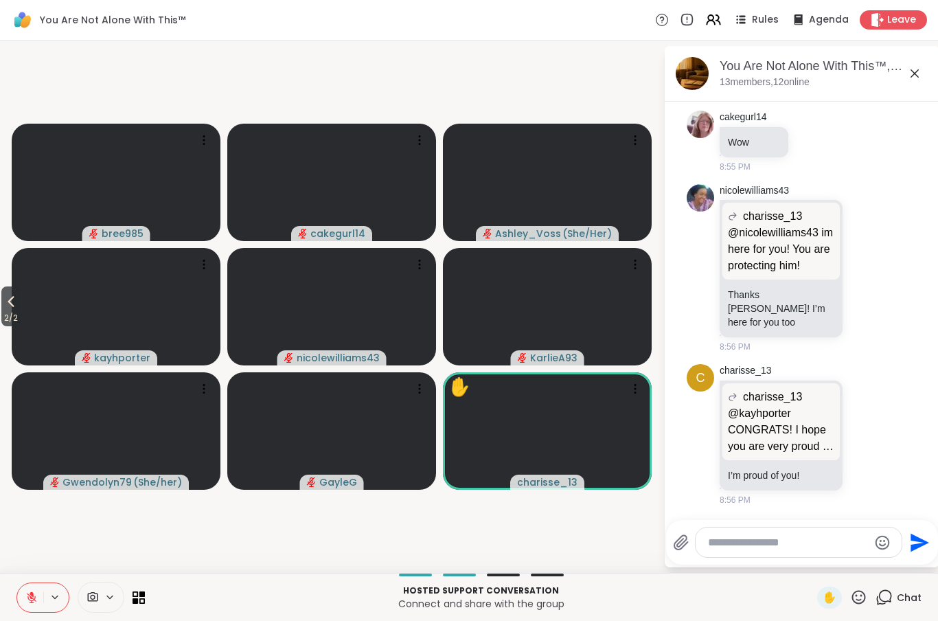
click at [10, 299] on icon at bounding box center [11, 301] width 16 height 16
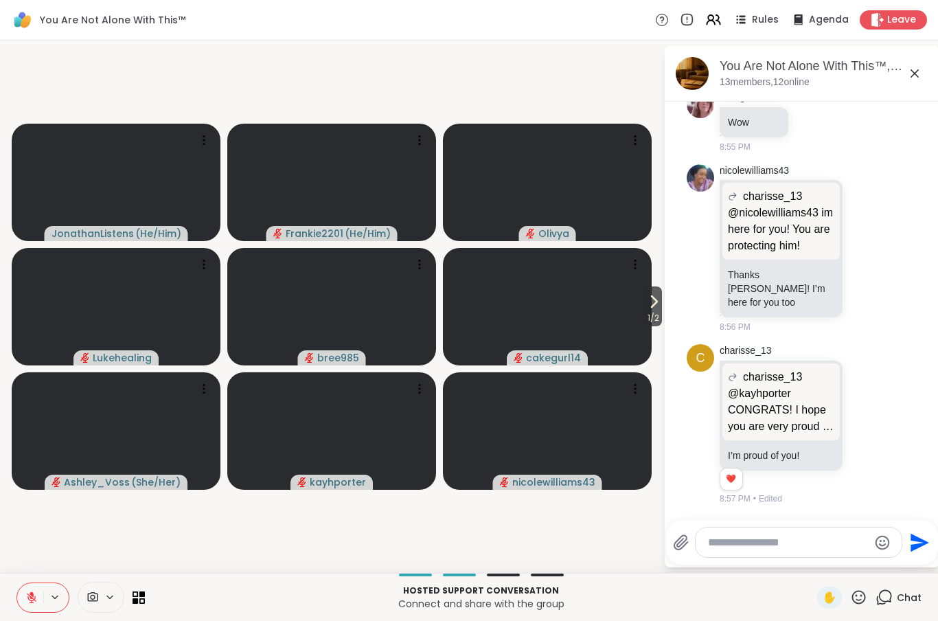
scroll to position [11260, 0]
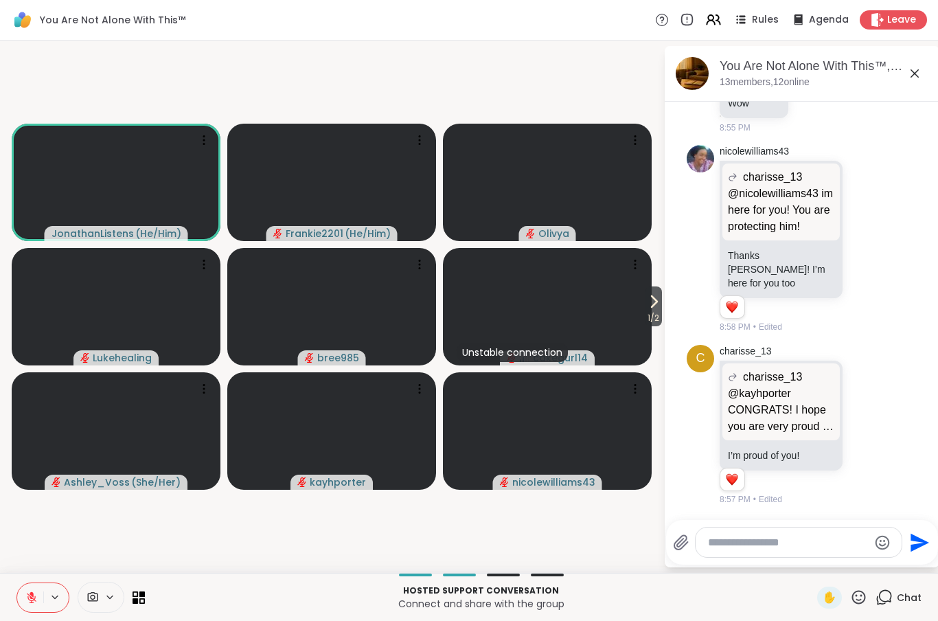
click at [659, 309] on icon at bounding box center [654, 301] width 16 height 16
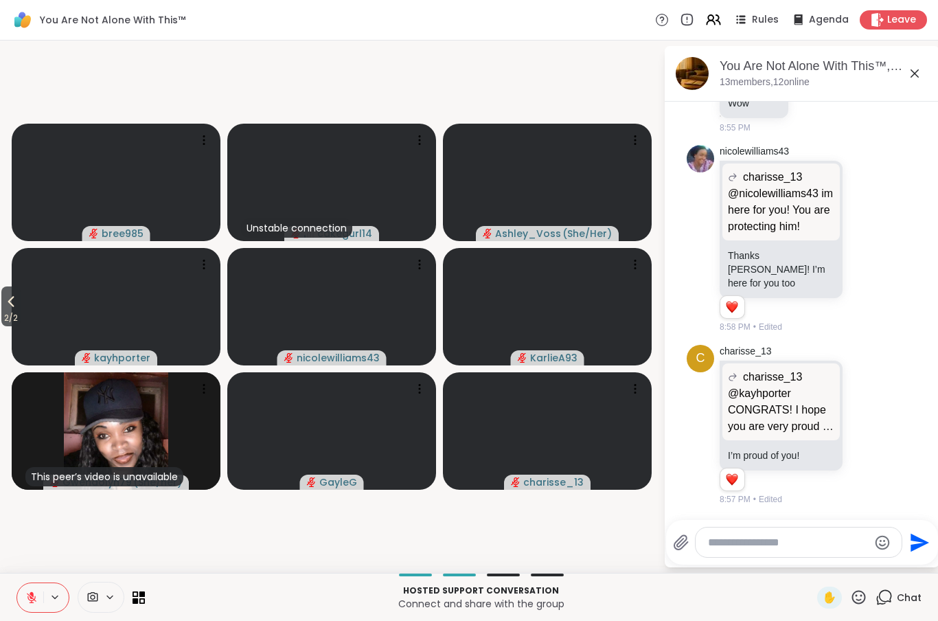
click at [19, 310] on icon at bounding box center [11, 301] width 16 height 16
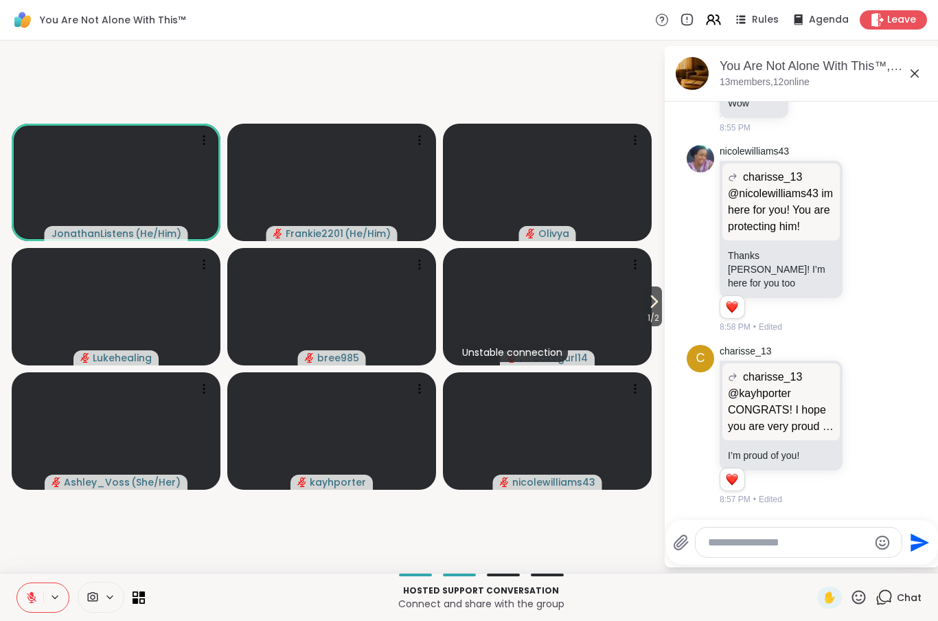
scroll to position [11279, 0]
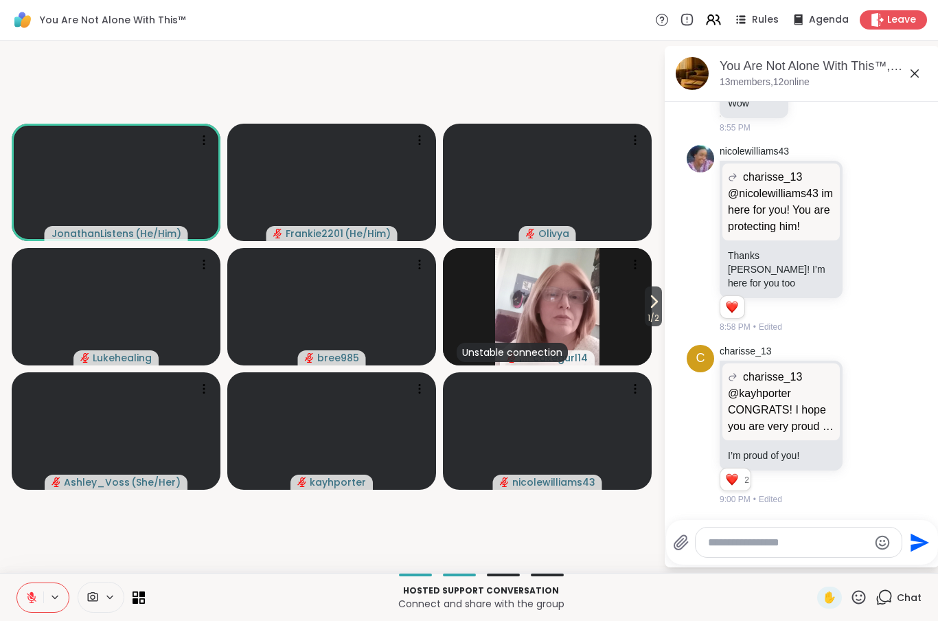
click at [657, 309] on icon at bounding box center [654, 301] width 16 height 16
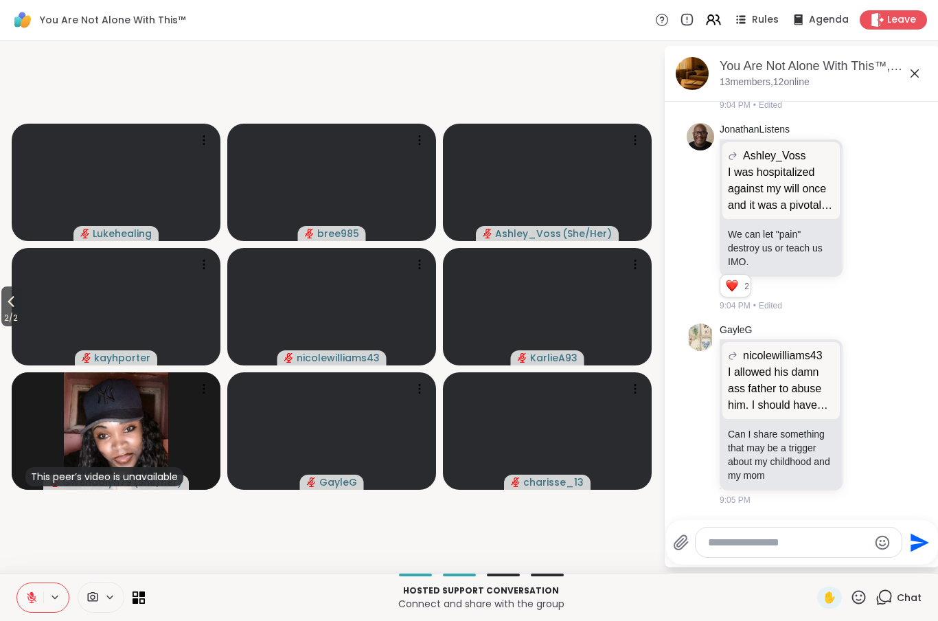
scroll to position [11944, 0]
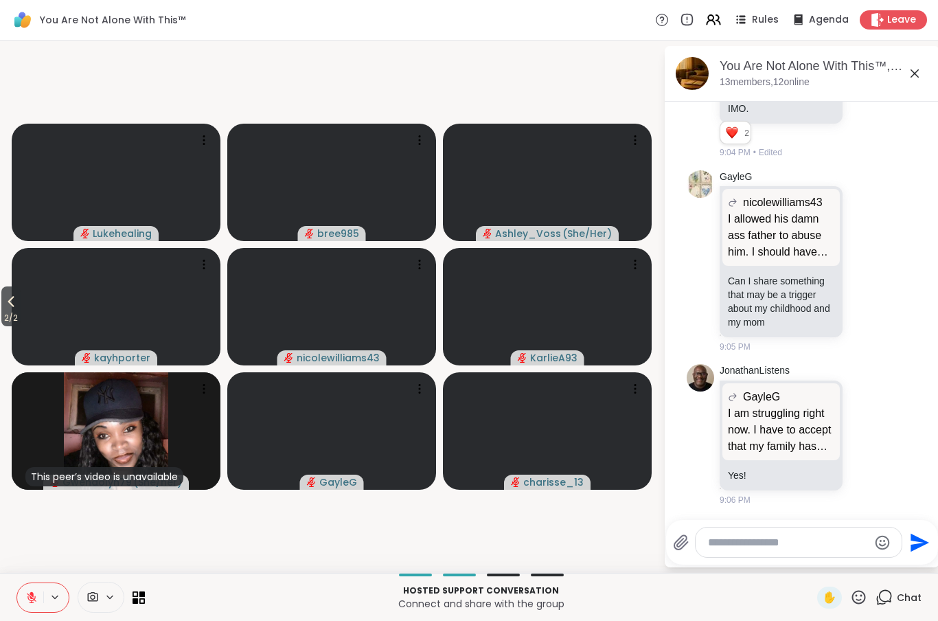
click at [796, 439] on p "I am struggling right now. I have to accept that my family has walked away and …" at bounding box center [781, 429] width 106 height 49
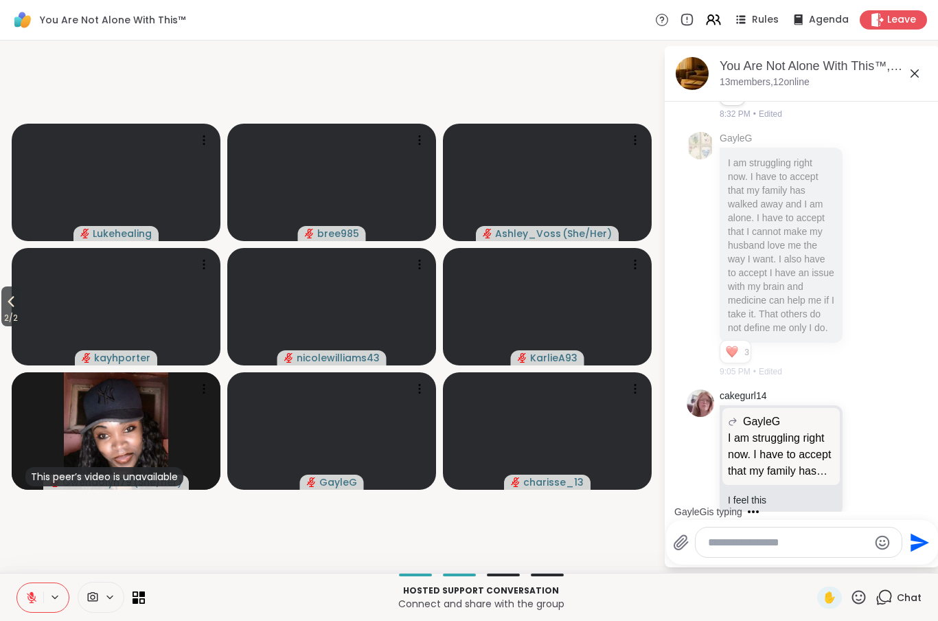
scroll to position [6728, 0]
click at [869, 372] on div "GayleG I am struggling right now. I have to accept that my family has walked aw…" at bounding box center [804, 253] width 168 height 247
click at [806, 332] on p "I am struggling right now. I have to accept that my family has walked away and …" at bounding box center [781, 243] width 106 height 179
click at [871, 259] on icon at bounding box center [867, 252] width 12 height 14
click at [760, 236] on div "Select Reaction: Heart" at bounding box center [757, 230] width 12 height 12
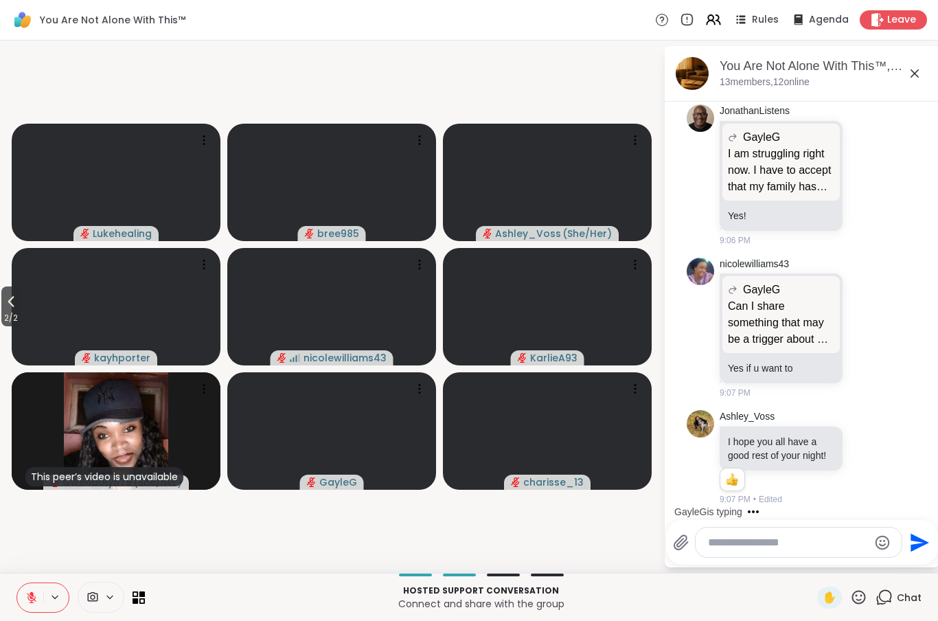
scroll to position [12202, 0]
click at [870, 458] on icon at bounding box center [867, 458] width 12 height 14
click at [729, 439] on div "Select Reaction: Thumbs up" at bounding box center [727, 435] width 12 height 12
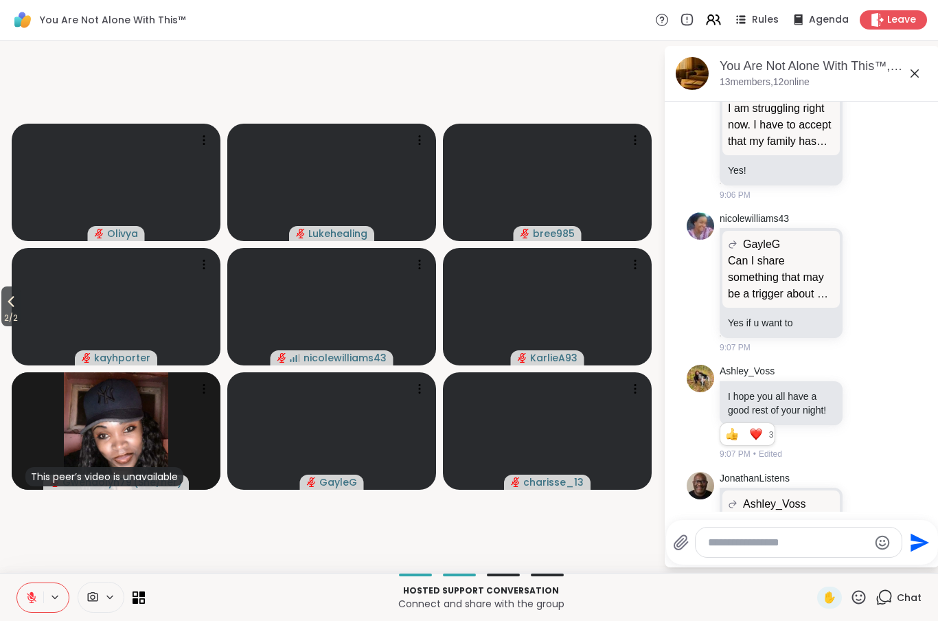
scroll to position [12355, 0]
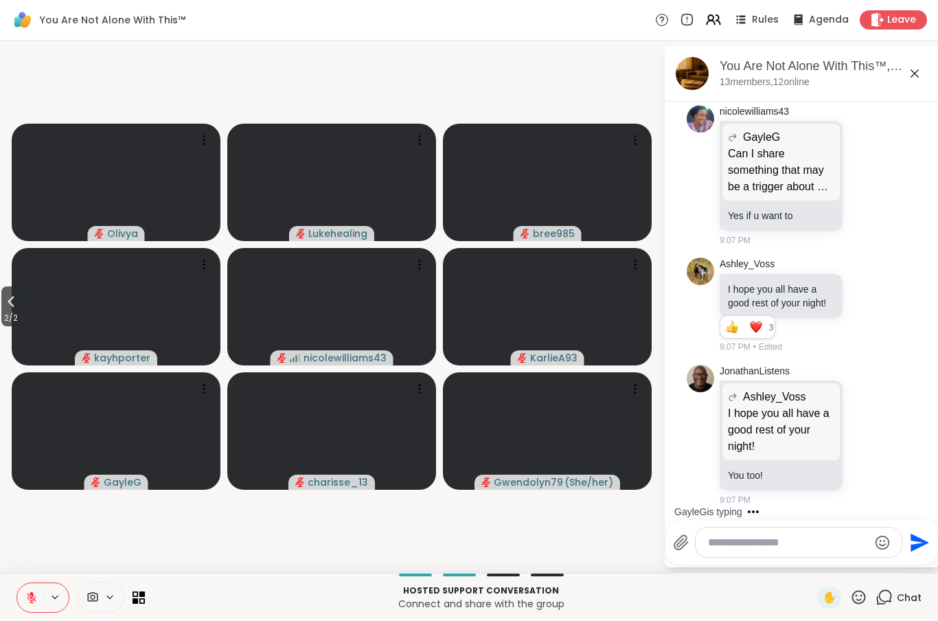
click at [6, 310] on icon at bounding box center [11, 301] width 16 height 16
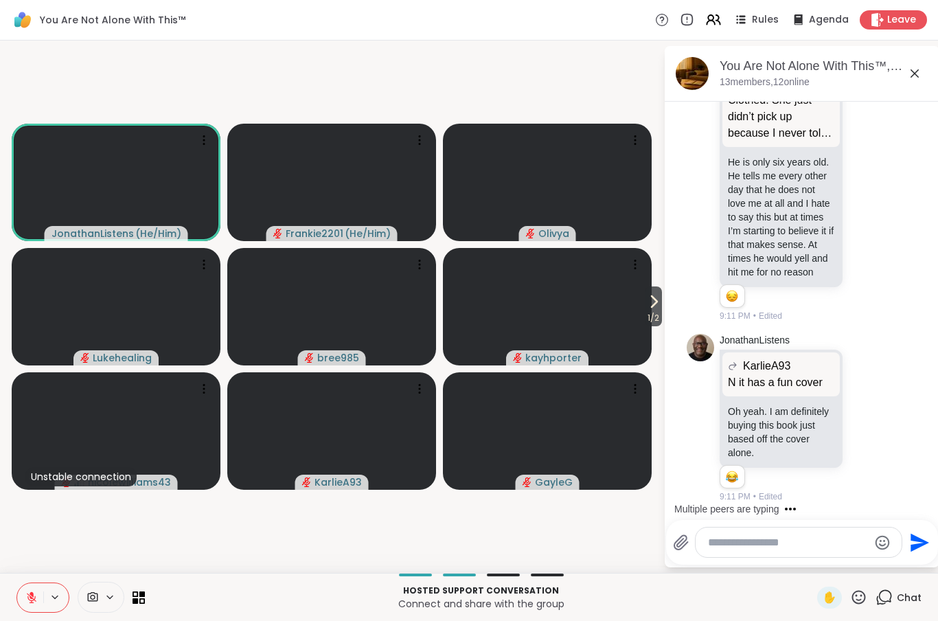
scroll to position [13323, 0]
click at [869, 193] on icon at bounding box center [867, 186] width 12 height 14
click at [789, 170] on div "Select Reaction: Sad" at bounding box center [788, 164] width 12 height 12
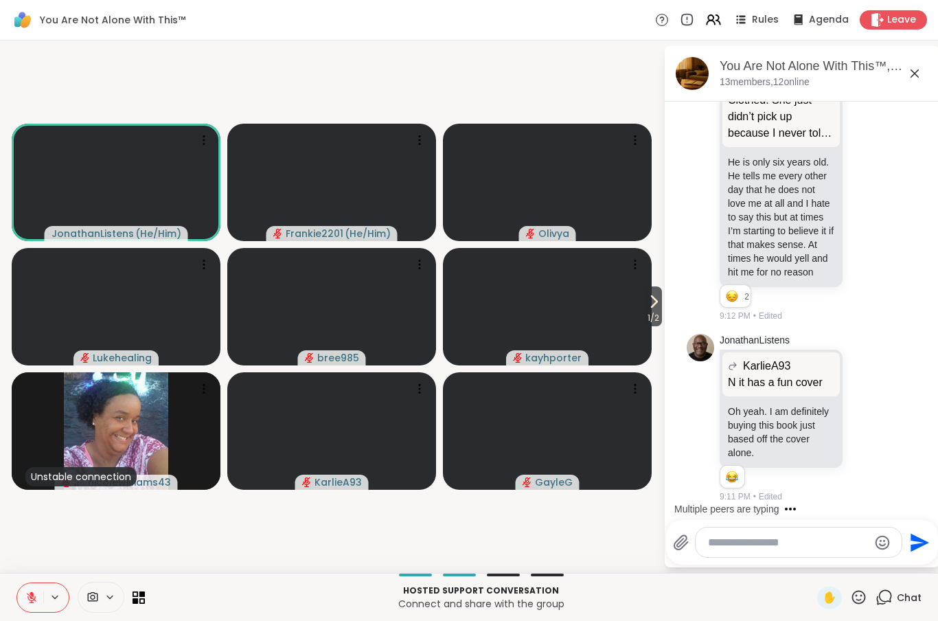
scroll to position [13371, 0]
click at [918, 465] on li "JonathanListens KarlieA93 N it has a fun cover N it has a fun cover Oh yeah. I …" at bounding box center [802, 418] width 249 height 181
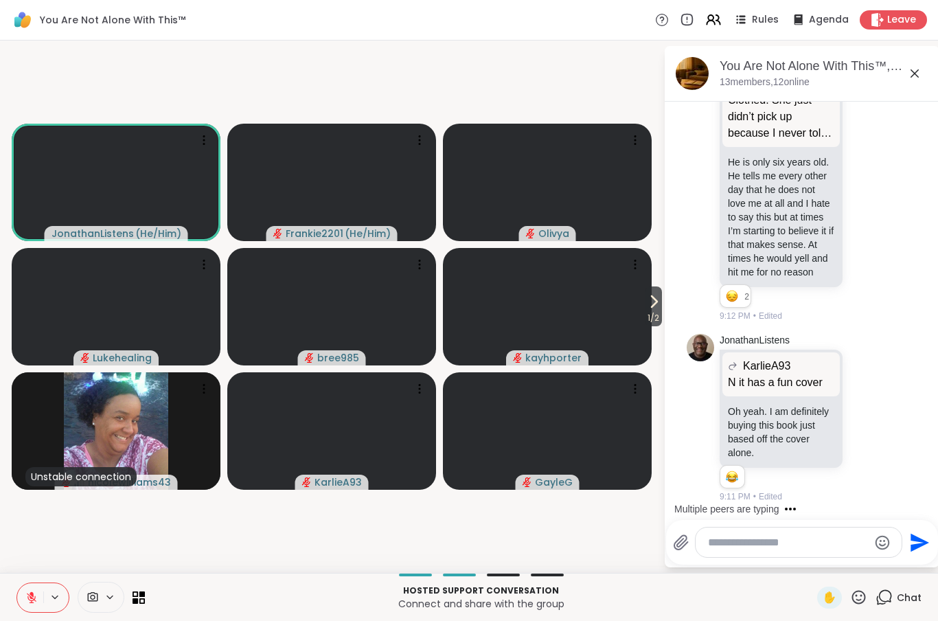
click at [830, 545] on textarea "Type your message" at bounding box center [788, 543] width 160 height 14
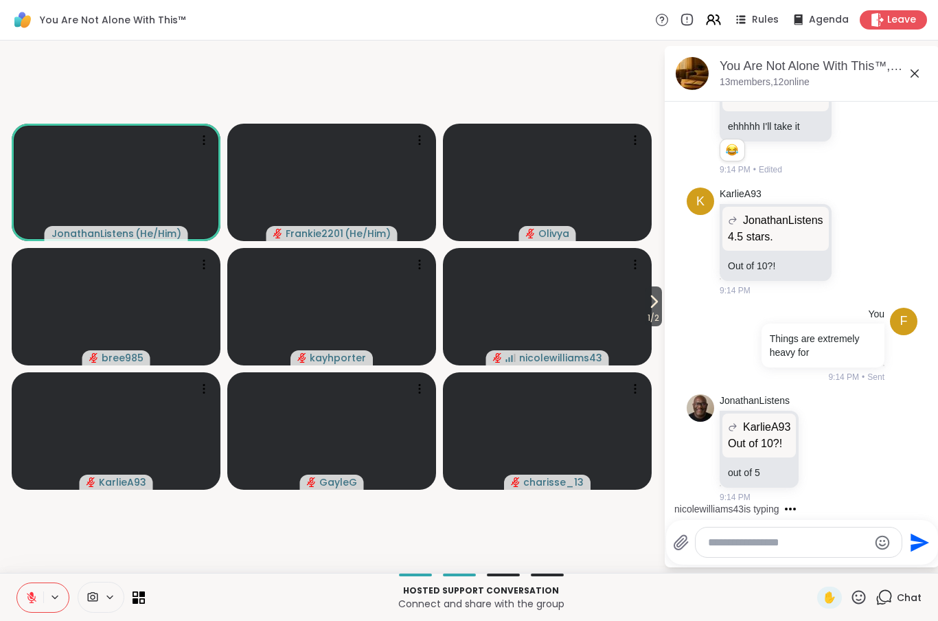
scroll to position [14819, 0]
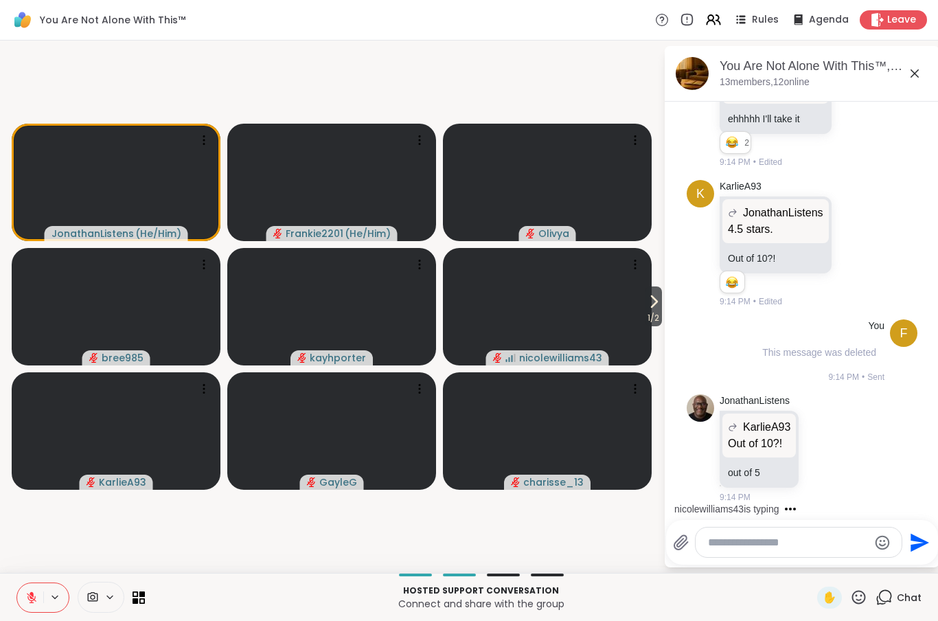
click at [754, 546] on textarea "Type your message" at bounding box center [788, 543] width 160 height 14
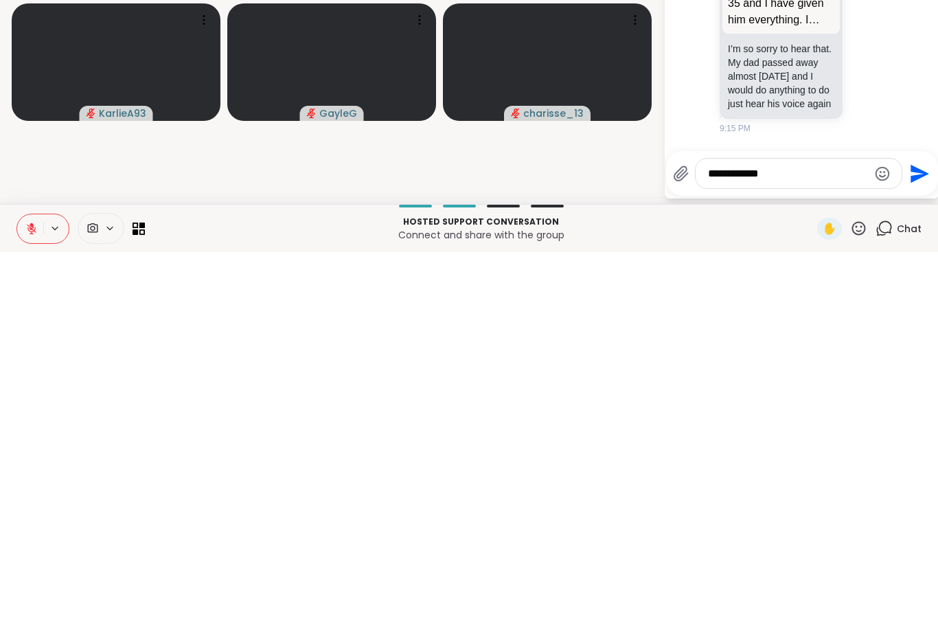
scroll to position [15079, 0]
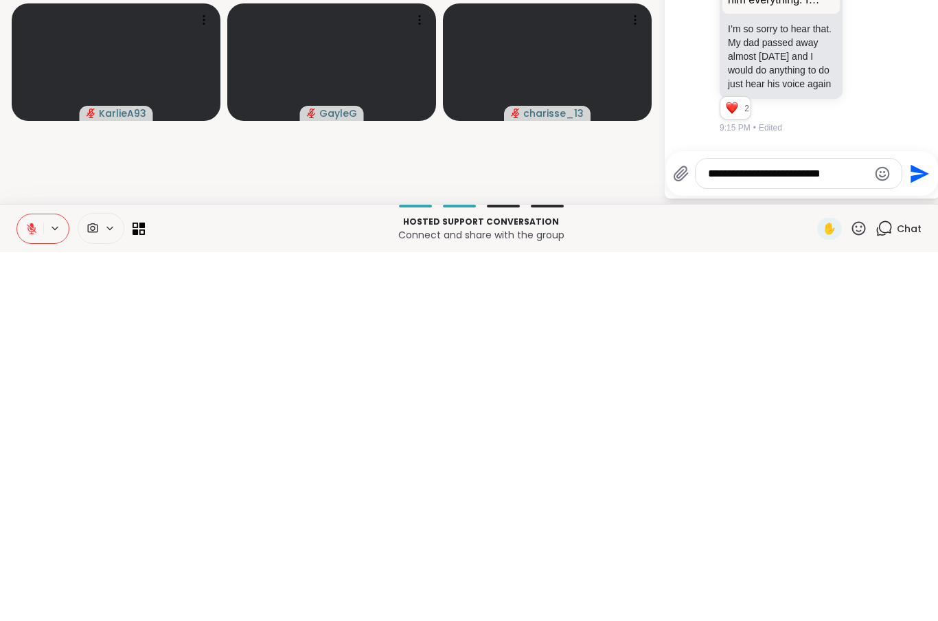
type textarea "**********"
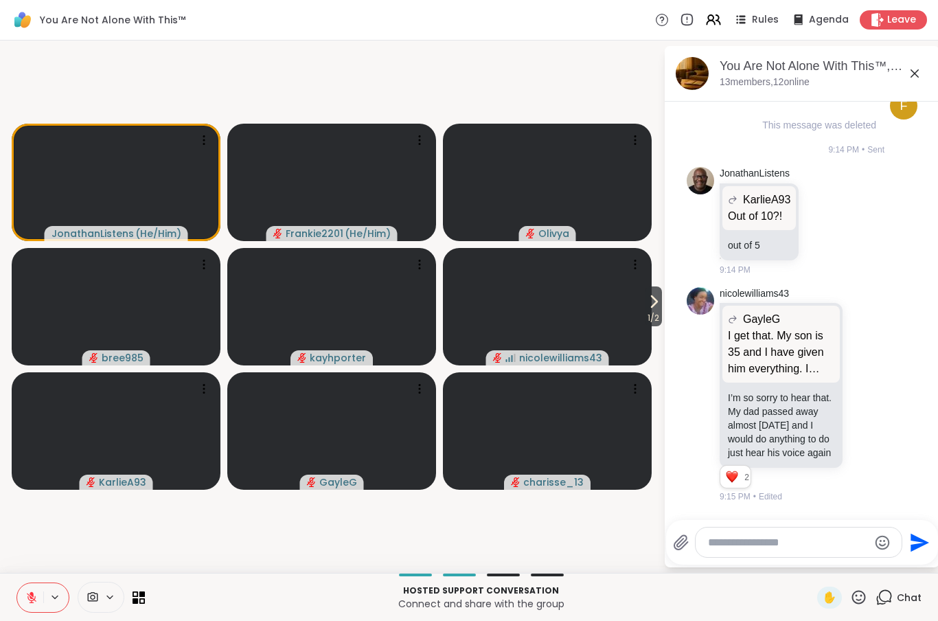
click at [867, 396] on icon at bounding box center [867, 396] width 4 height 1
click at [762, 366] on div "Select Reaction: Heart" at bounding box center [757, 372] width 12 height 12
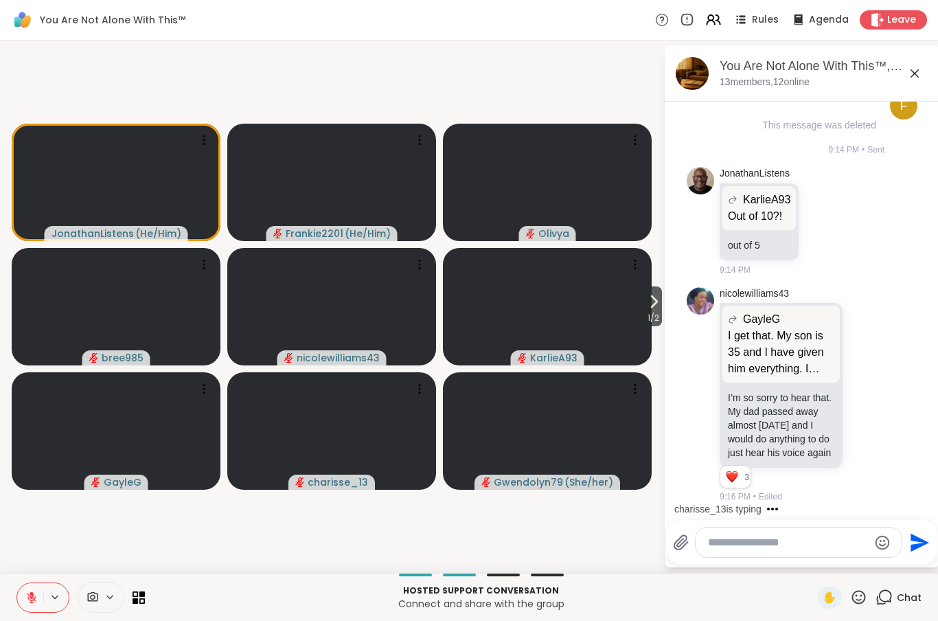
click at [662, 303] on button "1 / 2" at bounding box center [653, 306] width 17 height 40
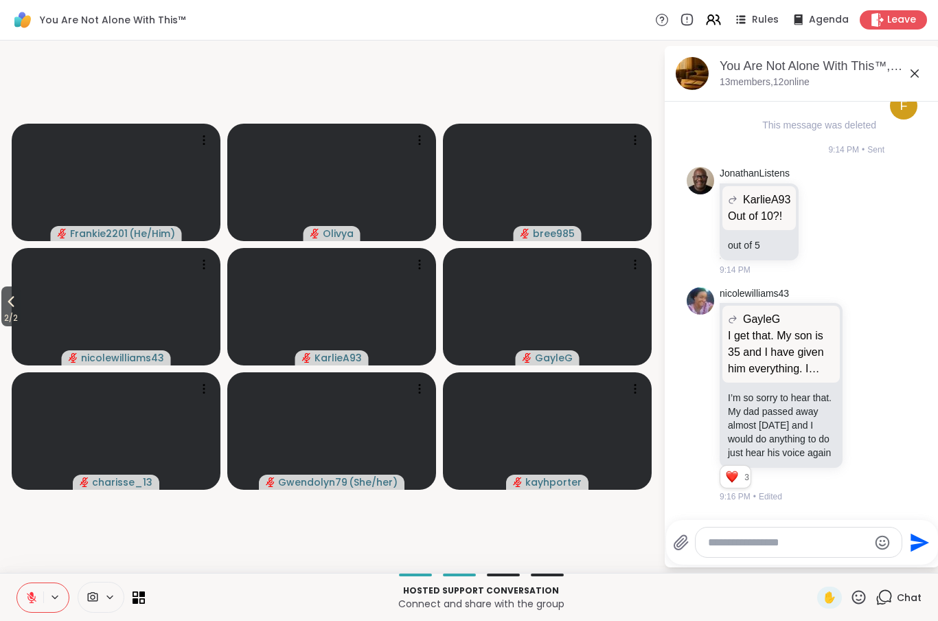
click at [8, 304] on icon at bounding box center [11, 301] width 16 height 16
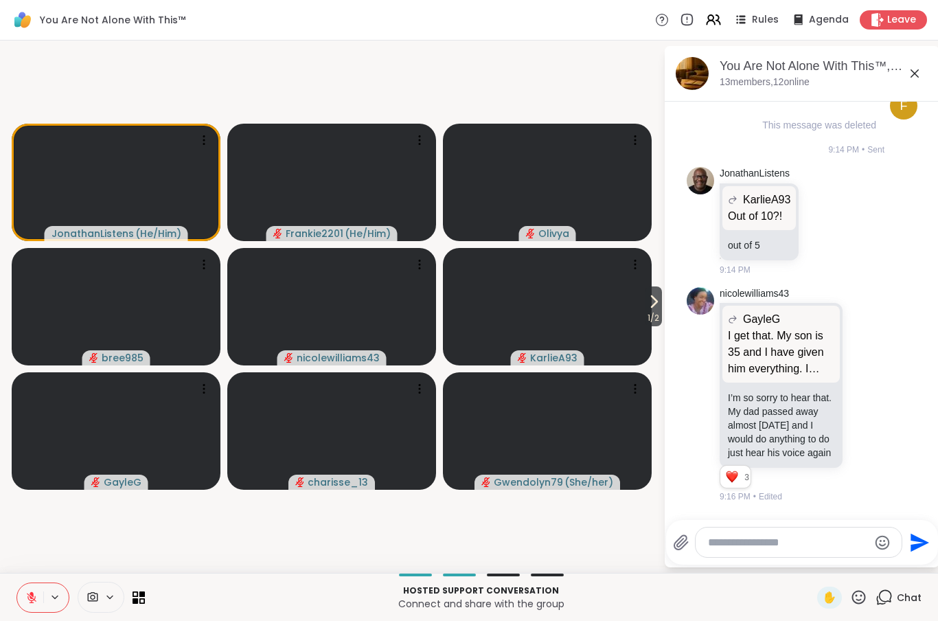
click at [746, 543] on textarea "Type your message" at bounding box center [788, 543] width 160 height 14
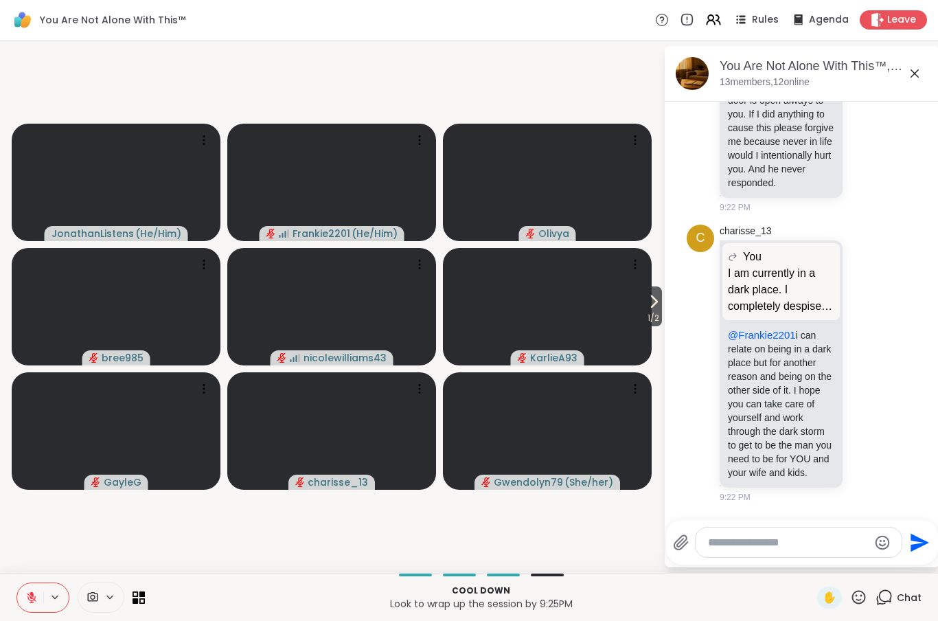
scroll to position [16473, 0]
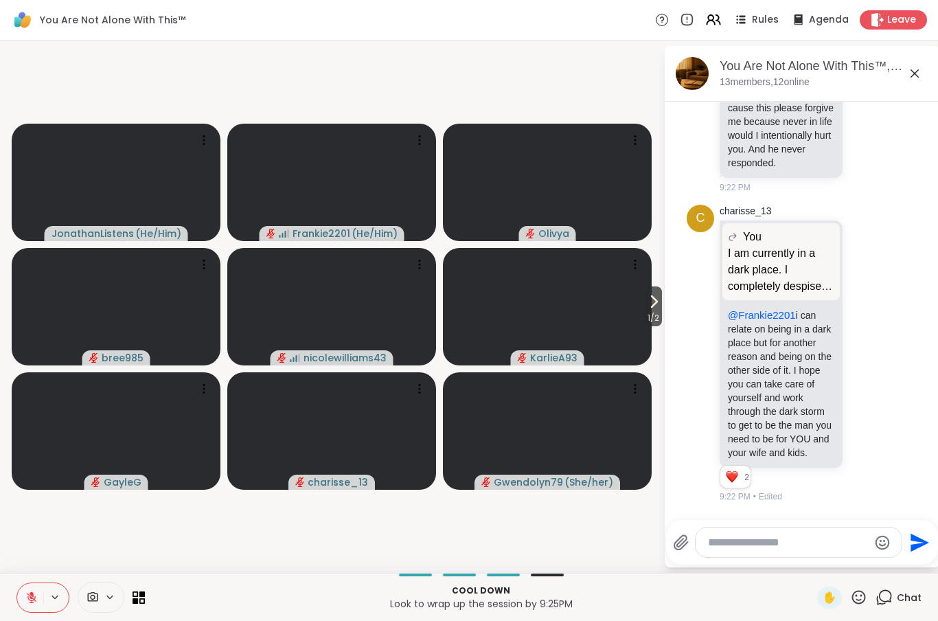
click at [863, 354] on icon at bounding box center [867, 353] width 12 height 14
click at [762, 329] on div "Select Reaction: Heart" at bounding box center [757, 331] width 12 height 12
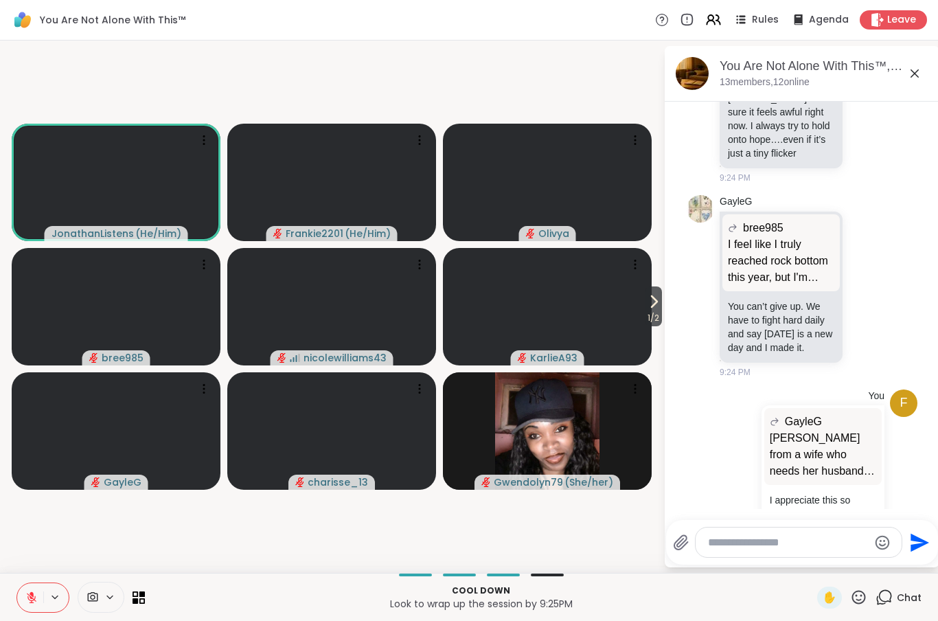
scroll to position [17436, 0]
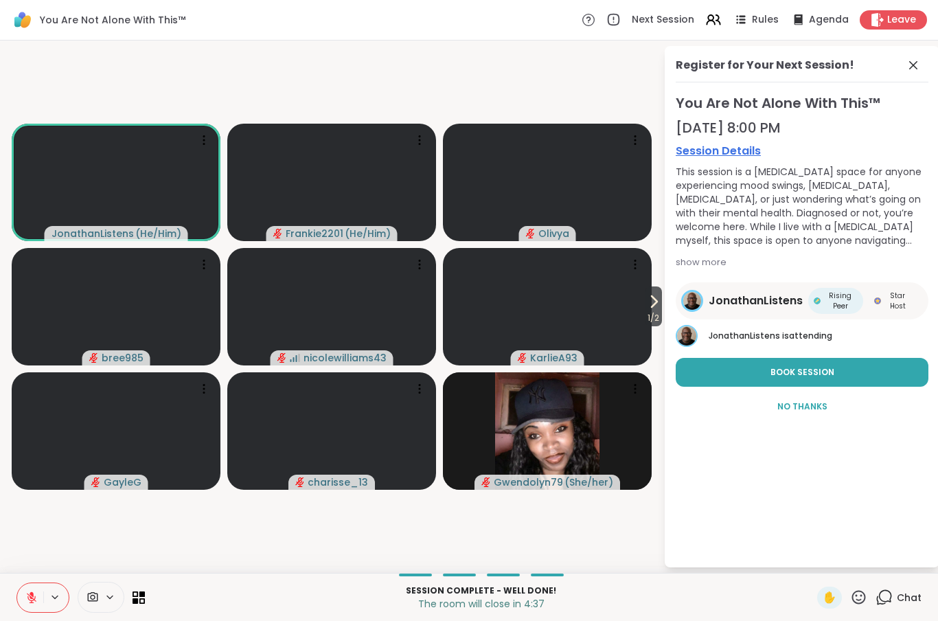
click at [922, 60] on span at bounding box center [914, 65] width 19 height 16
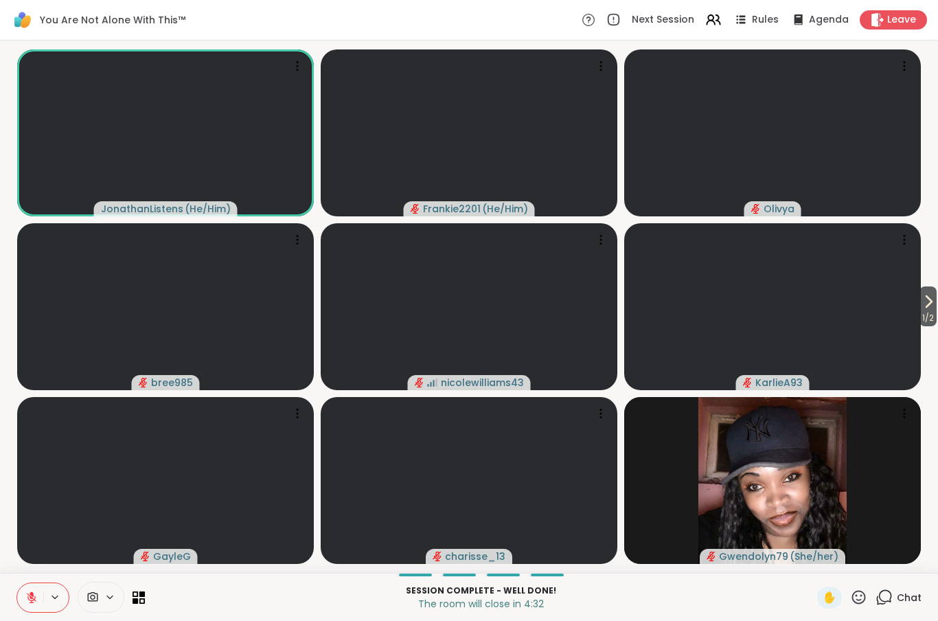
click at [897, 597] on div "Chat" at bounding box center [899, 597] width 46 height 22
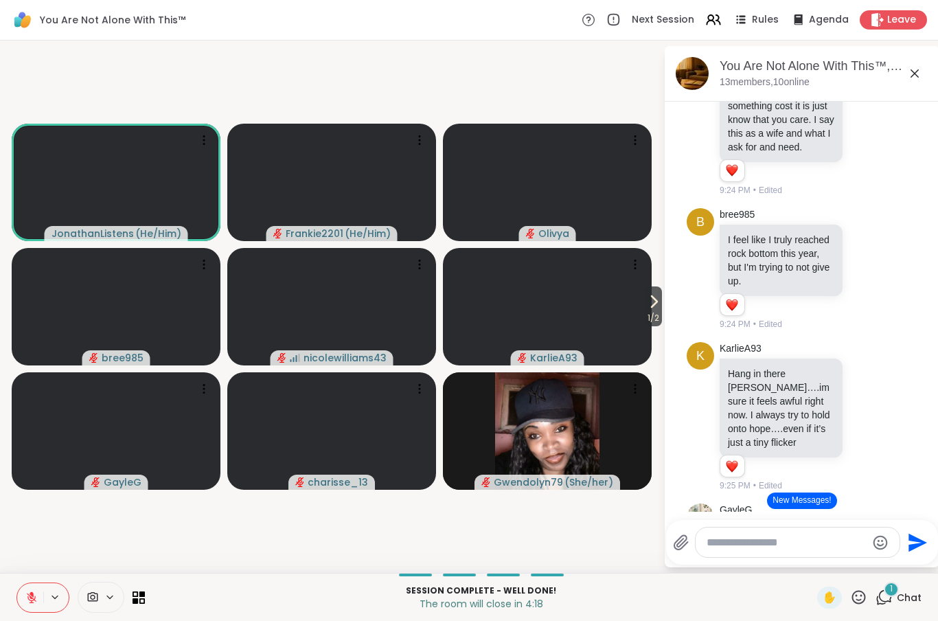
scroll to position [16941, 0]
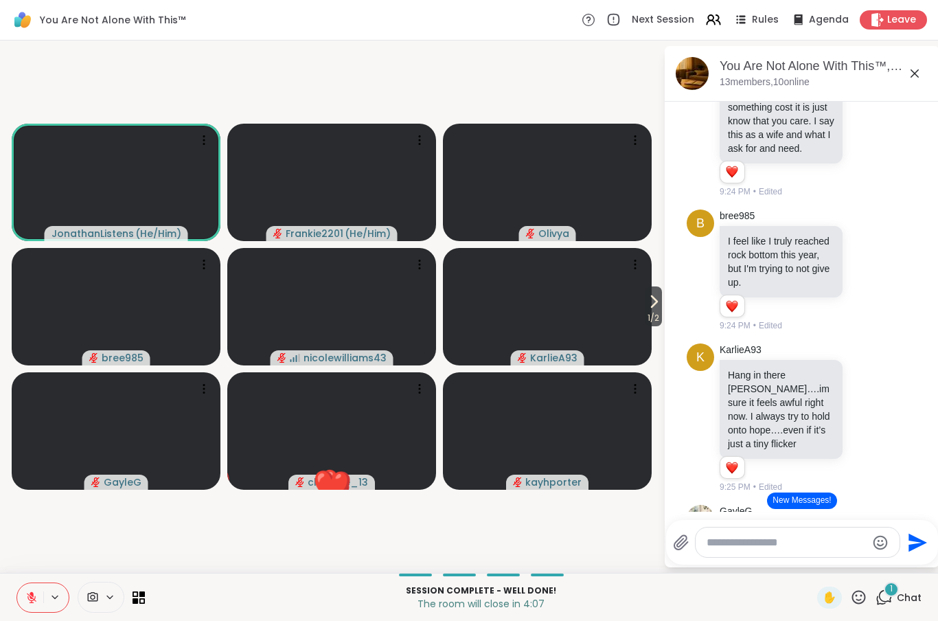
click at [819, 496] on button "New Messages!" at bounding box center [801, 500] width 69 height 16
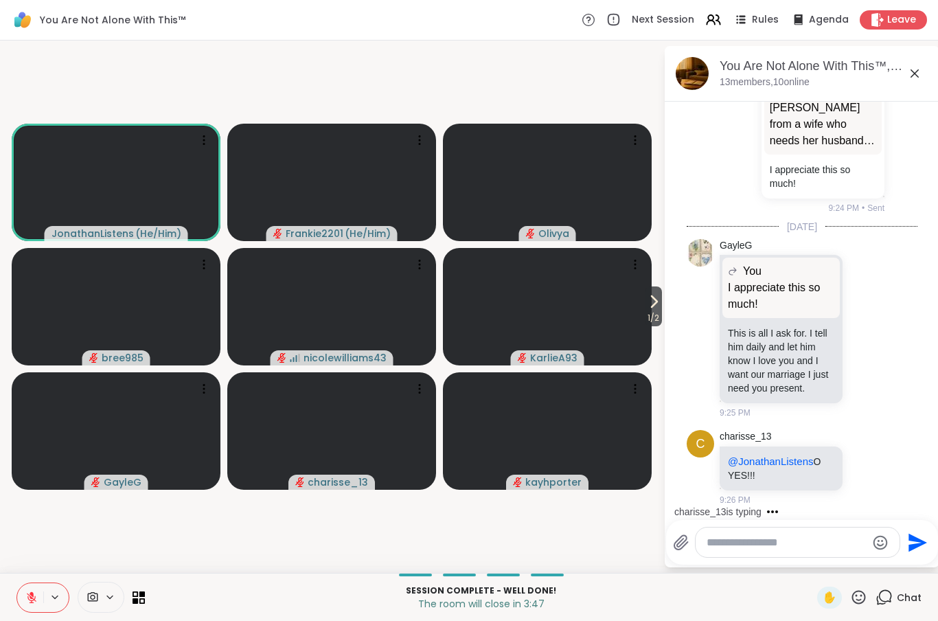
scroll to position [17705, 0]
click at [865, 597] on icon at bounding box center [859, 597] width 14 height 14
click at [816, 561] on span "❤️" at bounding box center [819, 561] width 14 height 16
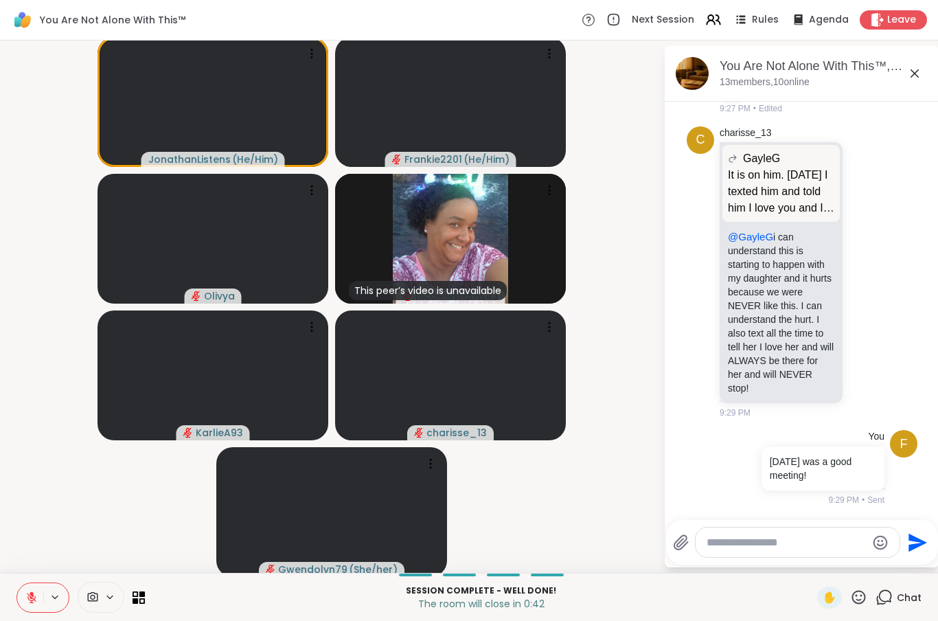
scroll to position [18206, 0]
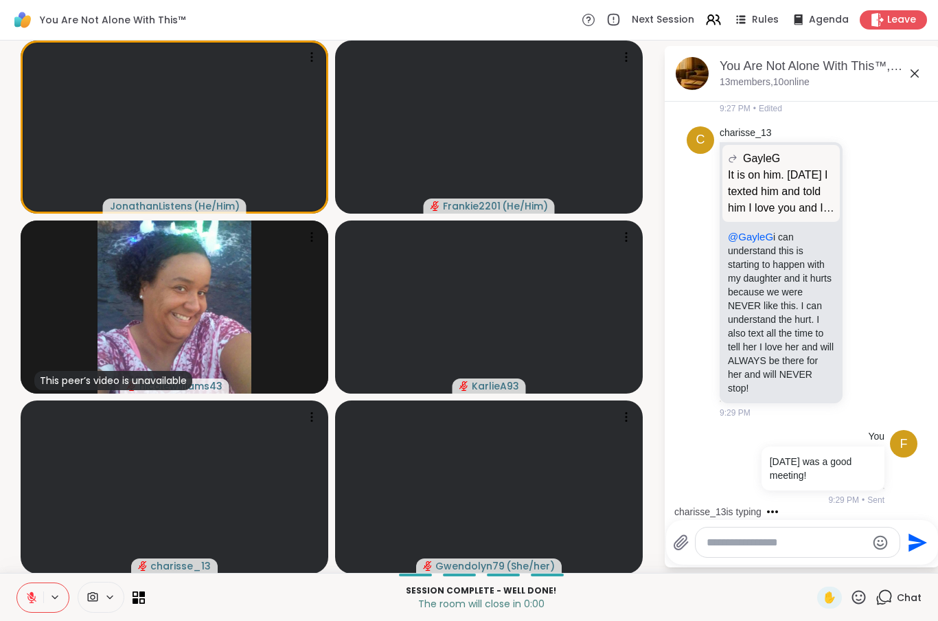
click at [905, 21] on span "Leave" at bounding box center [901, 20] width 29 height 14
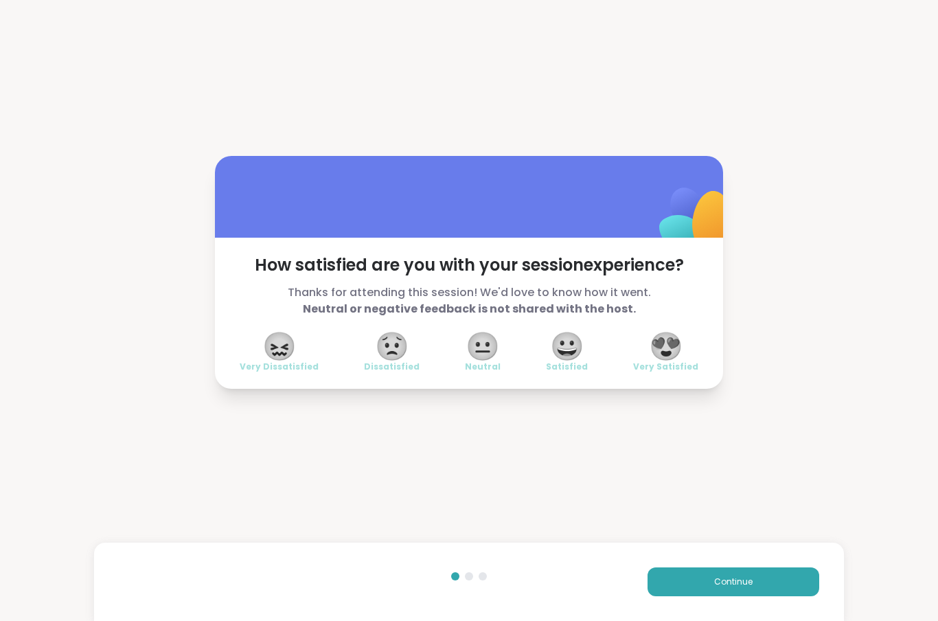
click at [684, 347] on div "😍 Very Satisfied" at bounding box center [665, 353] width 65 height 38
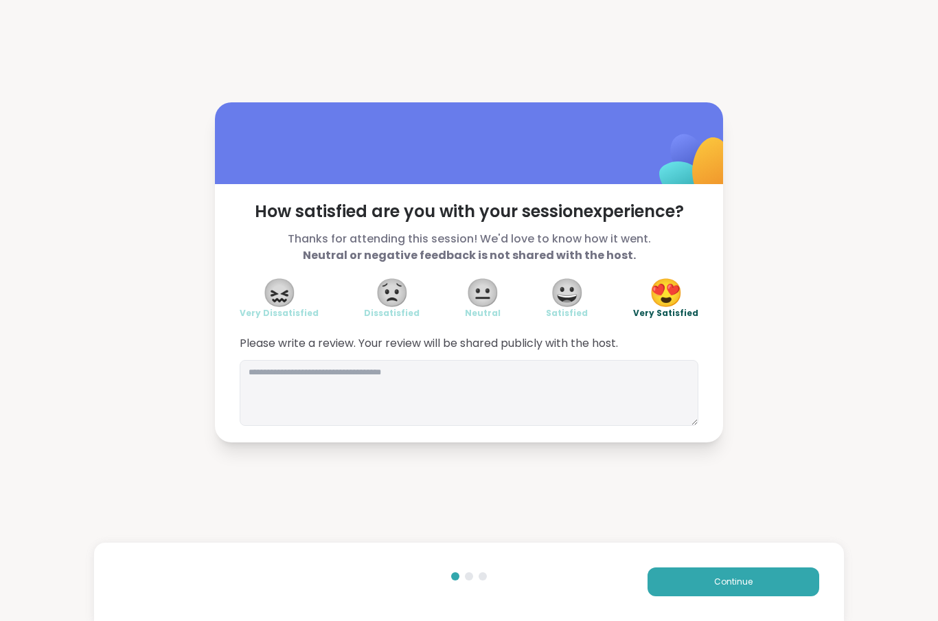
click at [768, 578] on button "Continue" at bounding box center [734, 581] width 172 height 29
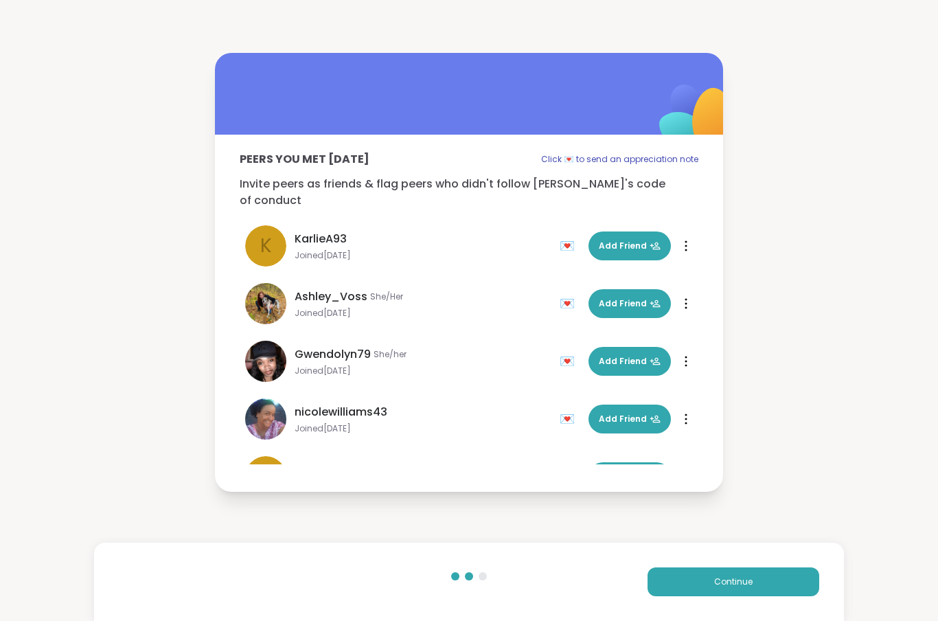
click at [757, 580] on button "Continue" at bounding box center [734, 581] width 172 height 29
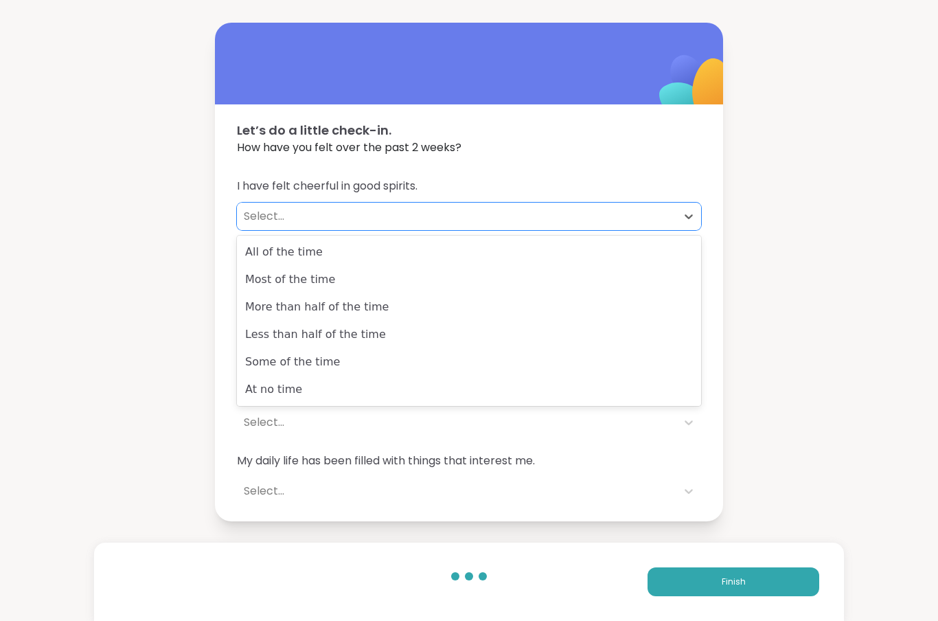
click at [412, 341] on div "Less than half of the time" at bounding box center [469, 334] width 464 height 27
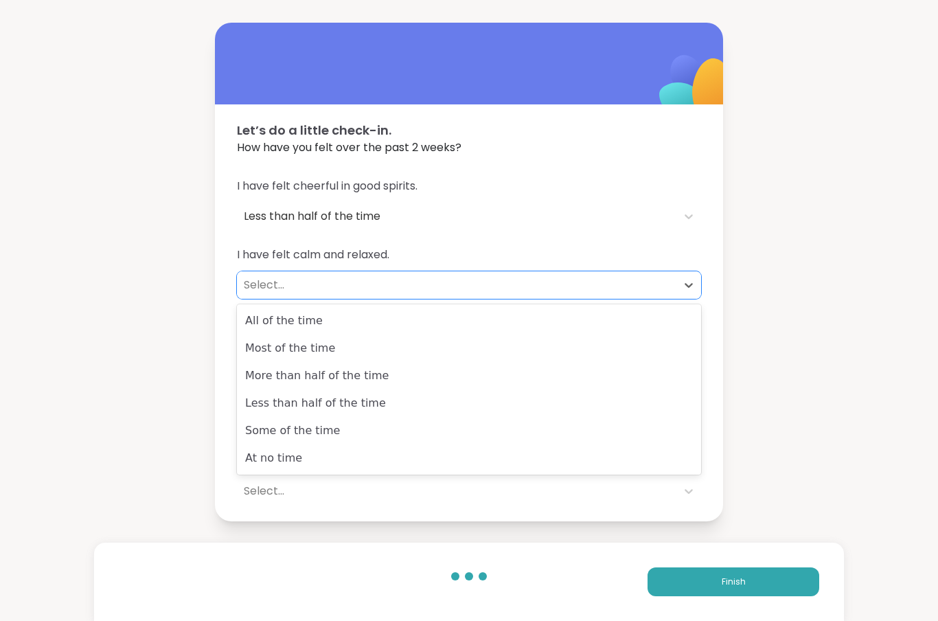
click at [461, 411] on div "Less than half of the time" at bounding box center [469, 402] width 464 height 27
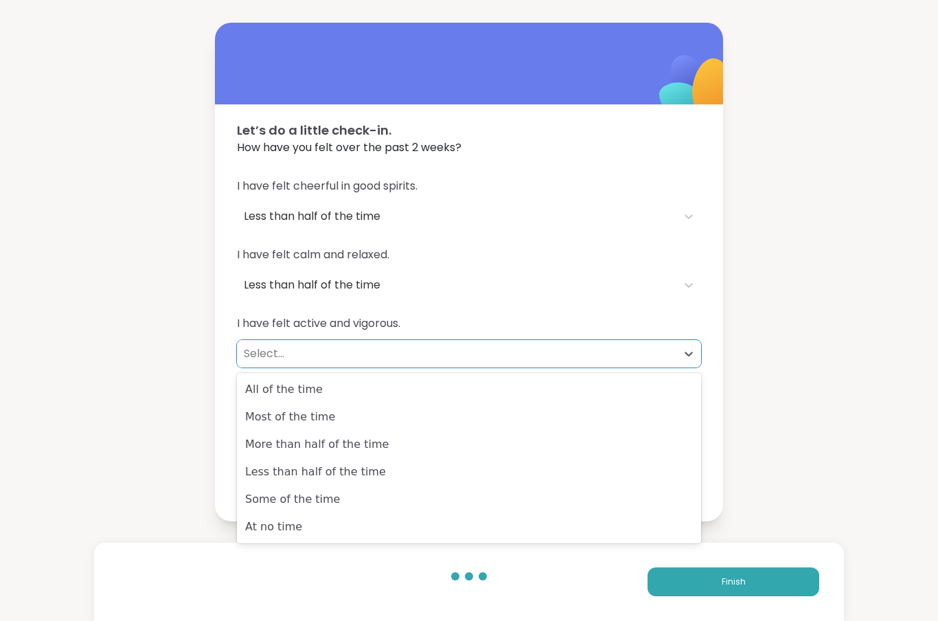
click at [463, 475] on div "Less than half of the time" at bounding box center [469, 471] width 464 height 27
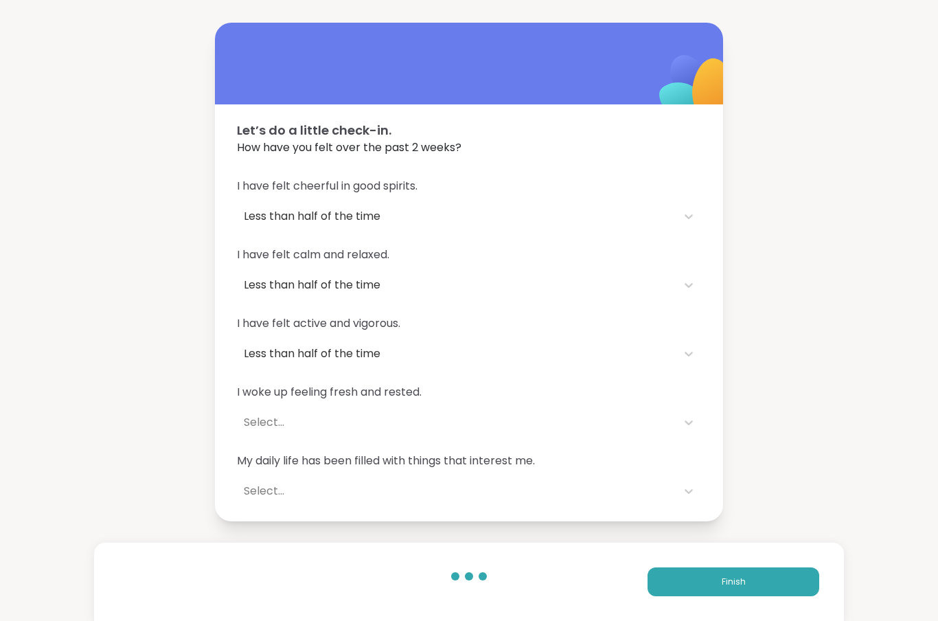
click at [714, 413] on div "I have felt cheerful in good spirits. Less than half of the time I have felt ca…" at bounding box center [469, 341] width 508 height 360
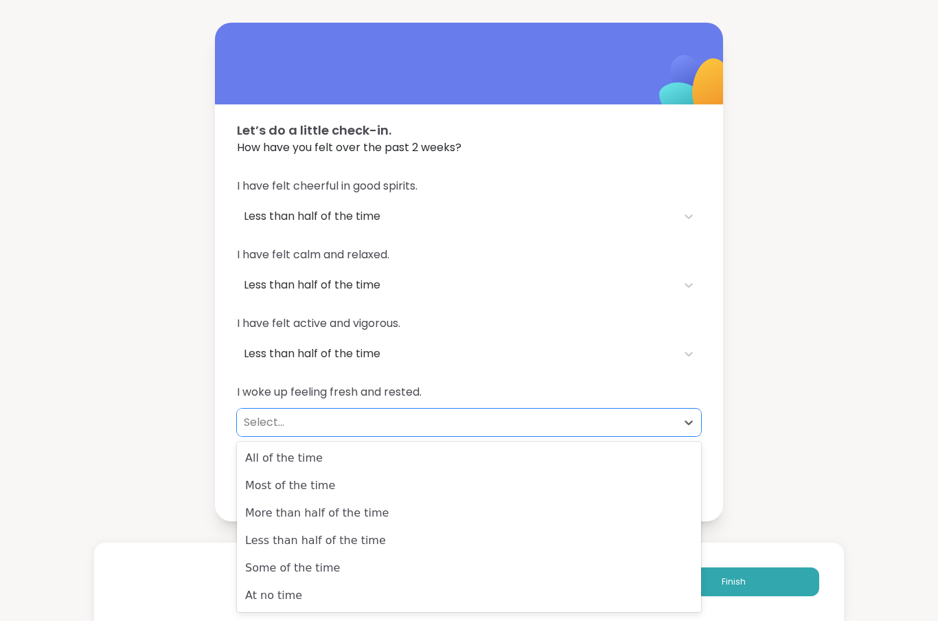
click at [421, 569] on div "Some of the time" at bounding box center [469, 567] width 464 height 27
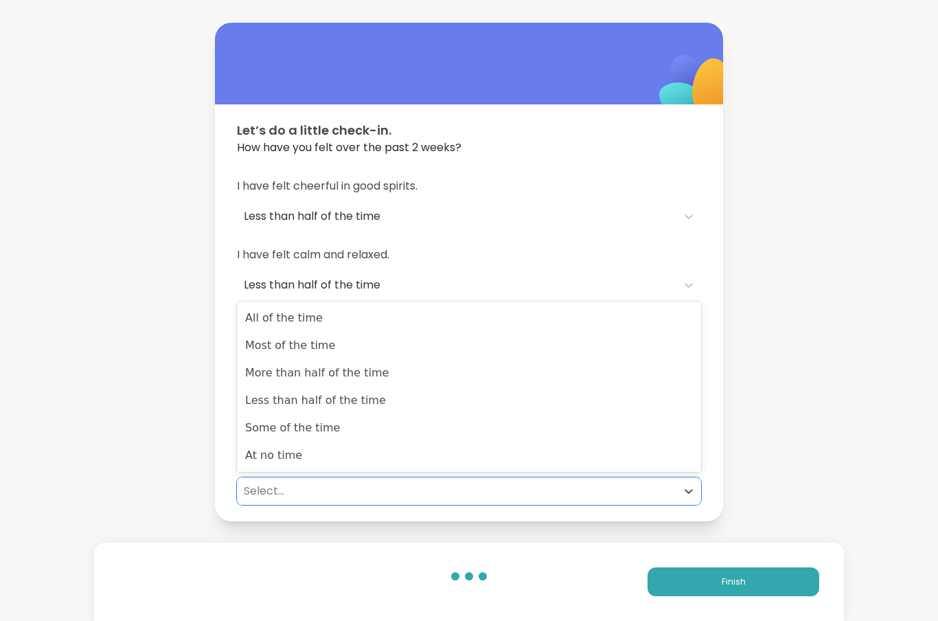
click at [499, 406] on div "Less than half of the time" at bounding box center [469, 400] width 464 height 27
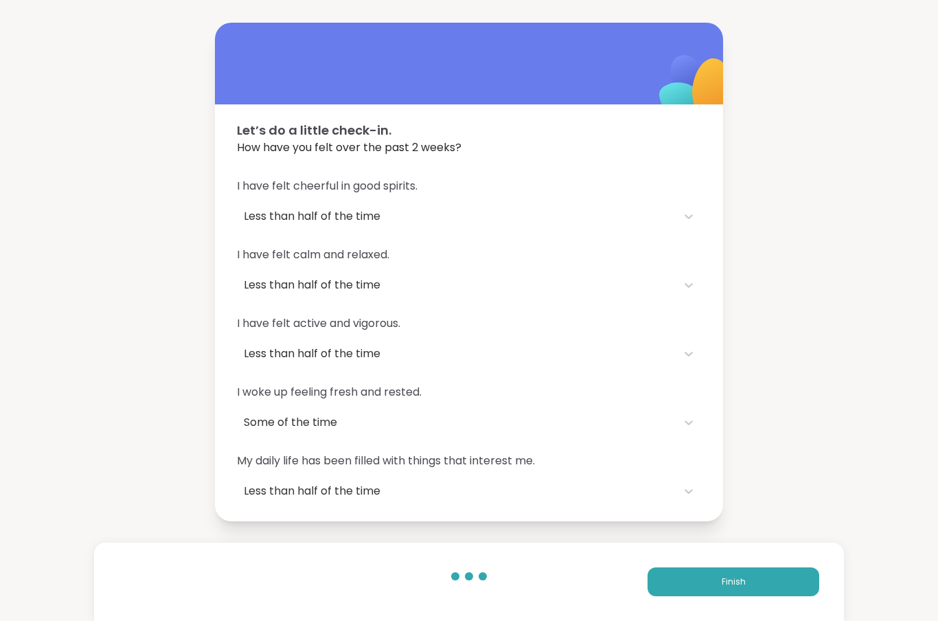
click at [750, 593] on button "Finish" at bounding box center [734, 581] width 172 height 29
